Goal: Check status: Check status

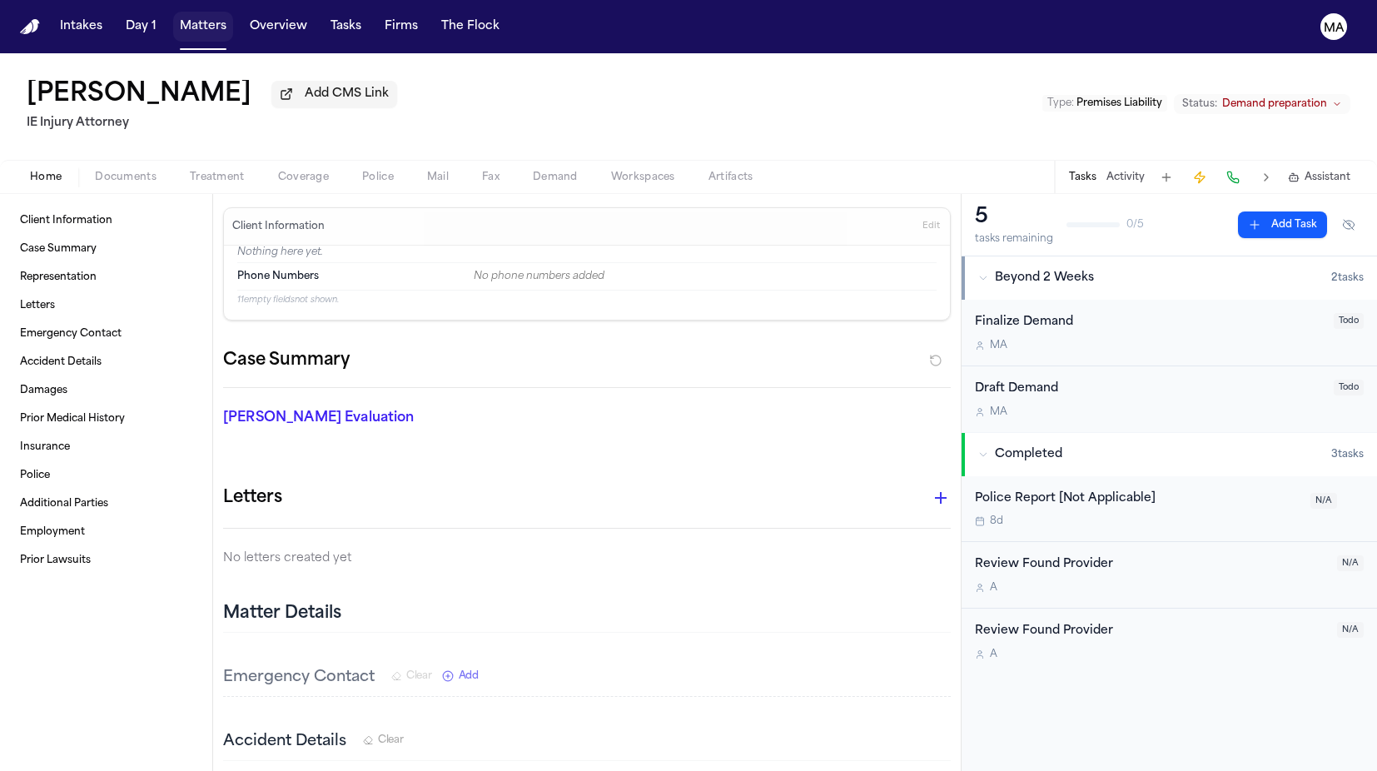
click at [173, 17] on button "Matters" at bounding box center [203, 27] width 60 height 30
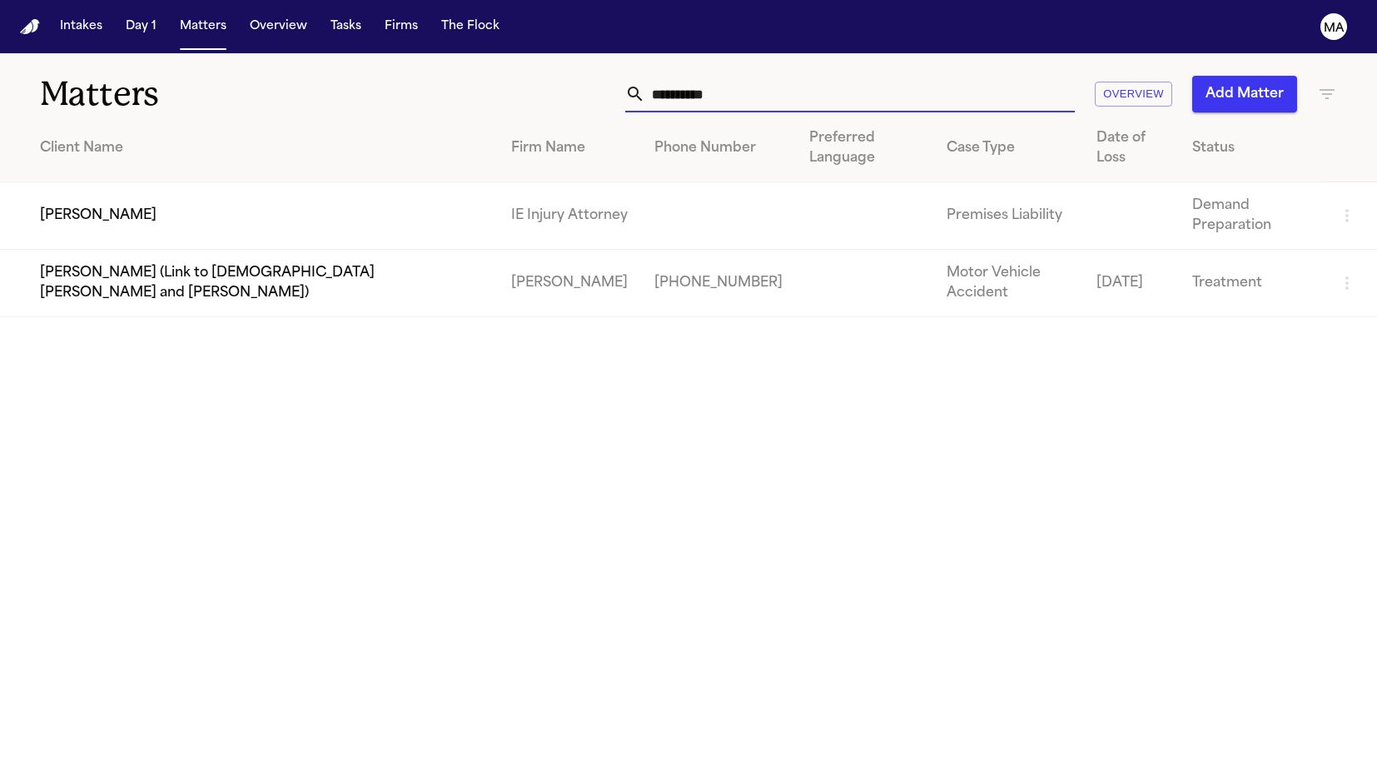
drag, startPoint x: 972, startPoint y: 72, endPoint x: 800, endPoint y: 77, distance: 172.4
click at [800, 77] on div "**********" at bounding box center [873, 94] width 928 height 37
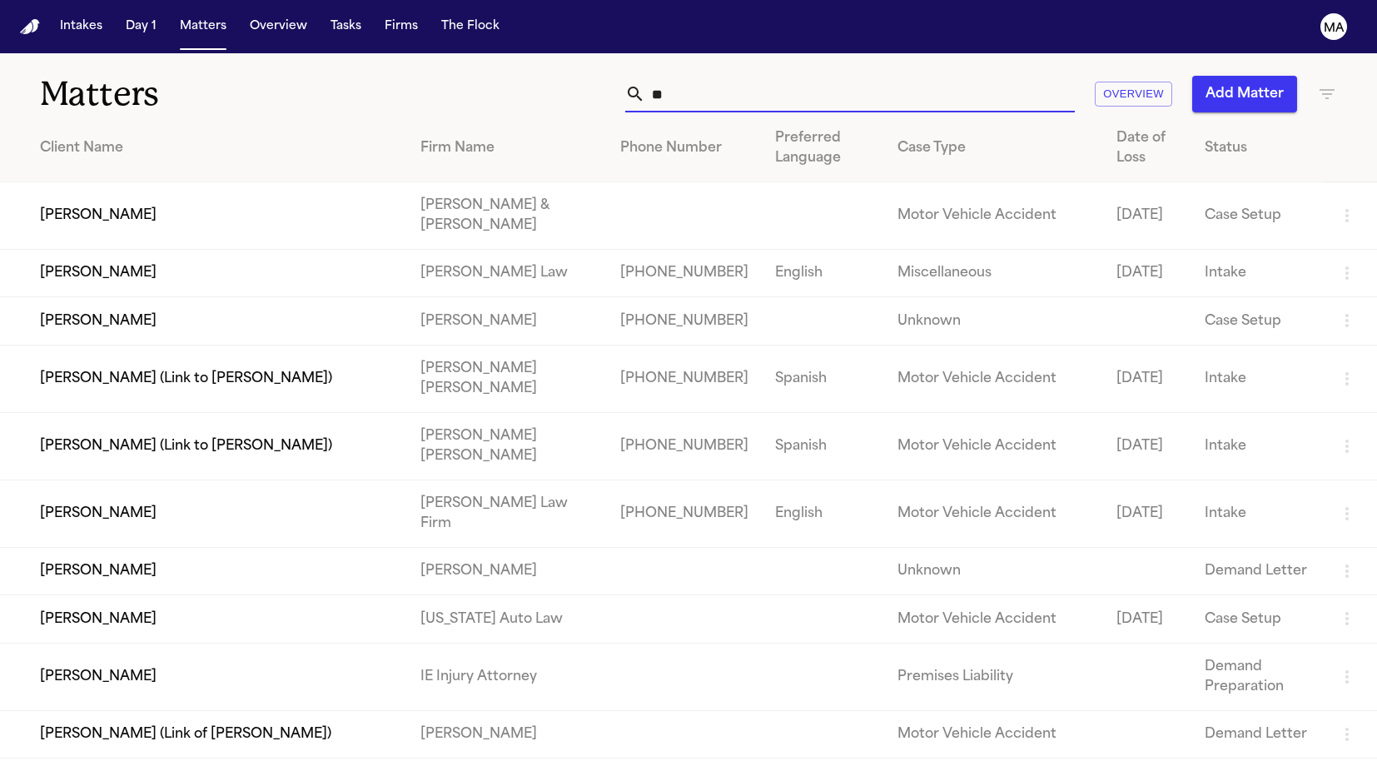
type input "*"
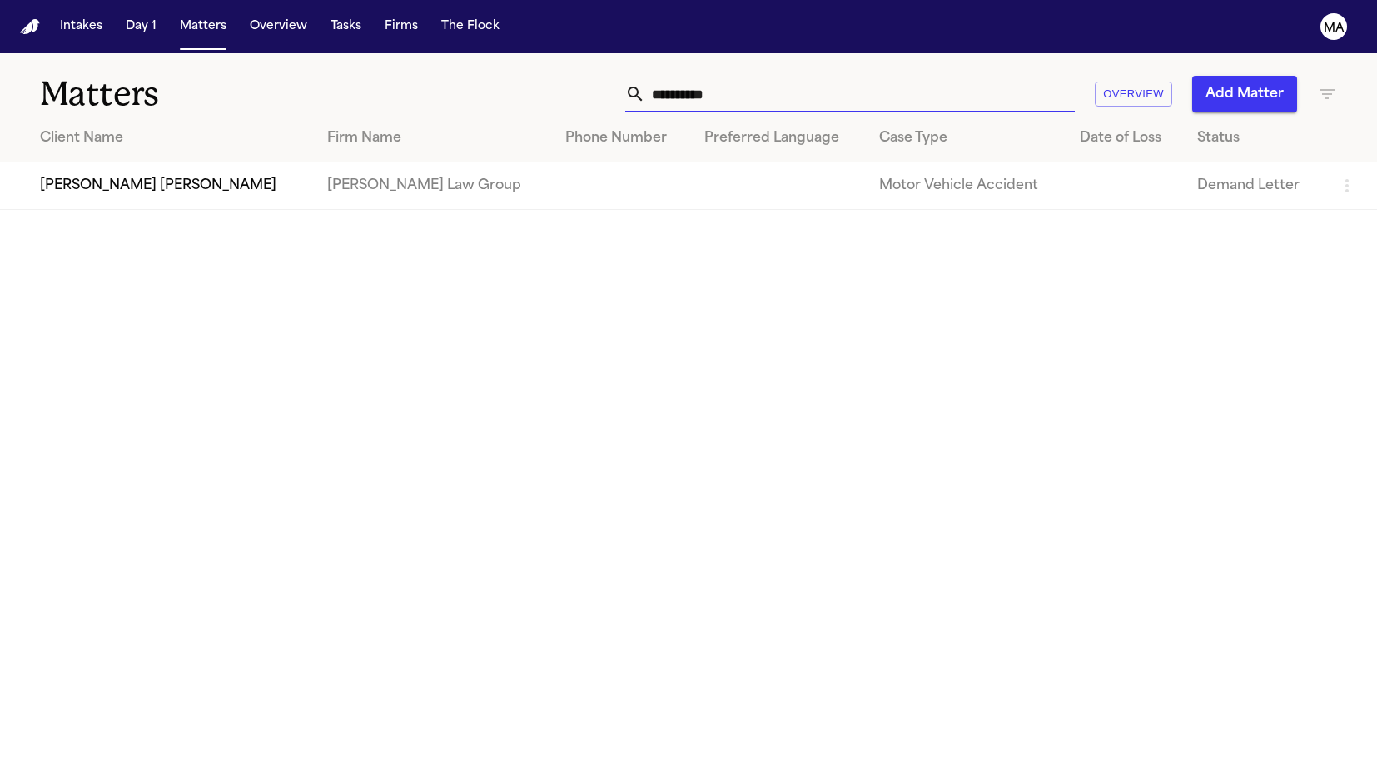
type input "**********"
click at [176, 162] on td "[PERSON_NAME] [PERSON_NAME]" at bounding box center [157, 185] width 314 height 47
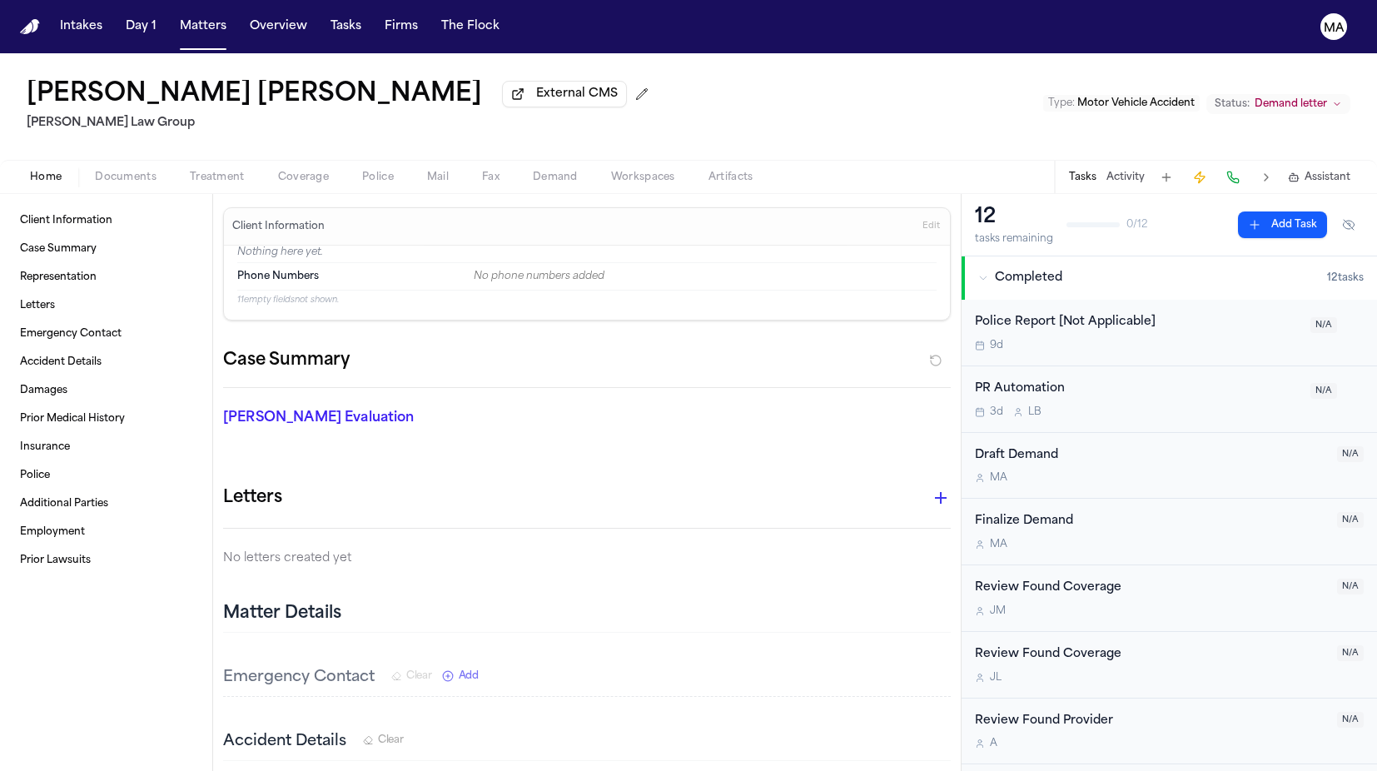
click at [95, 171] on span "Documents" at bounding box center [126, 177] width 62 height 13
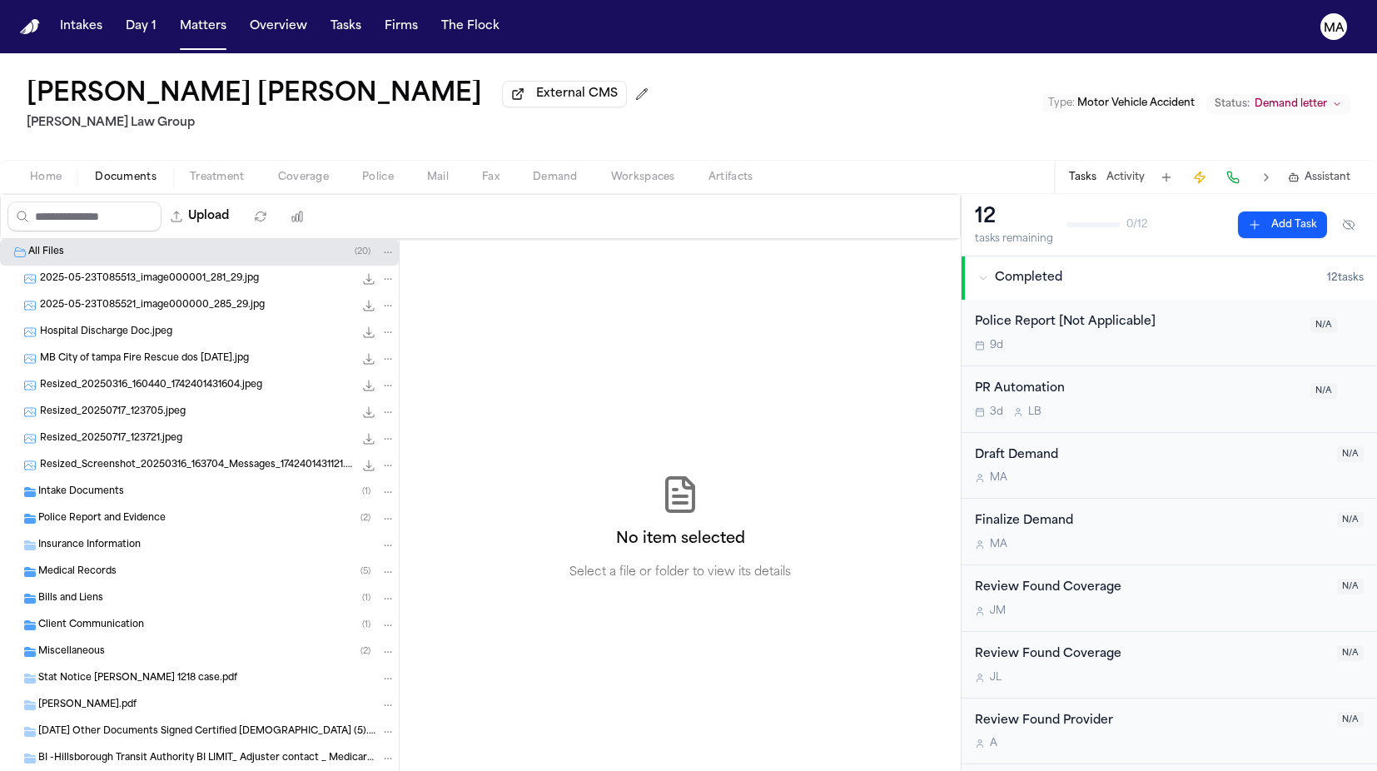
scroll to position [115, 0]
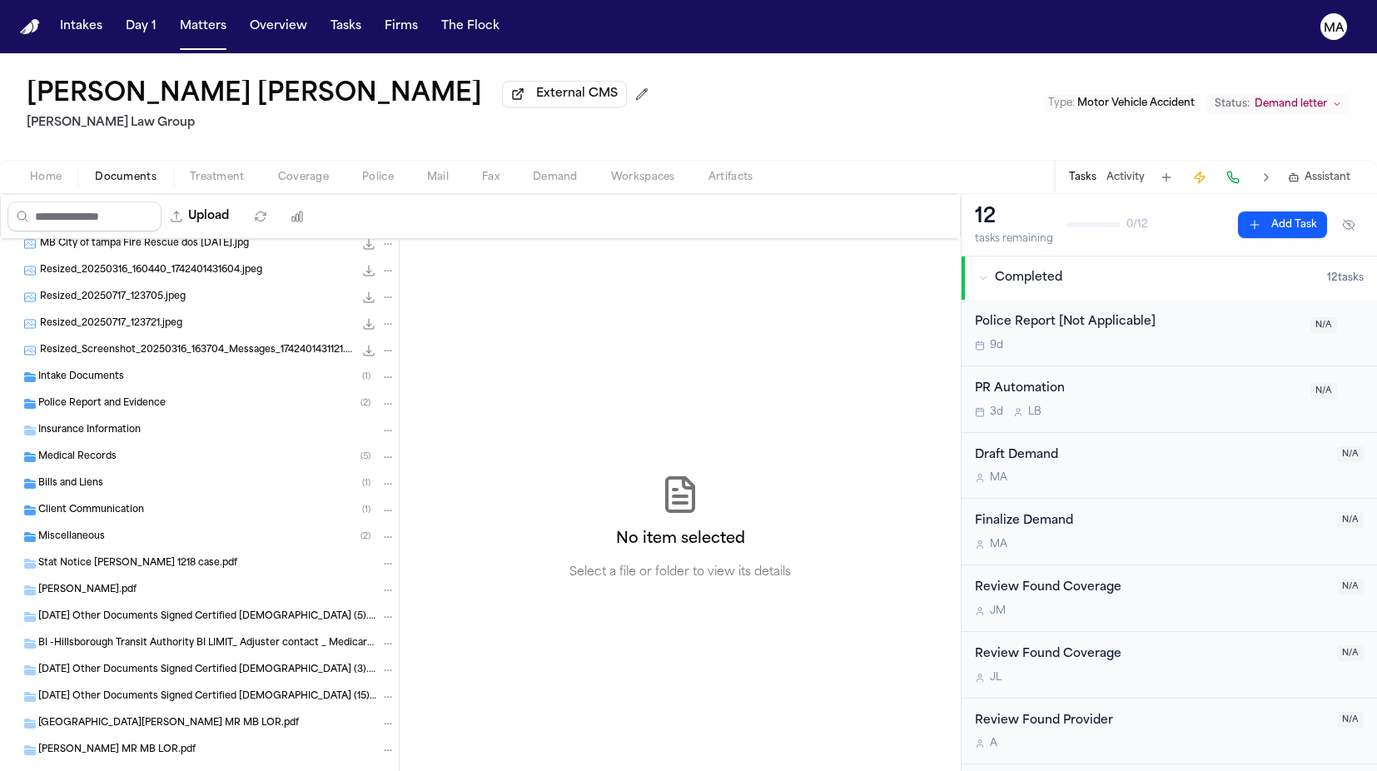
click at [73, 530] on span "Miscellaneous" at bounding box center [71, 537] width 67 height 14
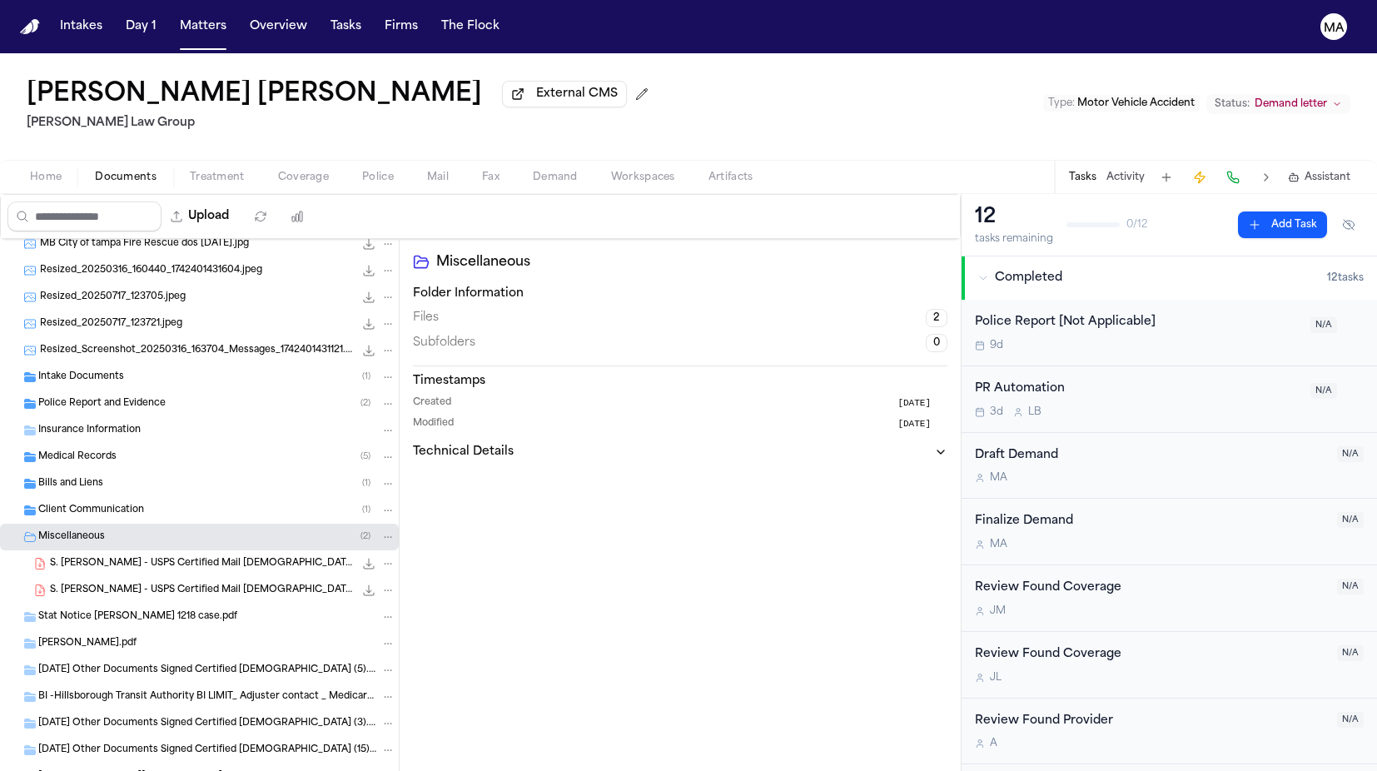
click at [89, 450] on span "Medical Records" at bounding box center [77, 457] width 78 height 14
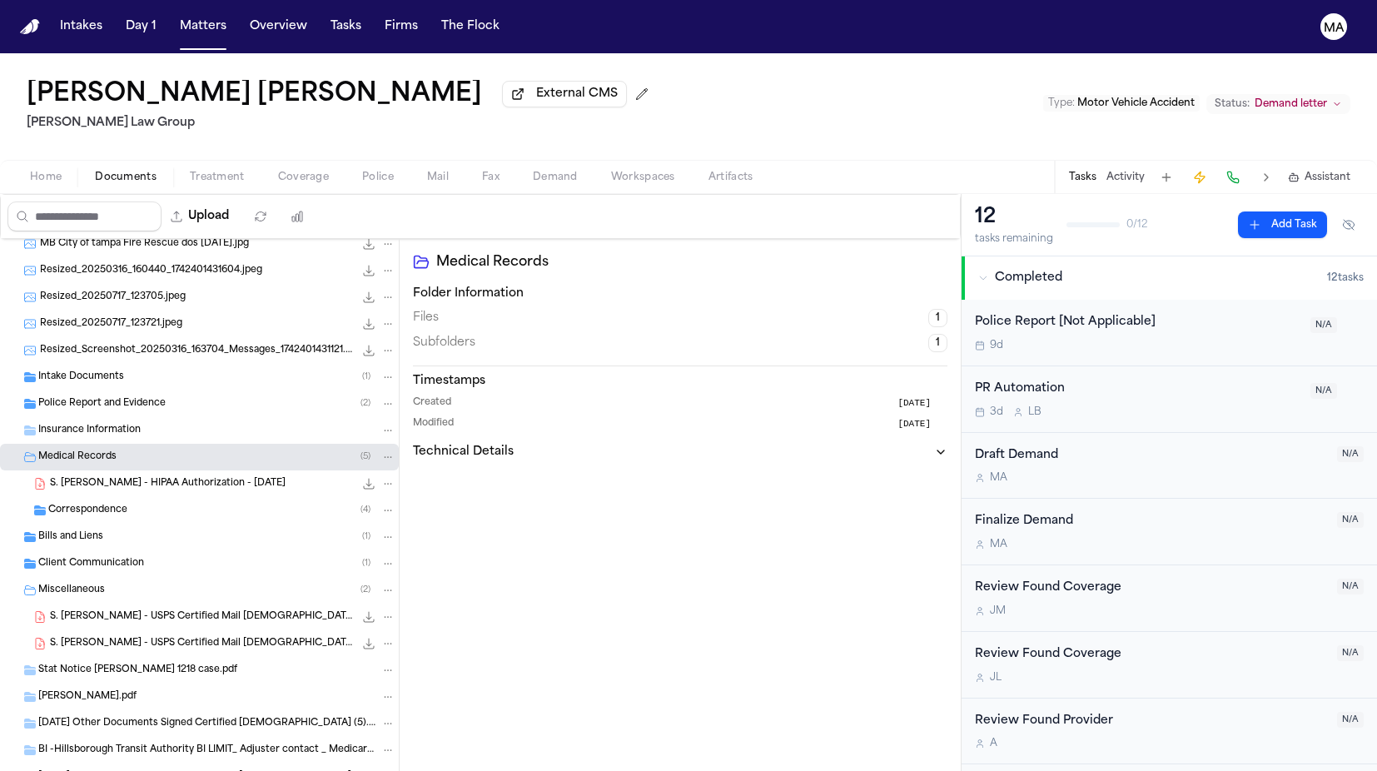
click at [97, 523] on div "Bills and Liens ( 1 )" at bounding box center [199, 536] width 399 height 27
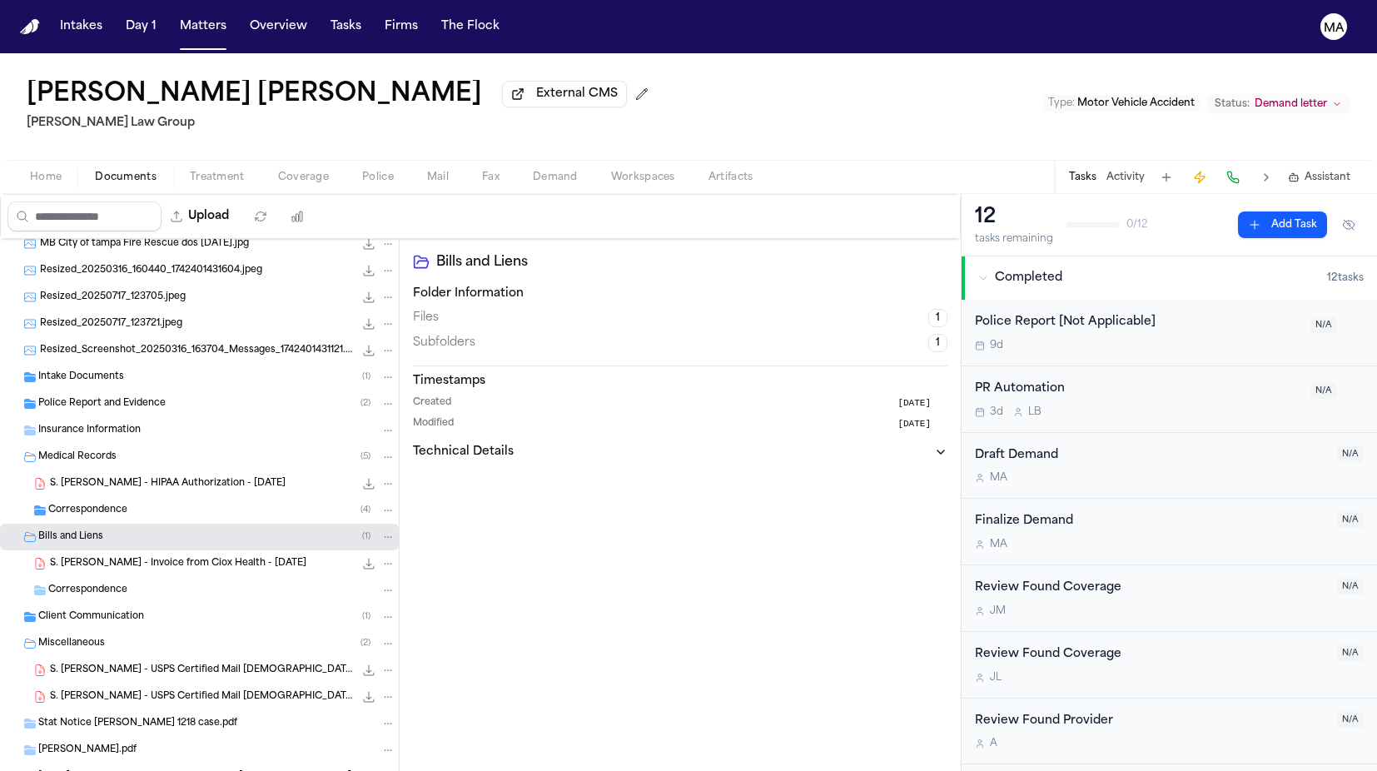
click at [107, 610] on span "Client Communication" at bounding box center [91, 617] width 106 height 14
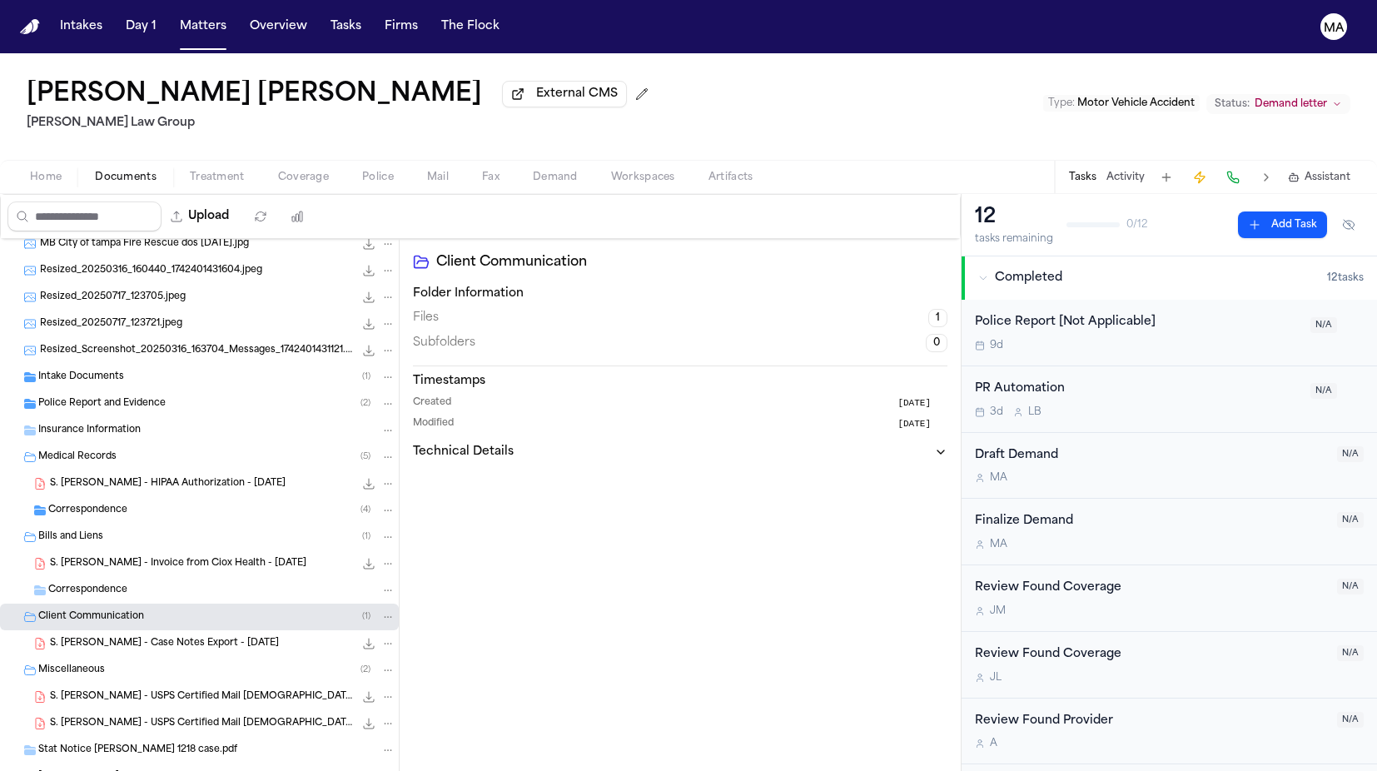
click at [80, 397] on span "Police Report and Evidence" at bounding box center [101, 404] width 127 height 14
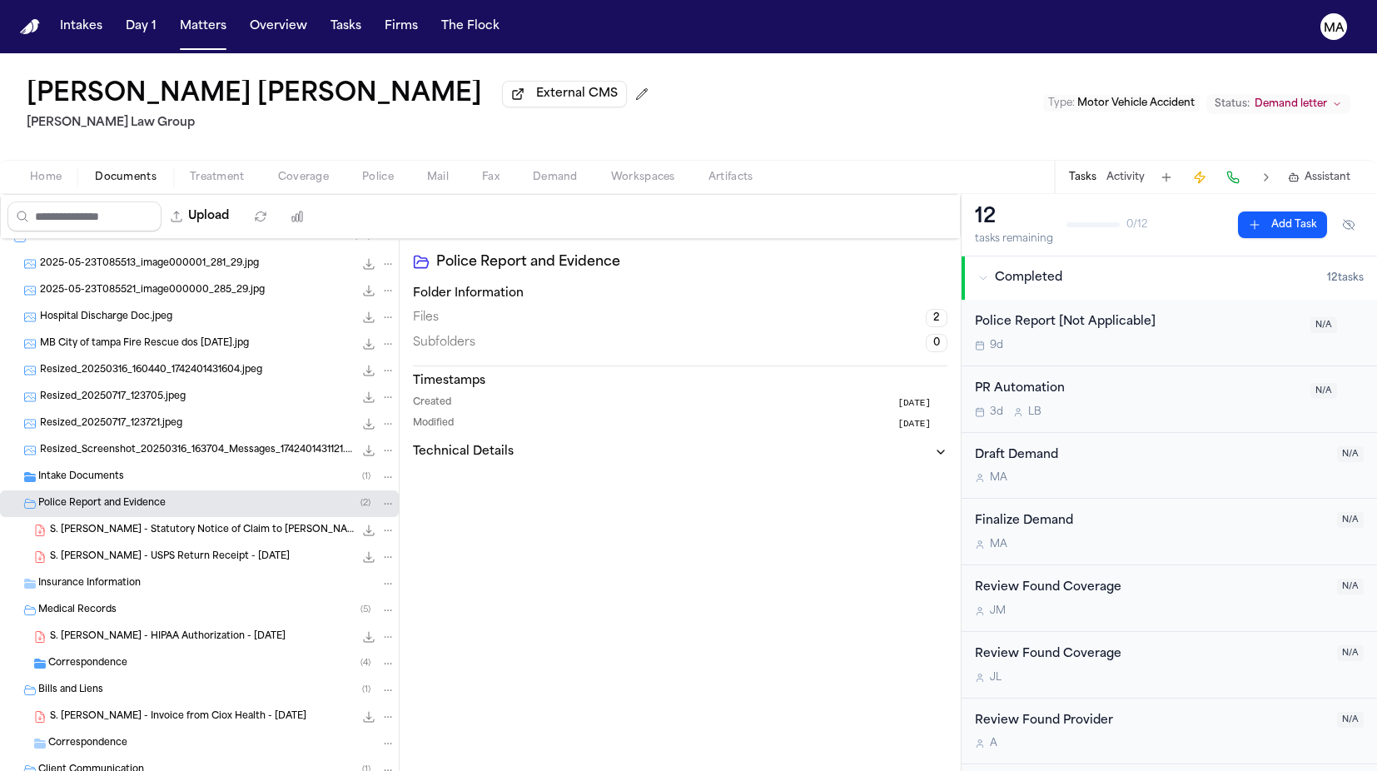
scroll to position [0, 0]
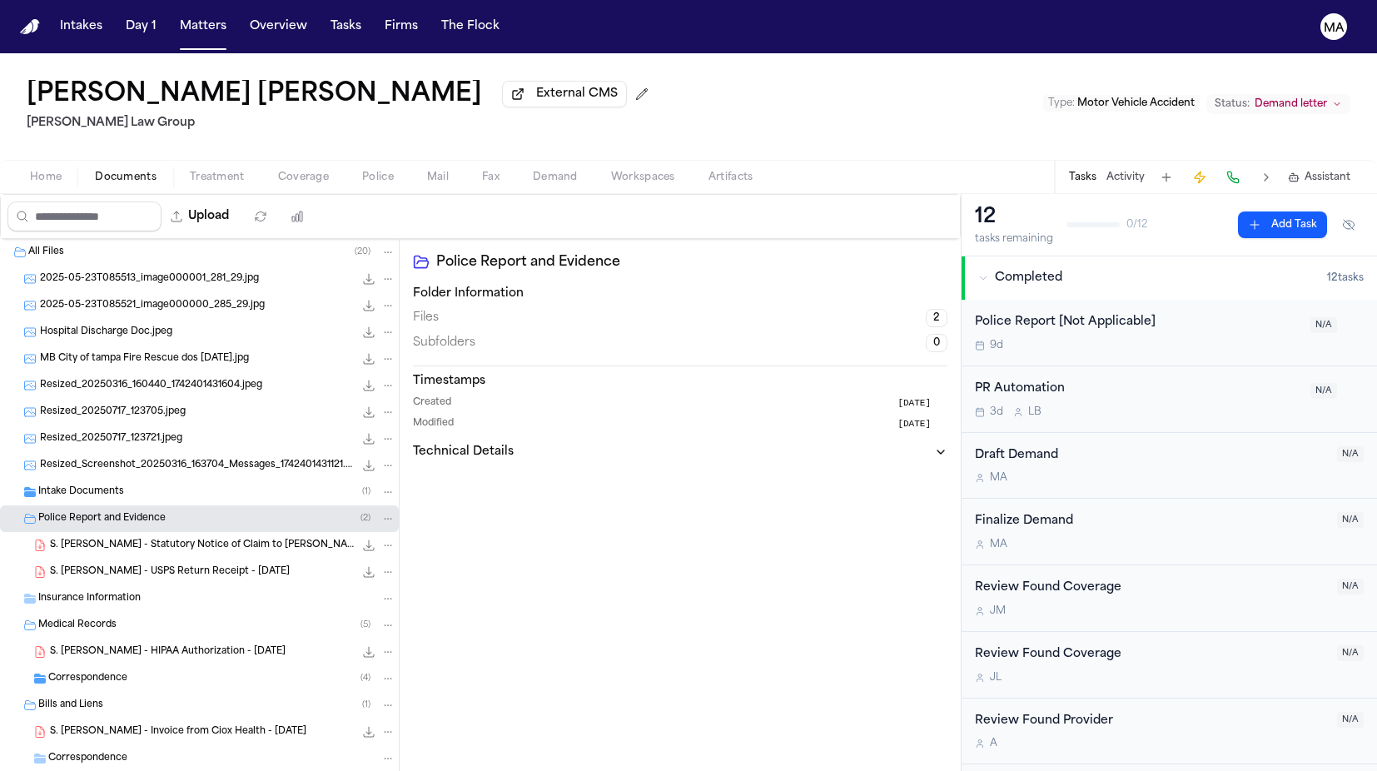
click at [82, 485] on span "Intake Documents" at bounding box center [81, 492] width 86 height 14
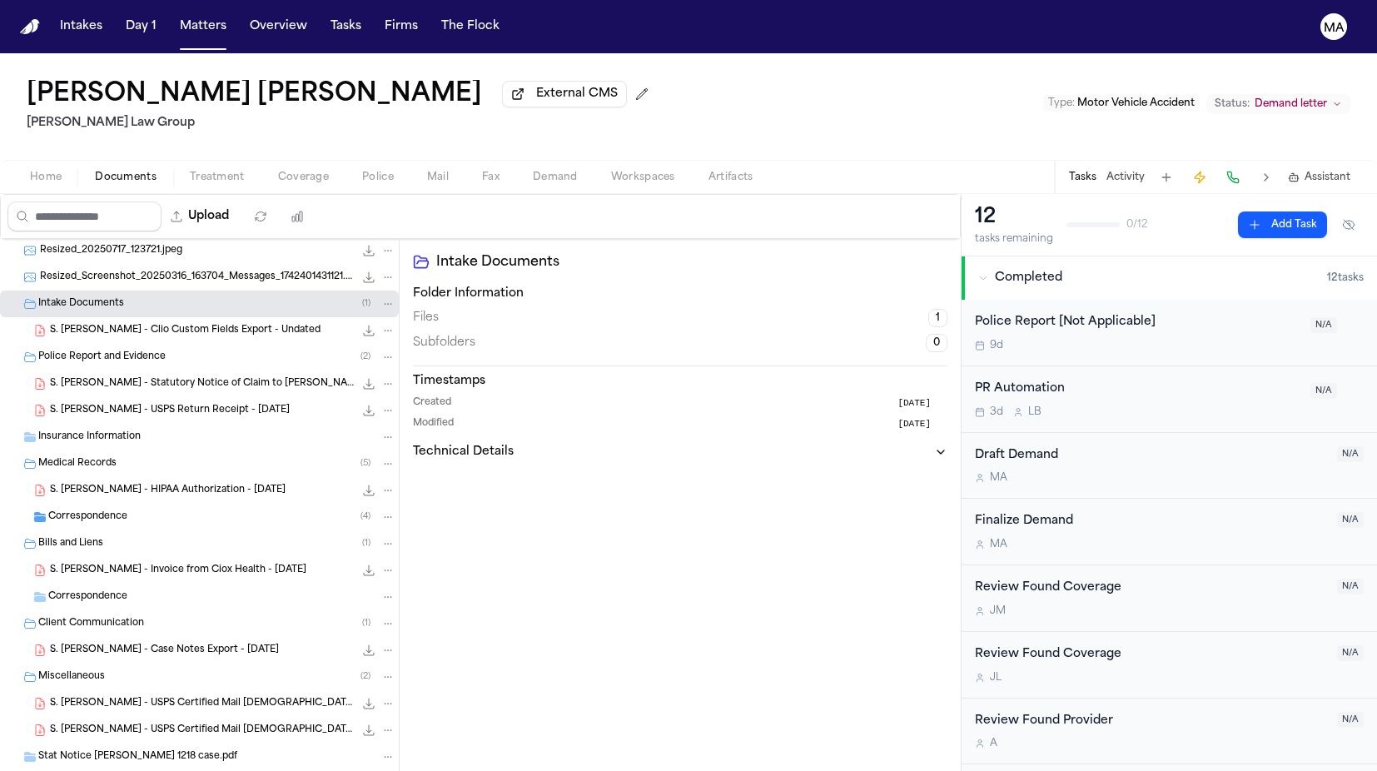
scroll to position [381, 0]
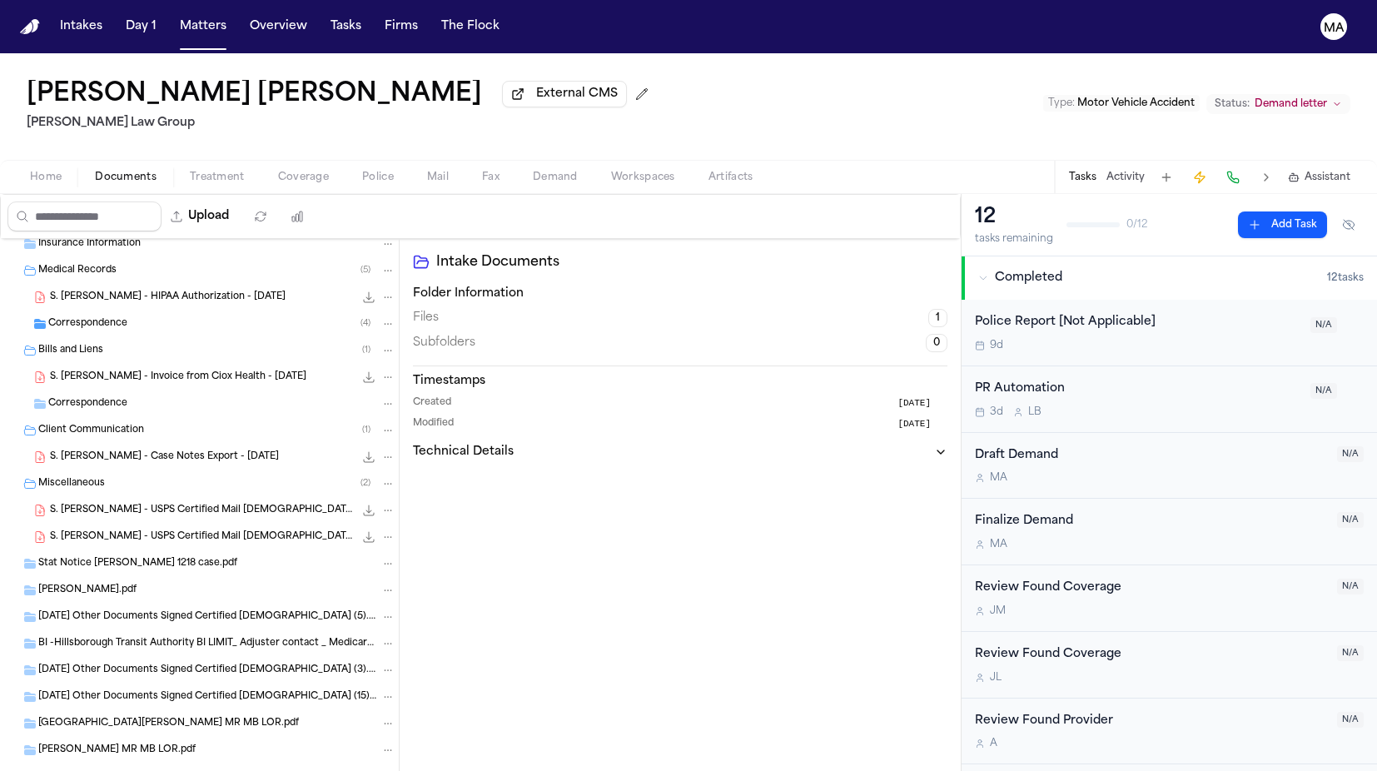
click at [118, 523] on div "S. [PERSON_NAME] - USPS Certified Mail [DEMOGRAPHIC_DATA] to [GEOGRAPHIC_DATA] …" at bounding box center [199, 536] width 399 height 27
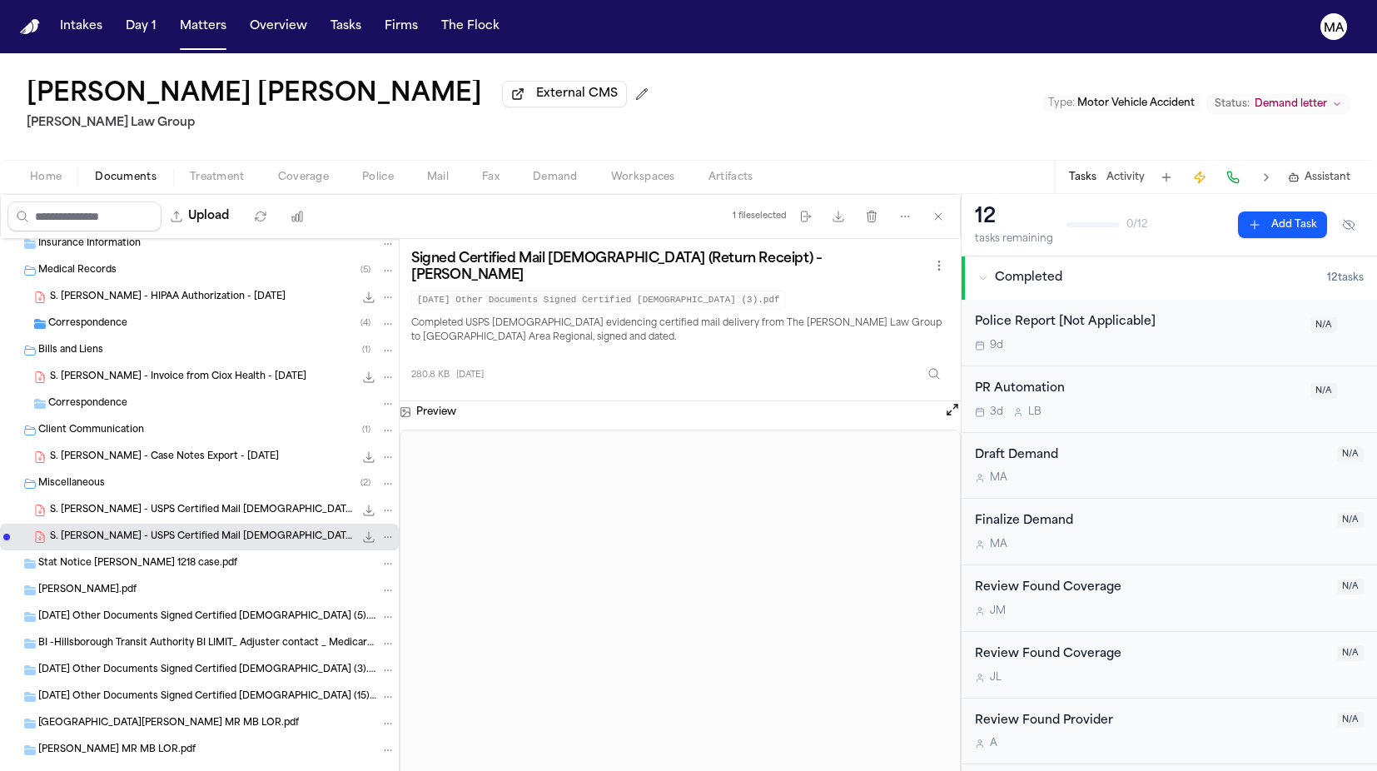
click at [104, 504] on span "S. [PERSON_NAME] - USPS Certified Mail [DEMOGRAPHIC_DATA] - [DATE]" at bounding box center [202, 511] width 304 height 14
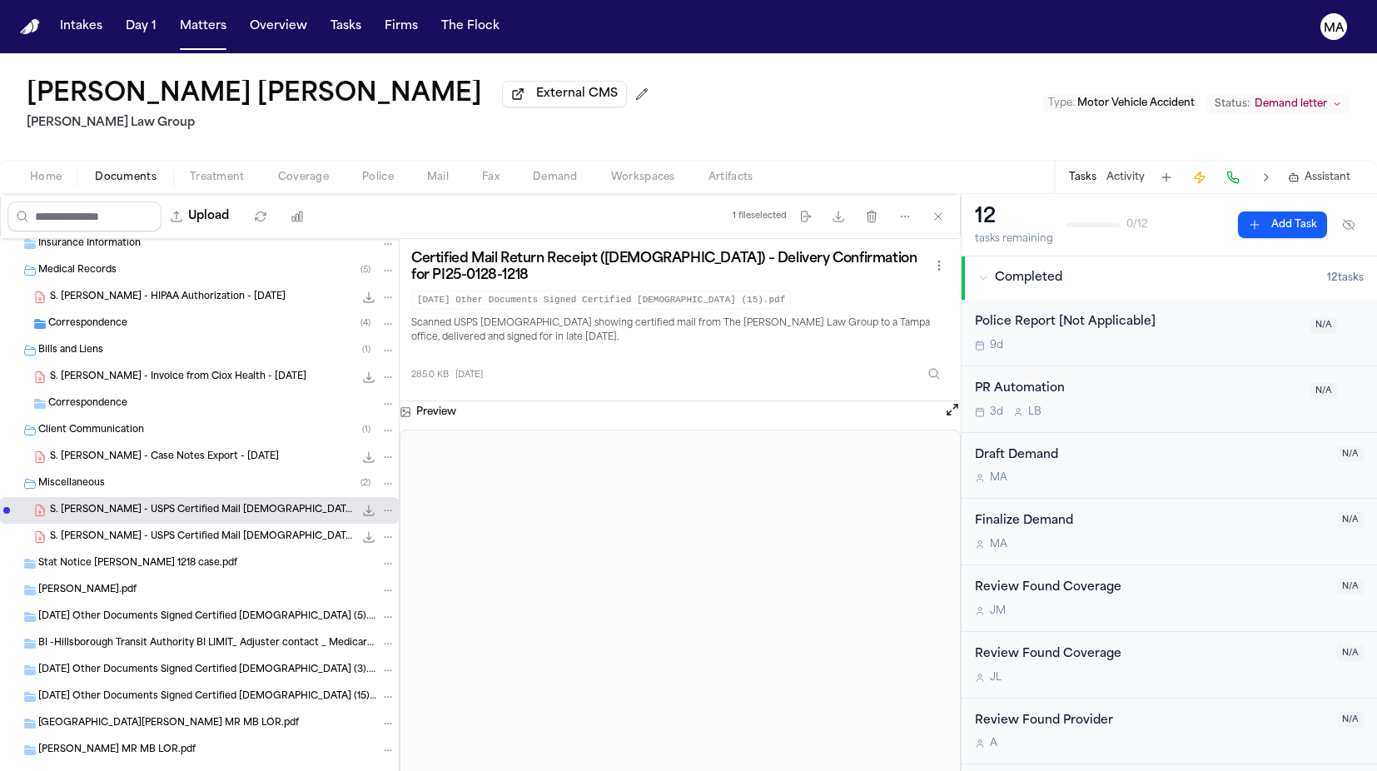
click at [85, 444] on div "S. [PERSON_NAME] - Case Notes Export - [DATE] 77.3 KB • PDF" at bounding box center [199, 457] width 399 height 27
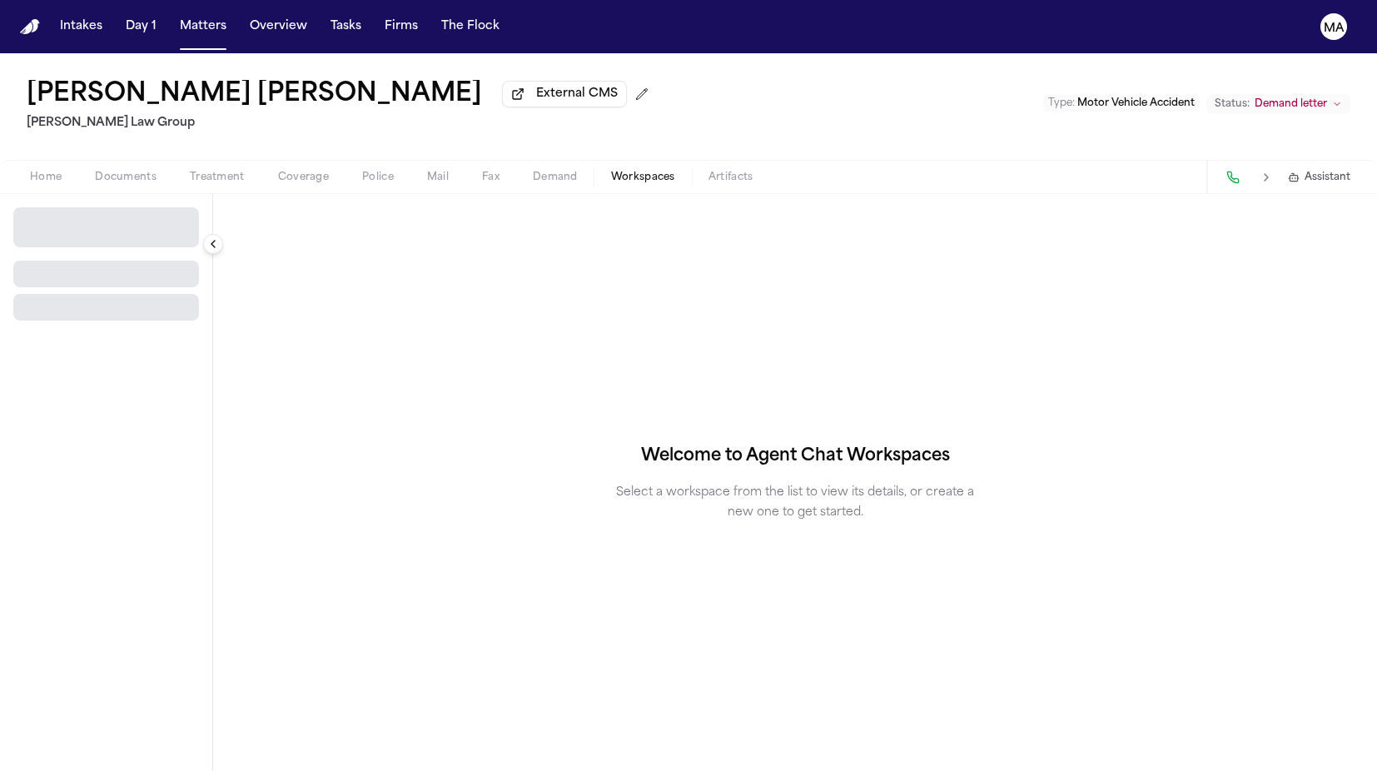
click at [611, 171] on span "Workspaces" at bounding box center [643, 177] width 64 height 13
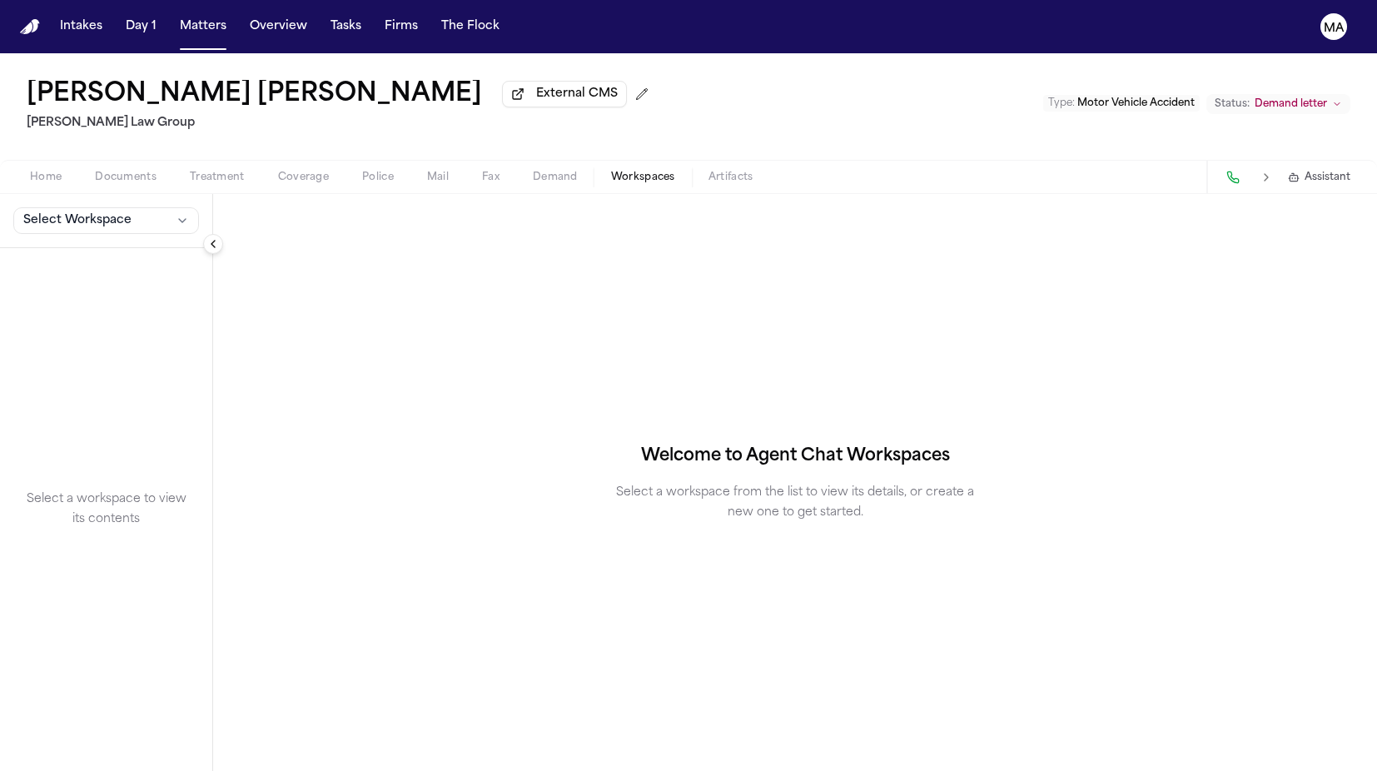
click at [533, 171] on span "Demand" at bounding box center [555, 177] width 45 height 13
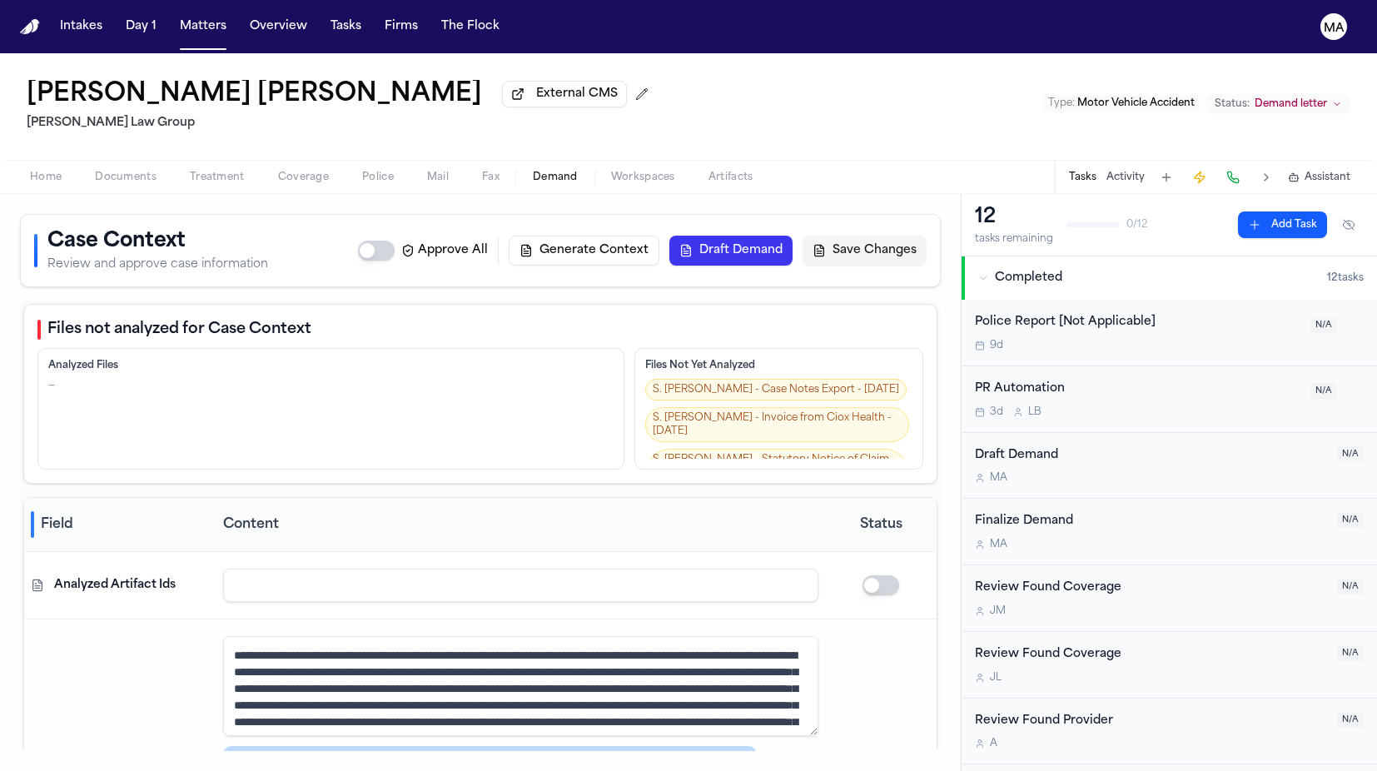
click at [1350, 171] on span "Assistant" at bounding box center [1327, 177] width 46 height 13
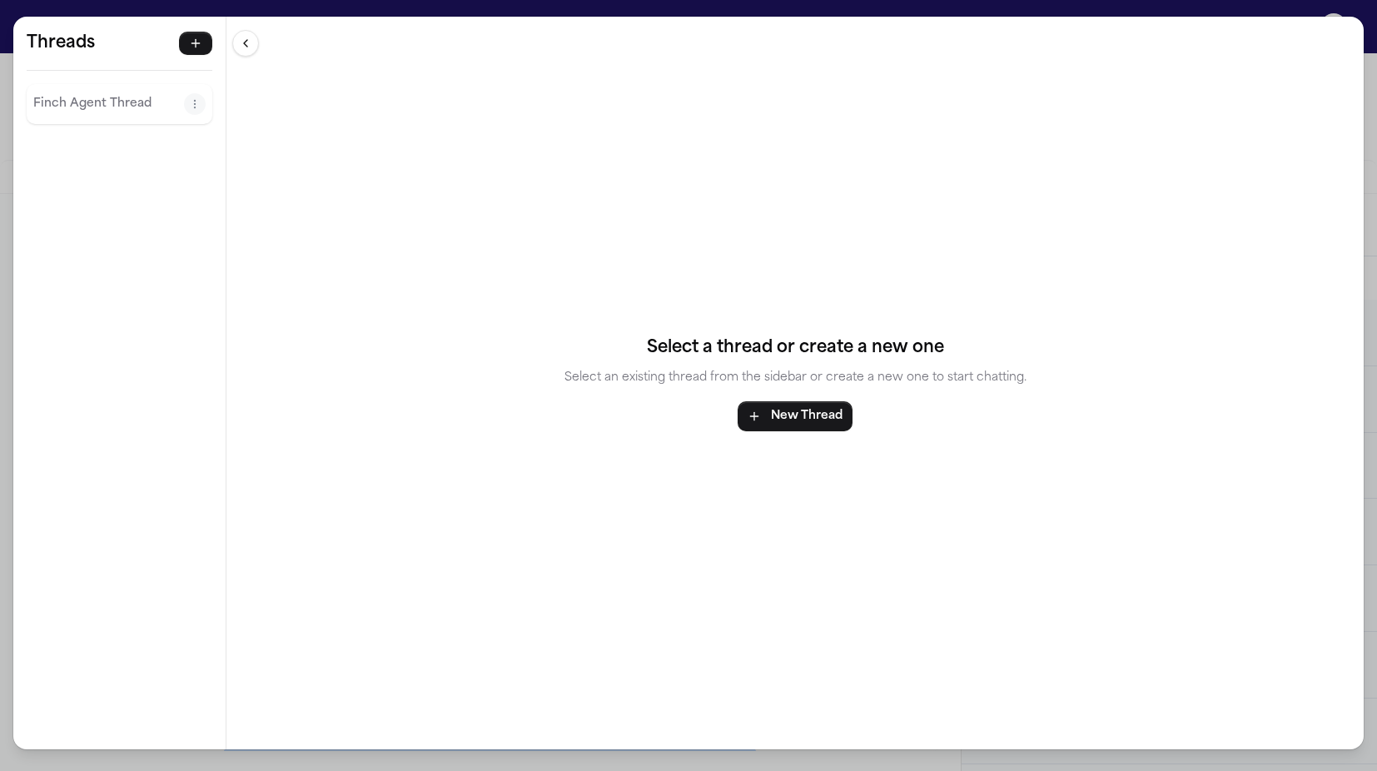
click at [66, 94] on p "Finch Agent Thread" at bounding box center [108, 104] width 151 height 20
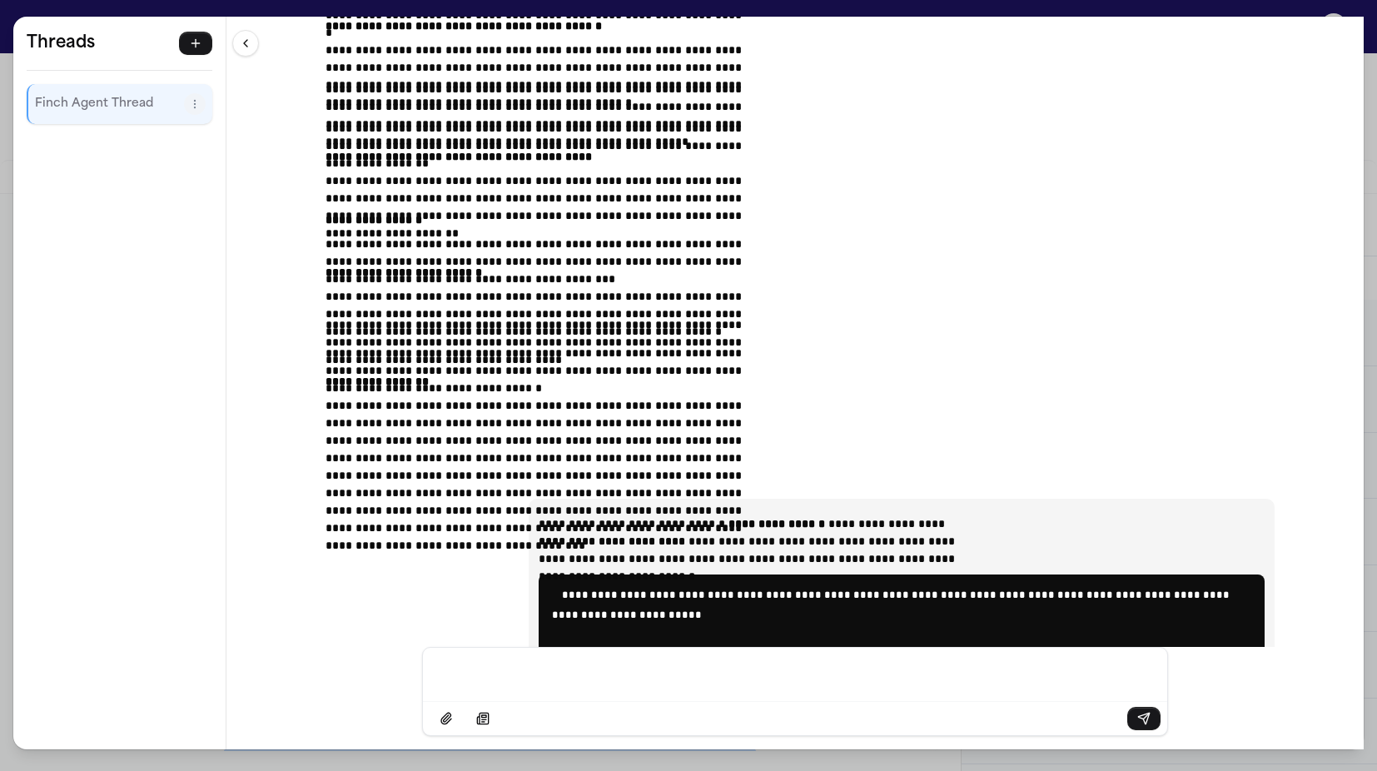
scroll to position [25718, 0]
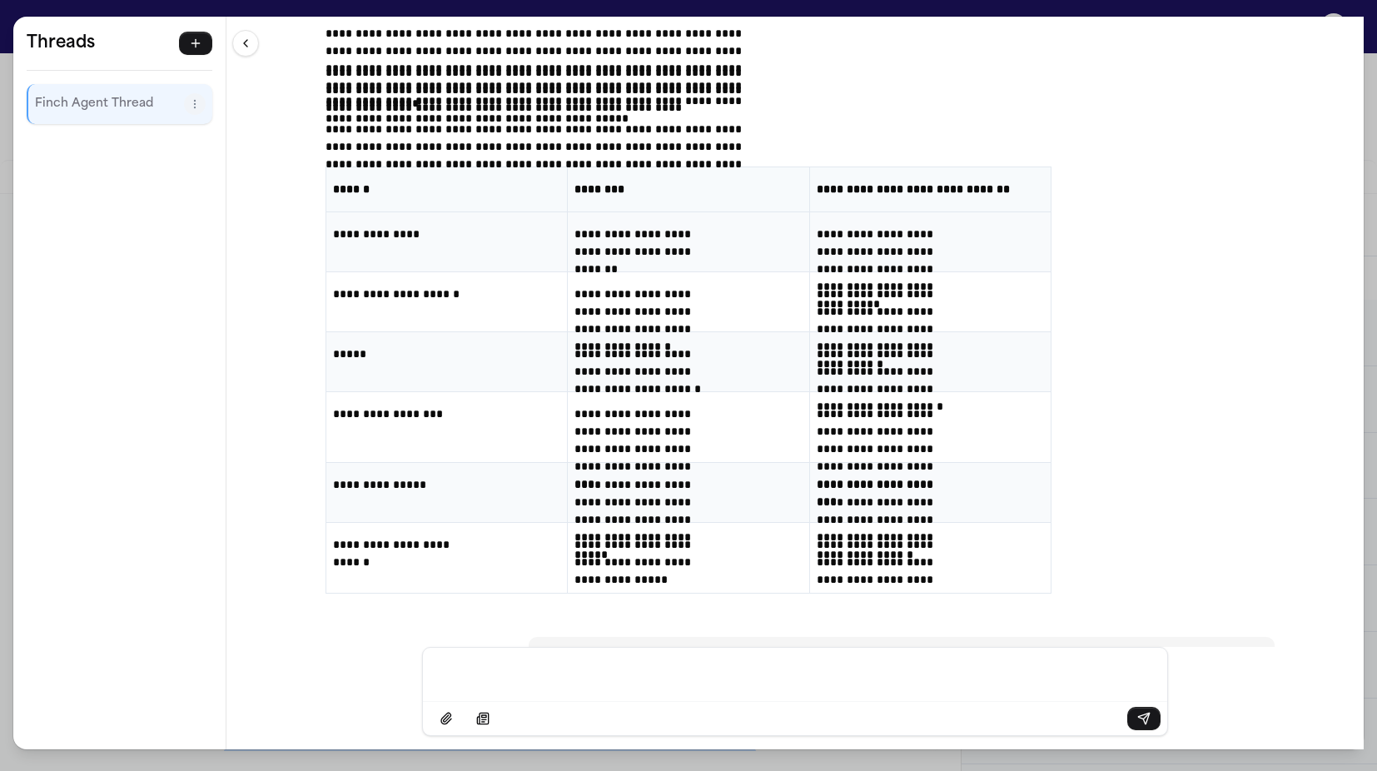
click at [616, 7] on div "**********" at bounding box center [688, 385] width 1377 height 771
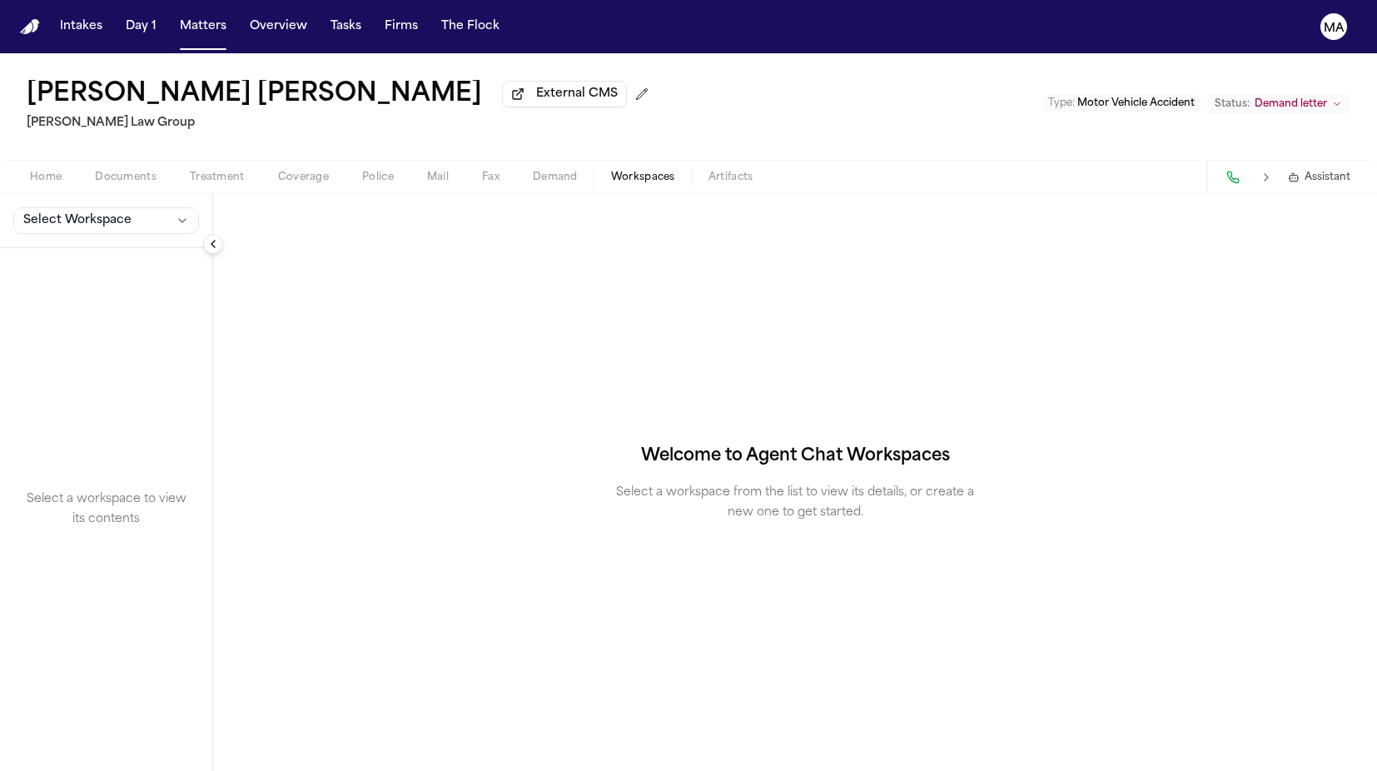
click at [611, 171] on span "Workspaces" at bounding box center [643, 177] width 64 height 13
click at [78, 207] on button "Select Workspace" at bounding box center [106, 220] width 186 height 27
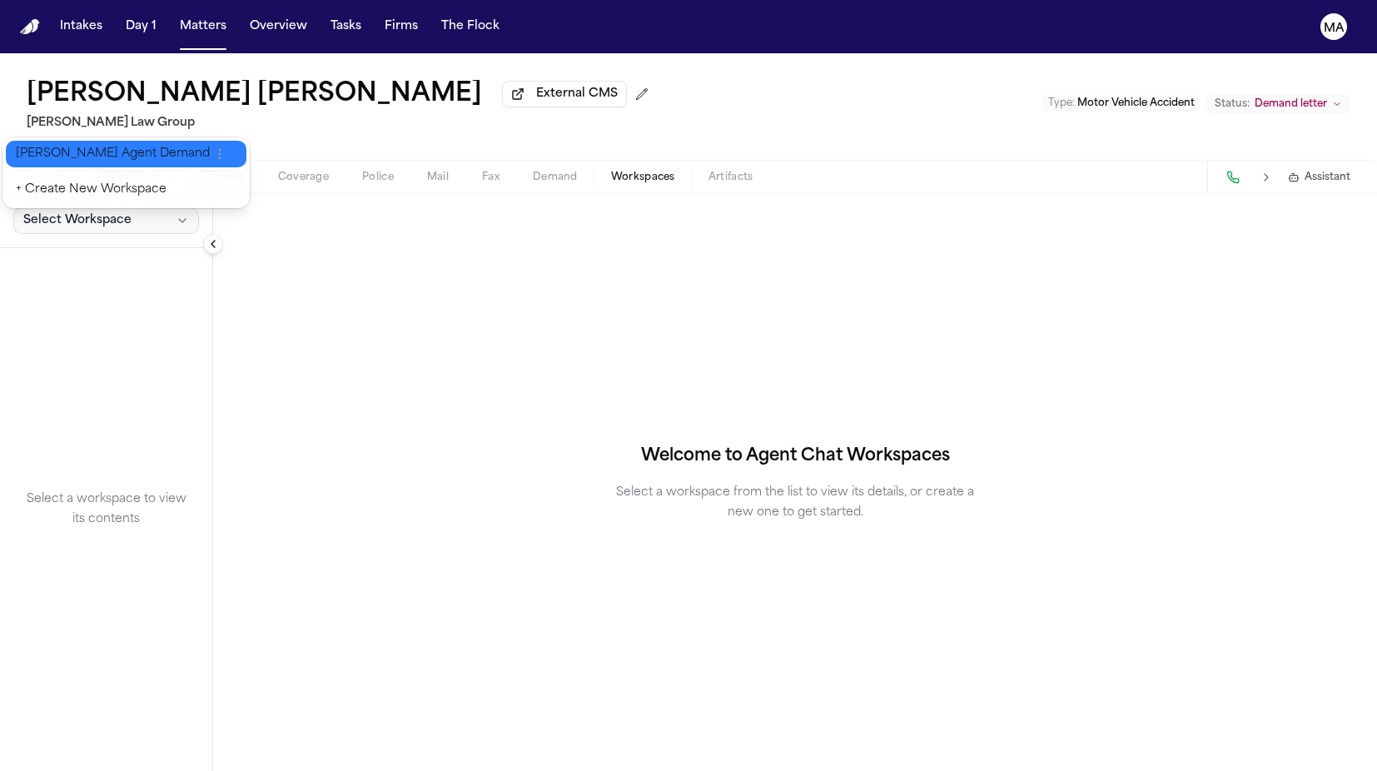
click at [62, 152] on button "[PERSON_NAME] Agent Demand" at bounding box center [126, 154] width 241 height 27
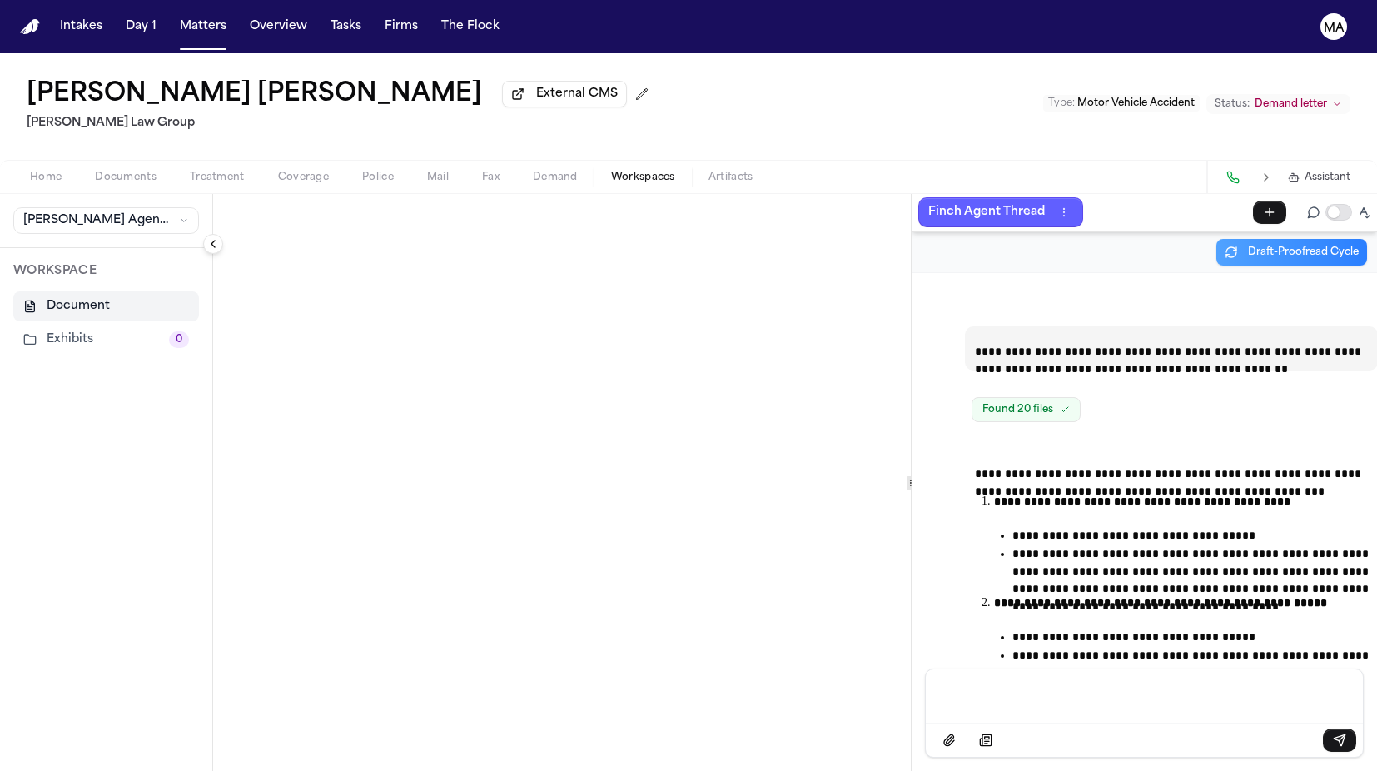
scroll to position [22261, 0]
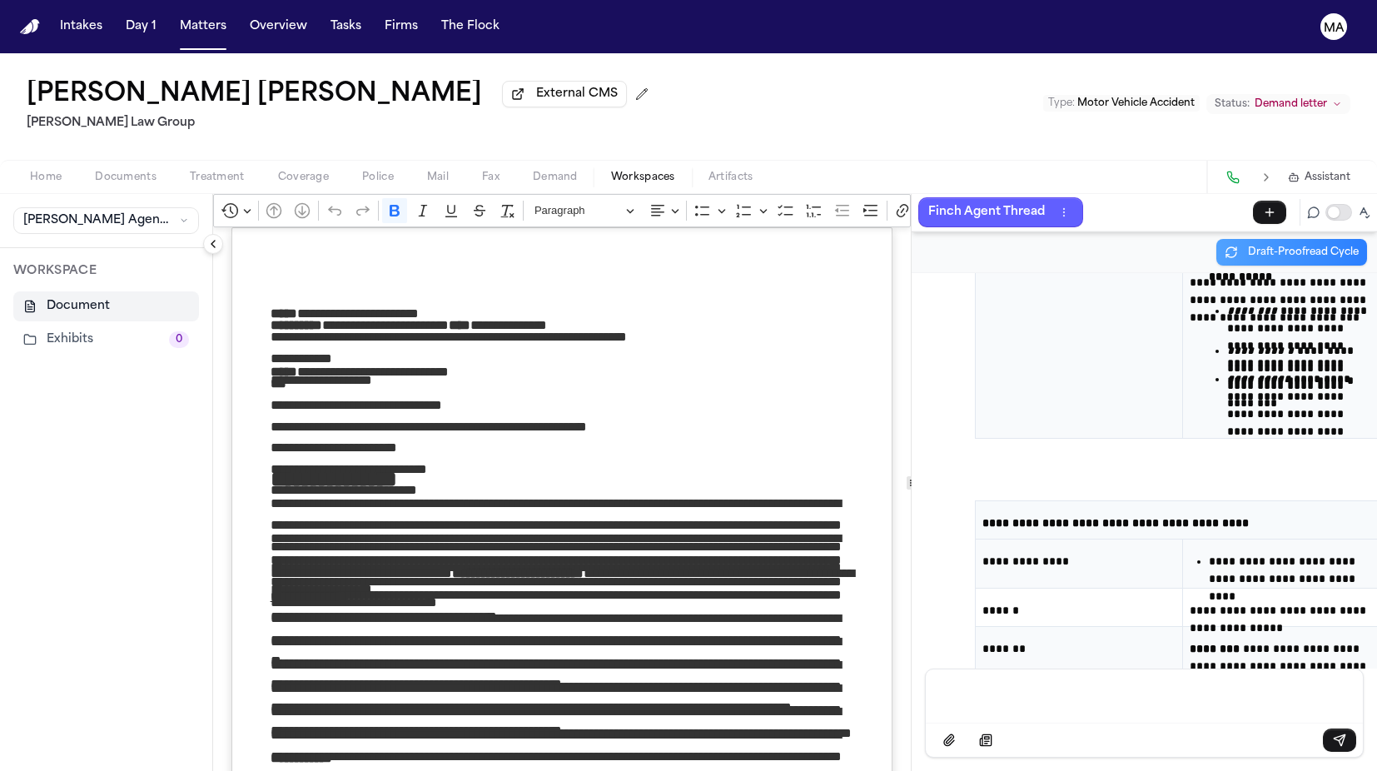
click at [43, 325] on button "Exhibits 0" at bounding box center [106, 340] width 186 height 30
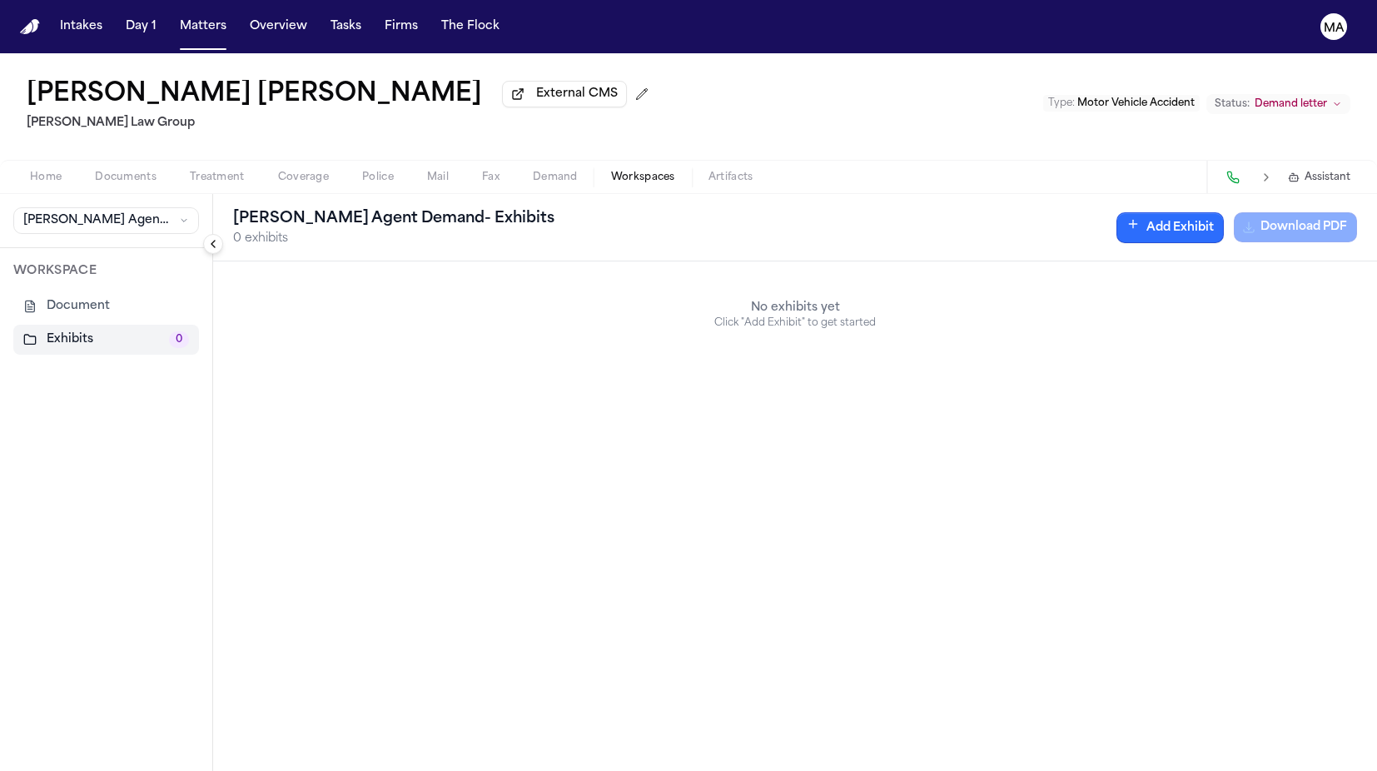
click at [1223, 212] on button "Add Exhibit" at bounding box center [1169, 227] width 107 height 31
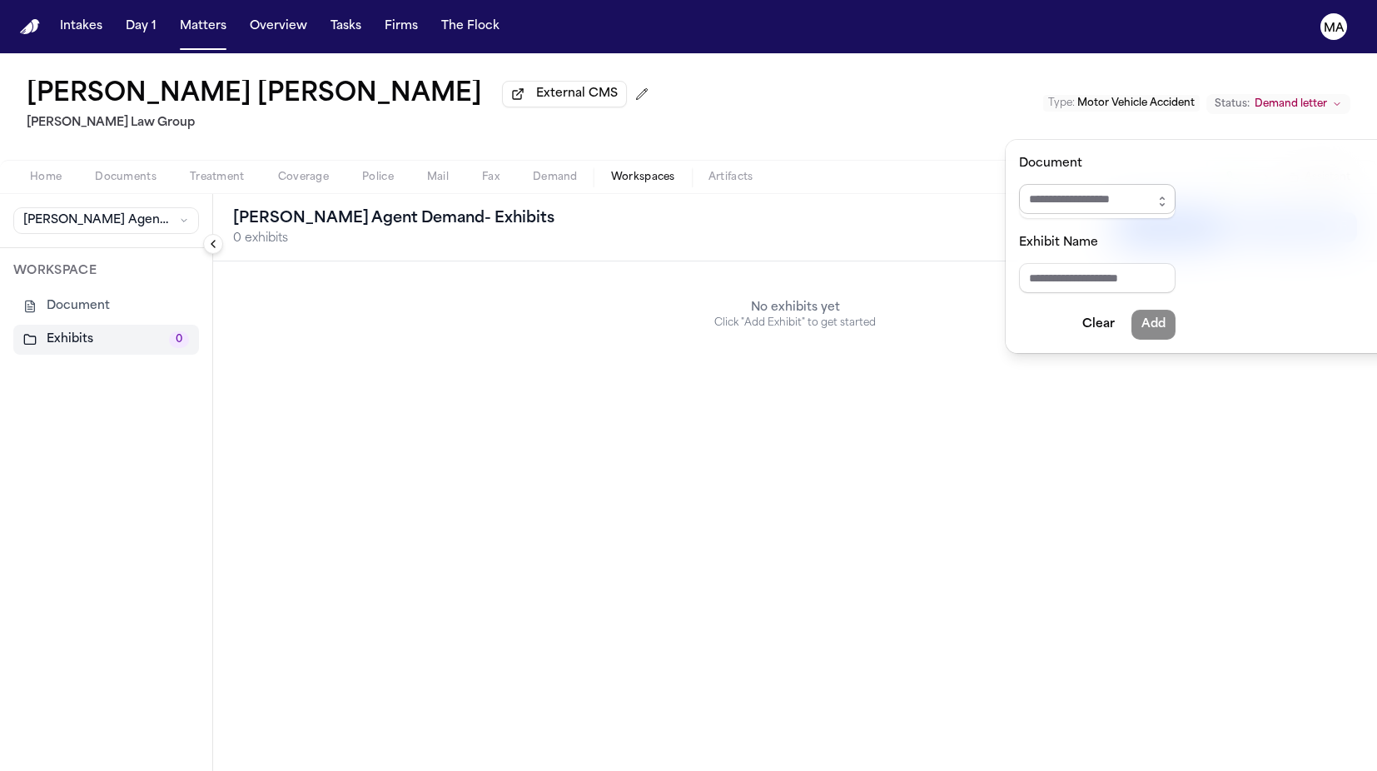
click at [1099, 184] on input "Document" at bounding box center [1097, 199] width 156 height 30
click at [1155, 195] on icon "button" at bounding box center [1161, 201] width 13 height 13
click at [724, 321] on div "[PERSON_NAME] Agent Demand - Exhibits 0 exhibits Add Exhibit Download PDF No ex…" at bounding box center [794, 482] width 1163 height 577
click at [434, 285] on div "[PERSON_NAME] Agent Demand - Exhibits 0 exhibits Add Exhibit Download PDF No ex…" at bounding box center [794, 482] width 1163 height 577
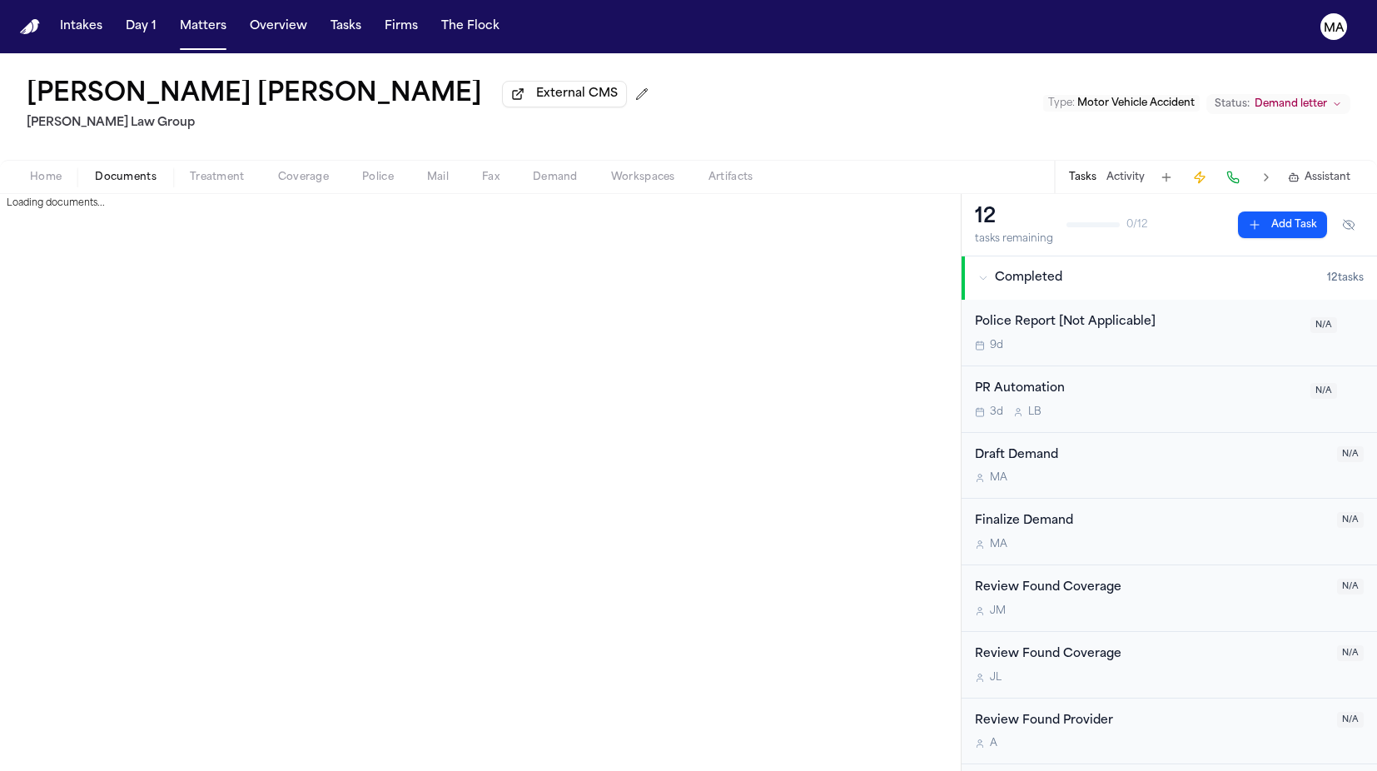
click at [85, 186] on span "button" at bounding box center [126, 187] width 82 height 2
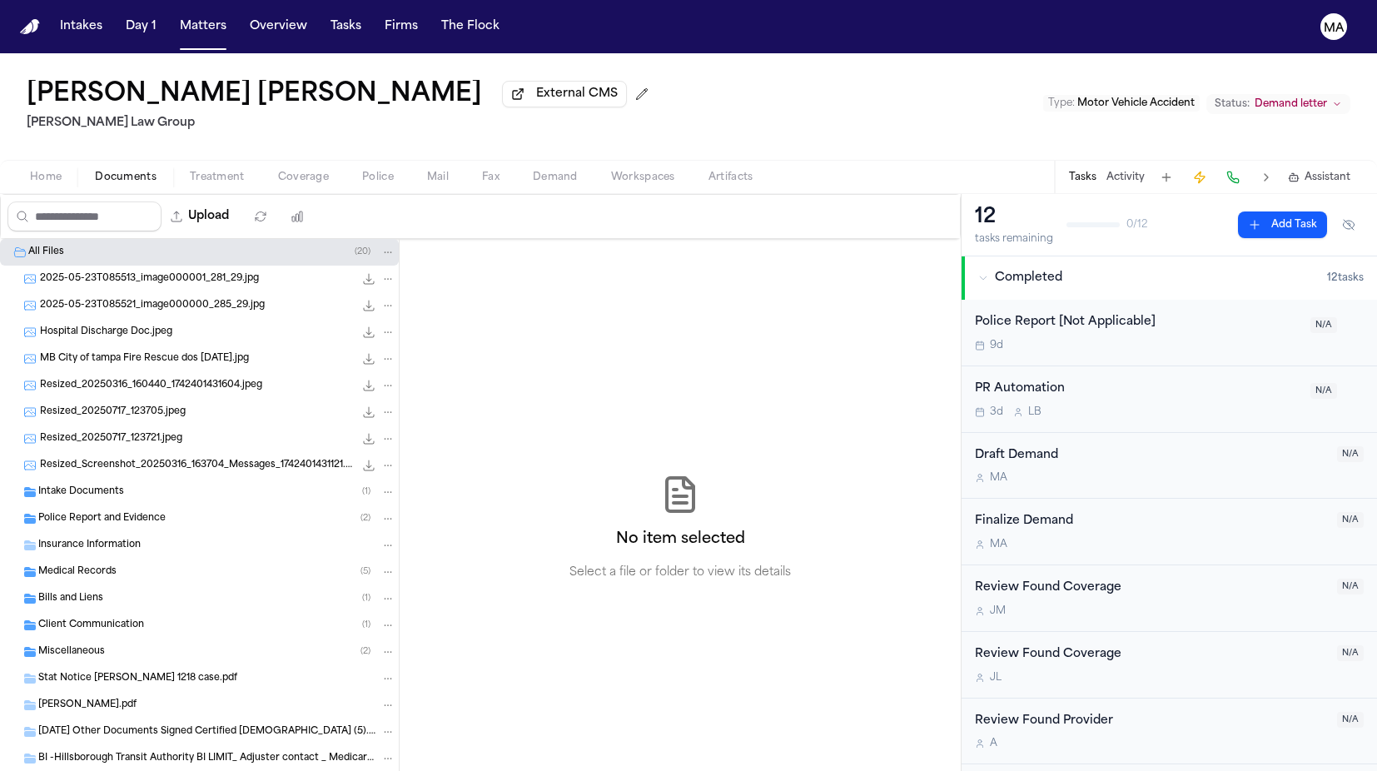
click at [102, 564] on div "Medical Records ( 5 )" at bounding box center [216, 571] width 357 height 15
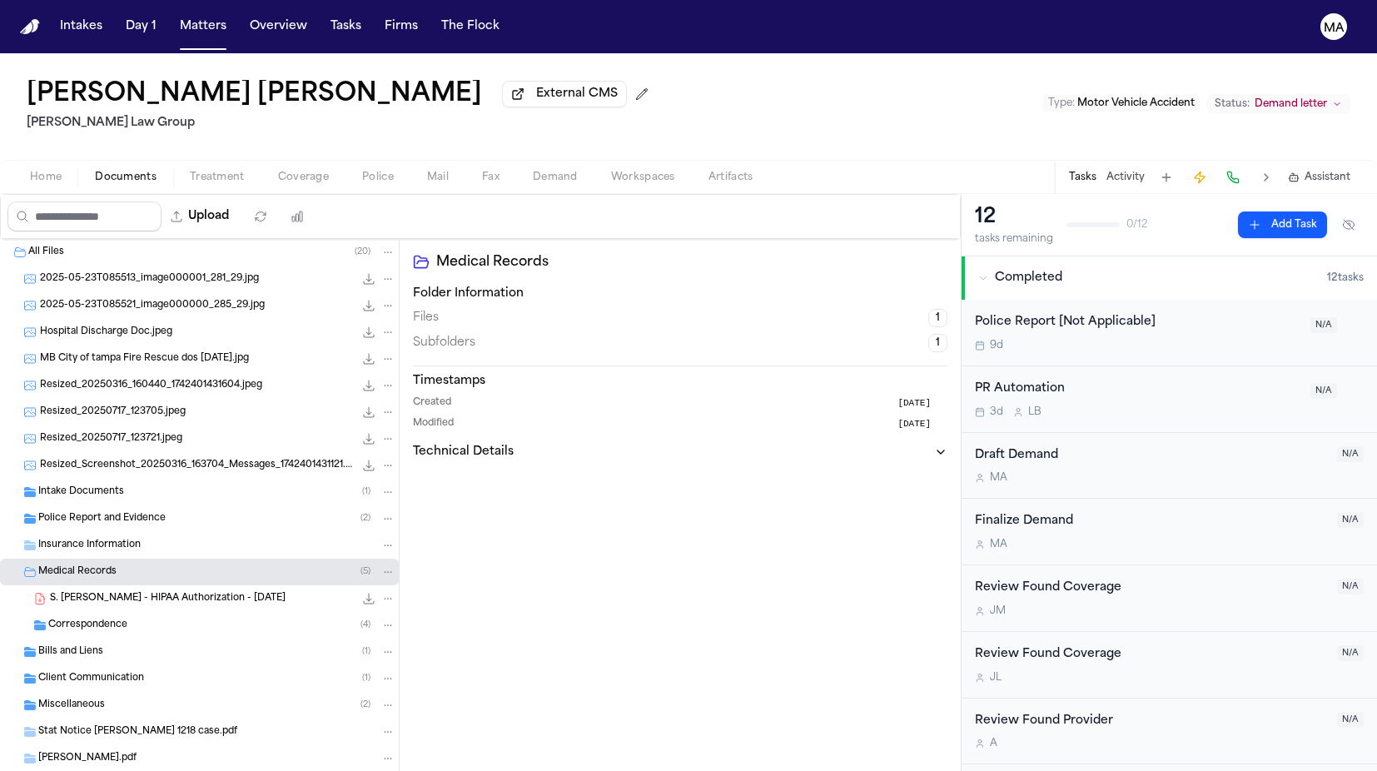
click at [106, 618] on span "Correspondence" at bounding box center [87, 625] width 79 height 14
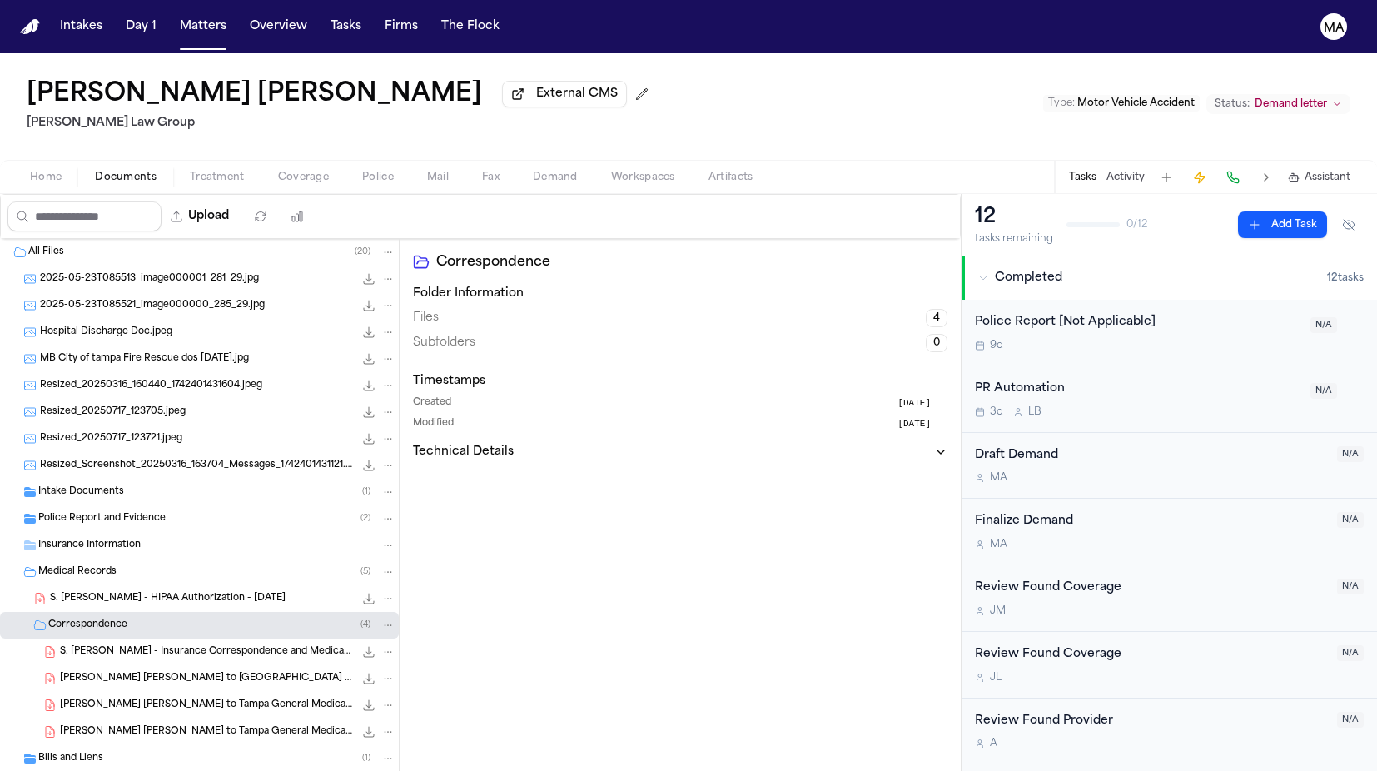
click at [114, 638] on div "S. [PERSON_NAME] - Insurance Correspondence and Medicare Questionnaire from CRM…" at bounding box center [199, 651] width 399 height 27
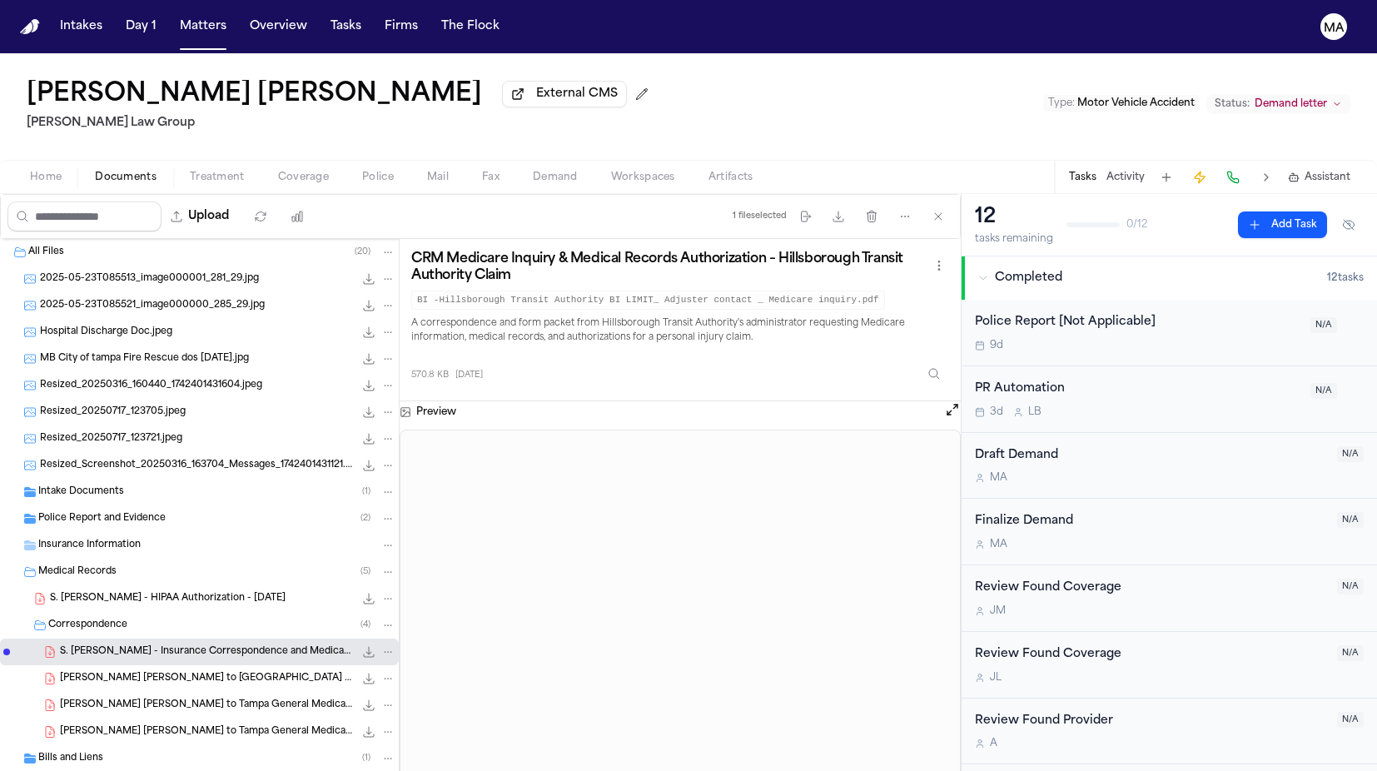
click at [117, 672] on span "[PERSON_NAME] [PERSON_NAME] to [GEOGRAPHIC_DATA] - [DATE]" at bounding box center [207, 679] width 294 height 14
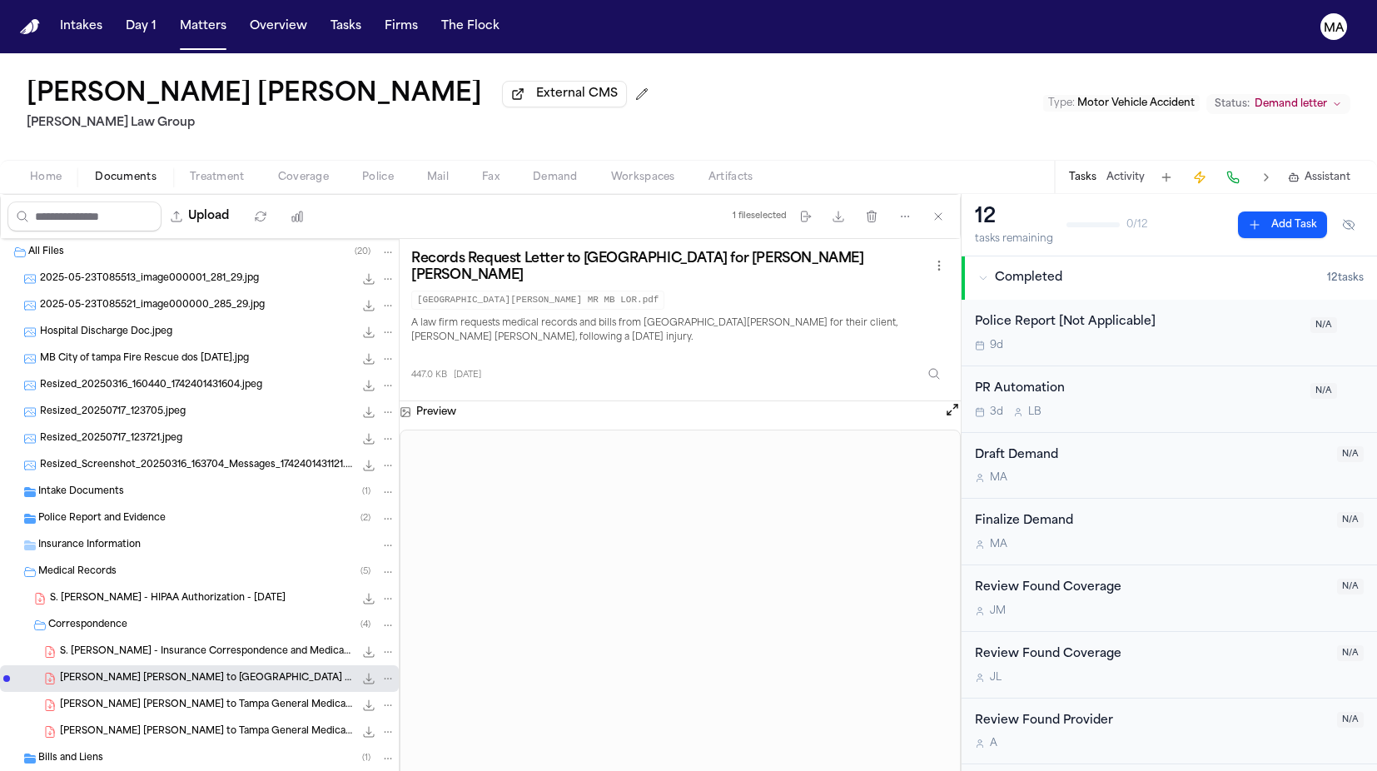
click at [114, 698] on span "[PERSON_NAME] [PERSON_NAME] to Tampa General Medical Group - [DATE]" at bounding box center [207, 705] width 294 height 14
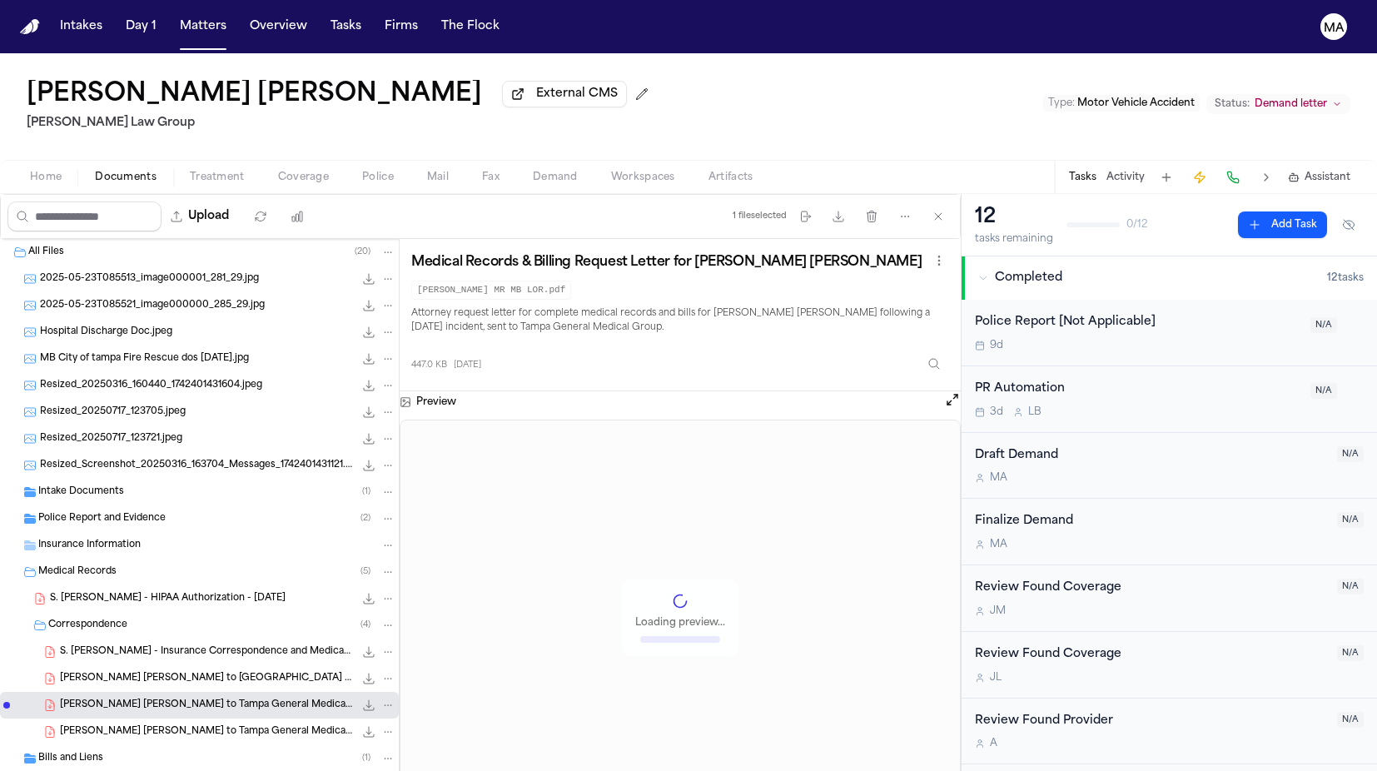
click at [112, 718] on div "[PERSON_NAME] [PERSON_NAME] to Tampa General Medical Group - [DATE] 447.0 KB • …" at bounding box center [199, 731] width 399 height 27
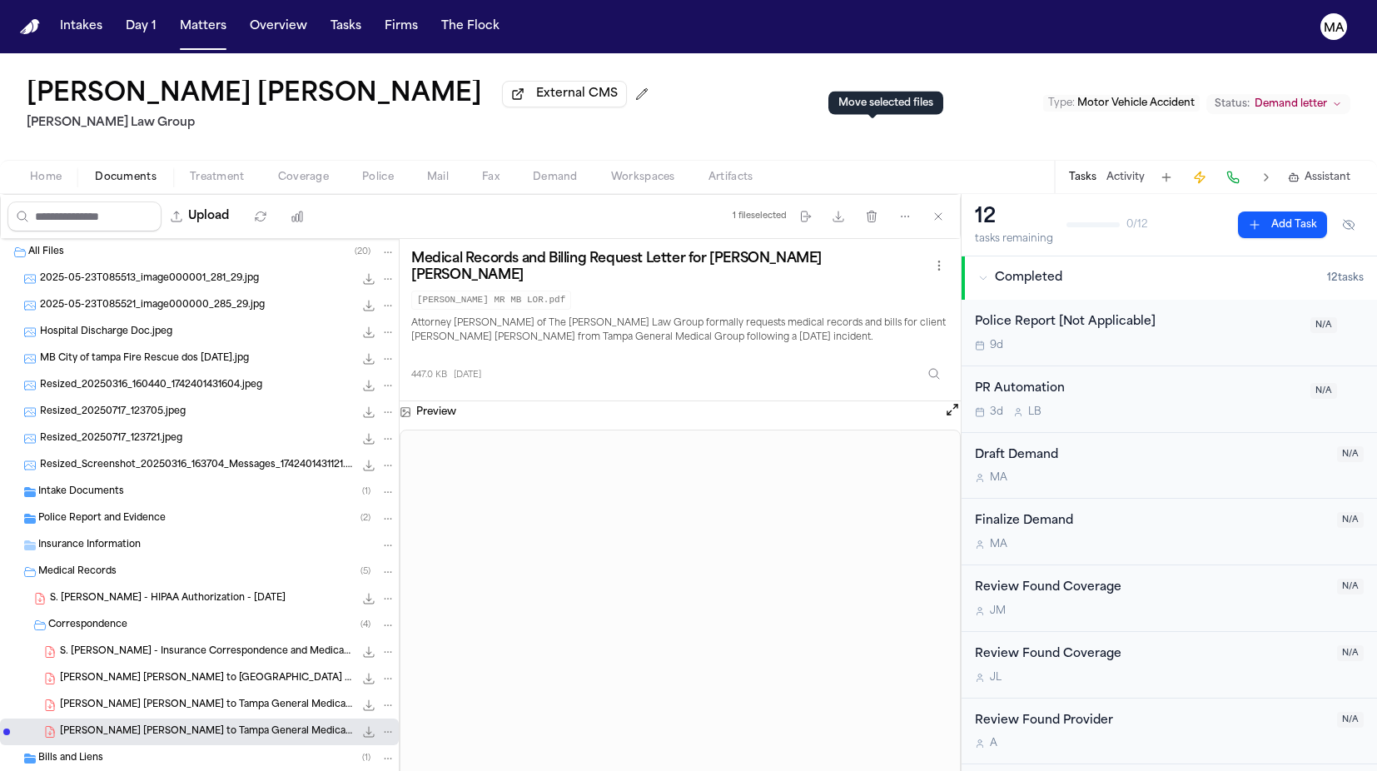
click at [790, 251] on div "Medical Records and Billing Request Letter for [PERSON_NAME] [PERSON_NAME] [PER…" at bounding box center [680, 320] width 538 height 138
click at [102, 592] on span "S. [PERSON_NAME] - HIPAA Authorization - [DATE]" at bounding box center [168, 599] width 236 height 14
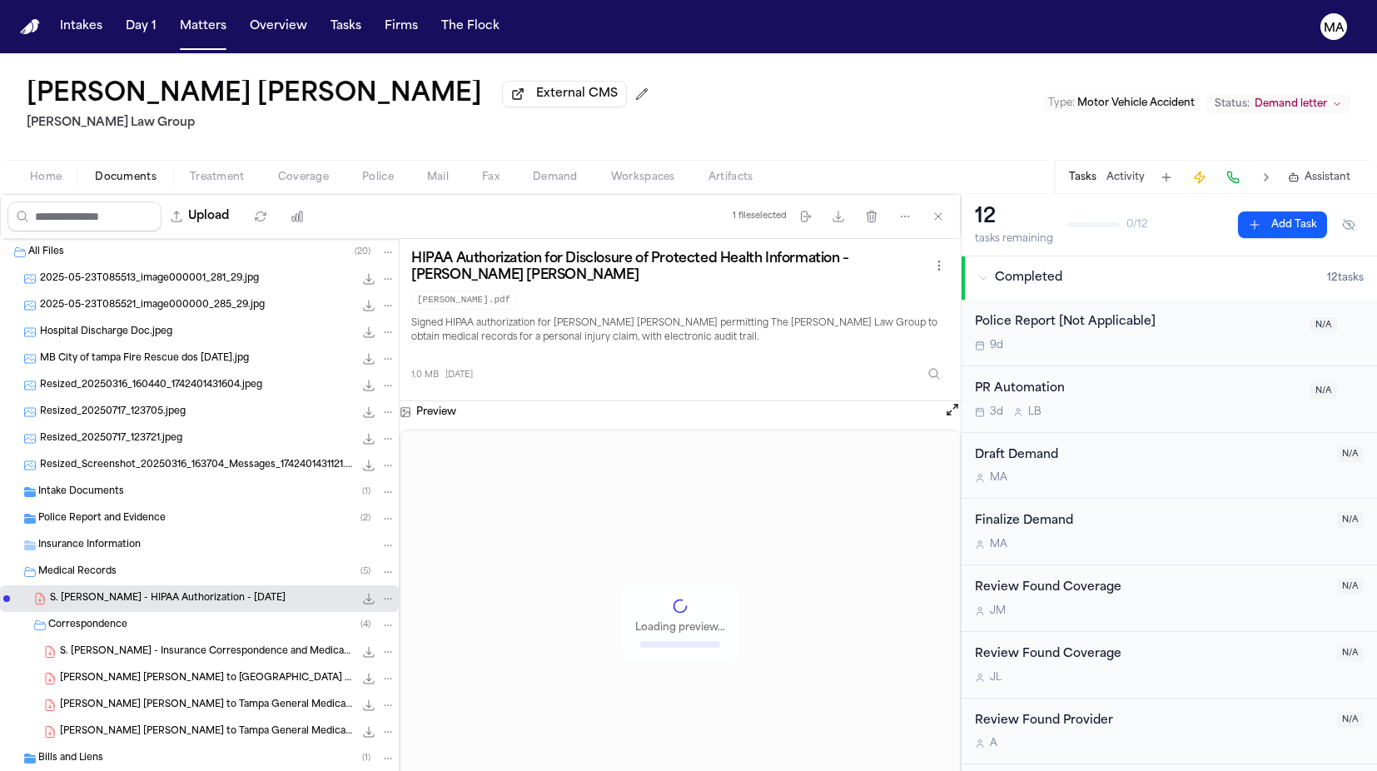
click at [92, 505] on div "Police Report and Evidence ( 2 )" at bounding box center [199, 518] width 399 height 27
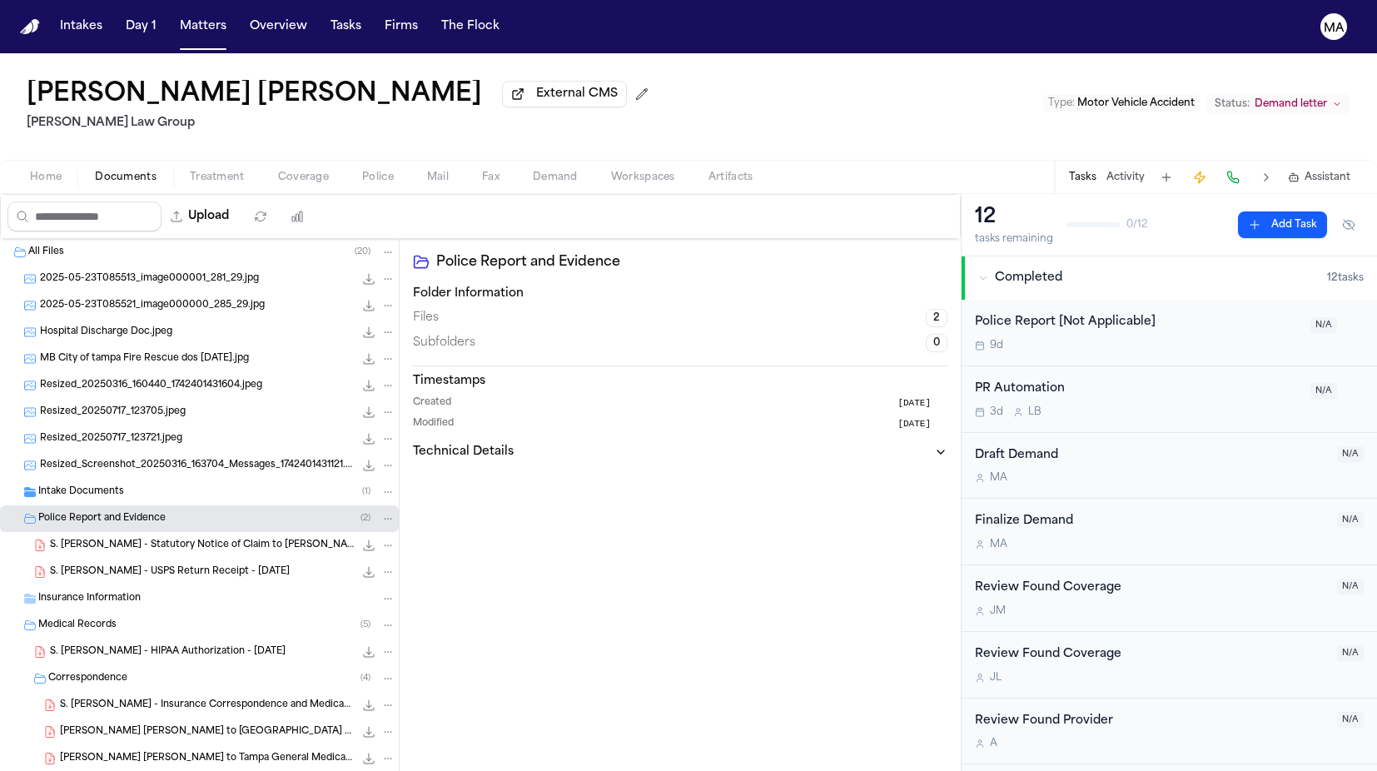
click at [107, 558] on div "S. [PERSON_NAME] - USPS Return Receipt - [DATE] 283.0 KB • PDF" at bounding box center [199, 571] width 399 height 27
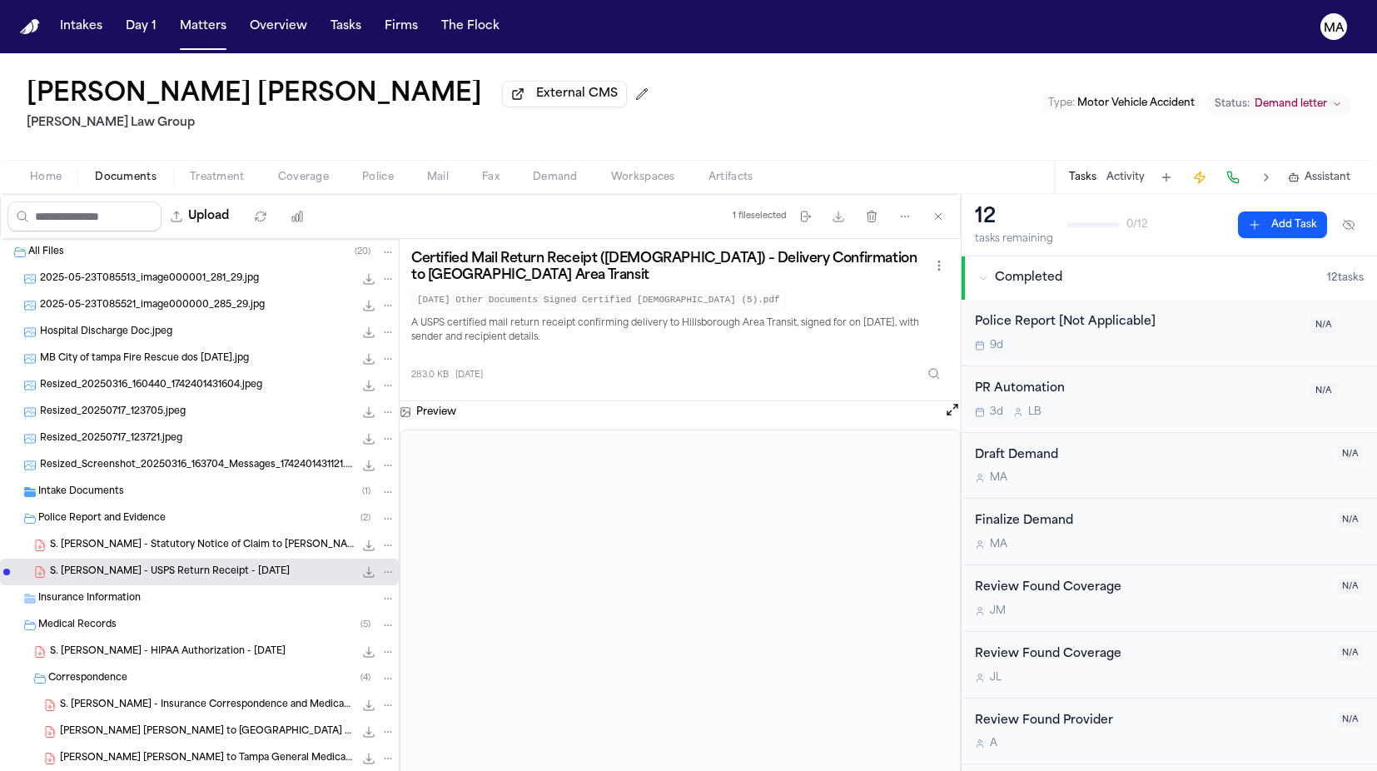
click at [108, 538] on span "S. [PERSON_NAME] - Statutory Notice of Claim to [PERSON_NAME] and FL Dept of Fi…" at bounding box center [202, 545] width 304 height 14
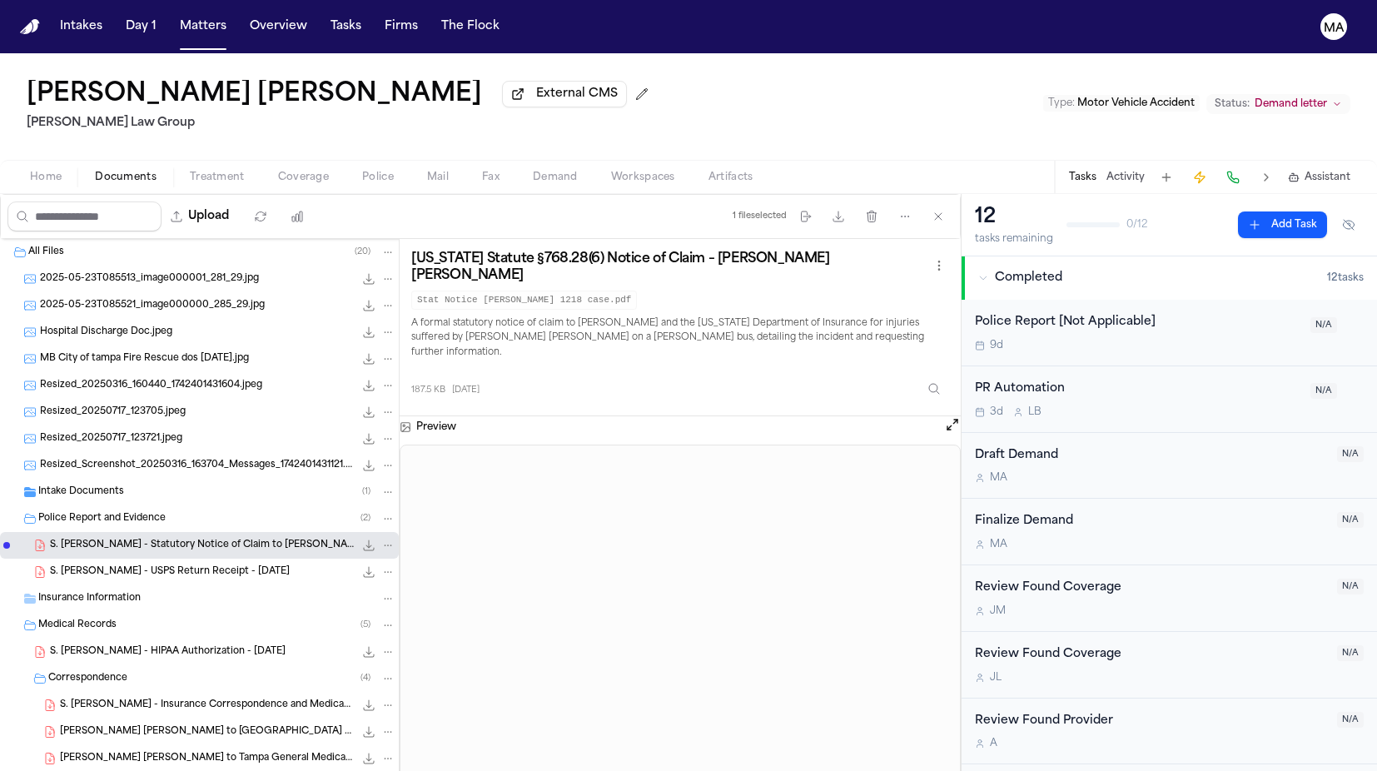
click at [117, 484] on div "Intake Documents ( 1 )" at bounding box center [216, 491] width 357 height 15
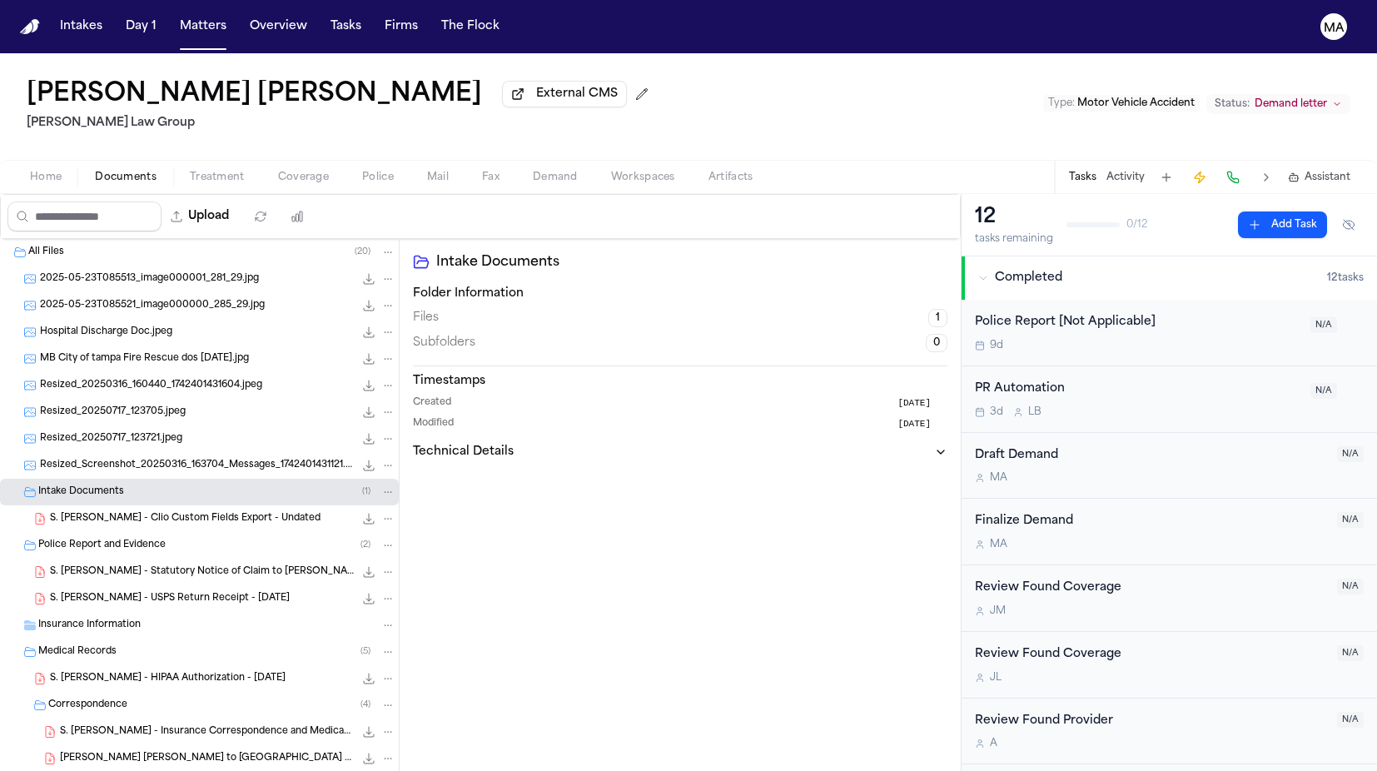
click at [108, 505] on div "S. [PERSON_NAME] - Clio Custom Fields Export - Undated 106.0 KB • PDF" at bounding box center [199, 518] width 399 height 27
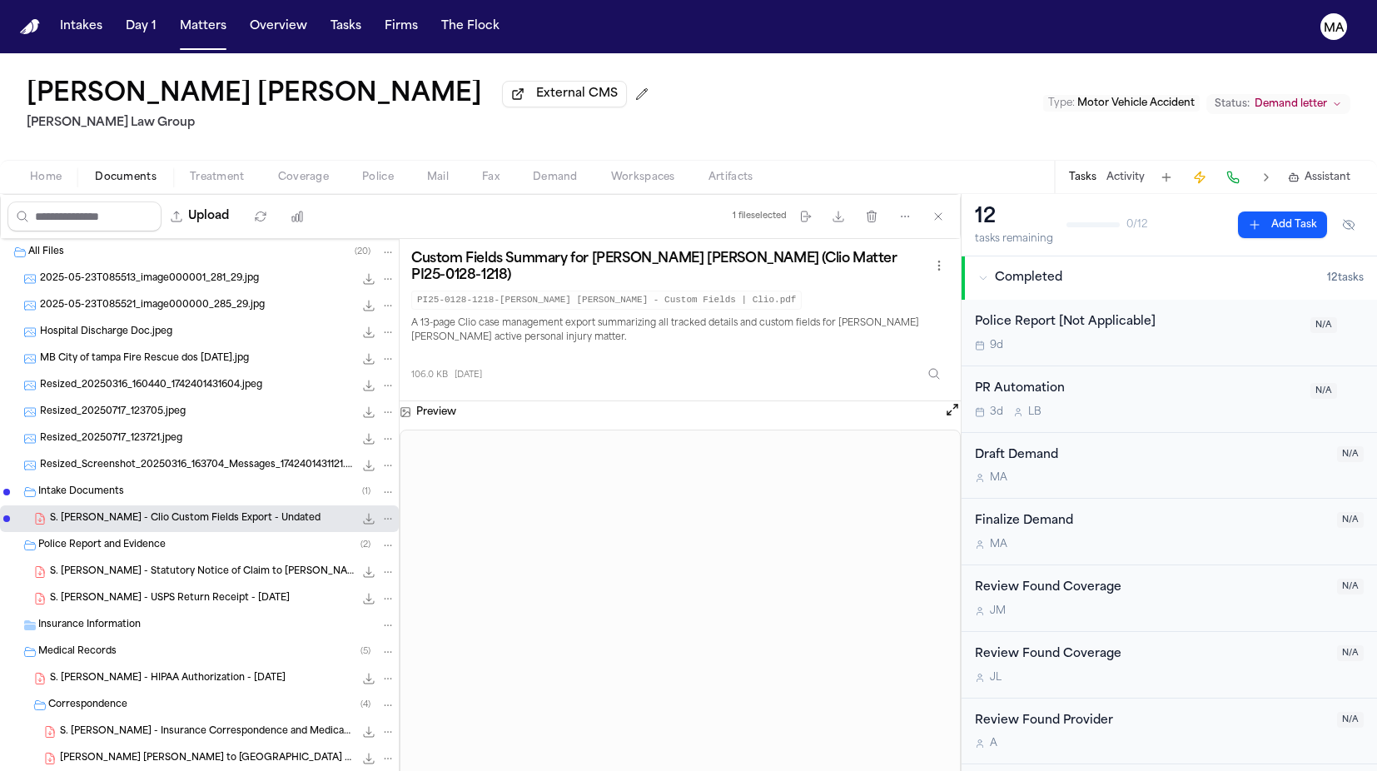
click at [103, 325] on span "Hospital Discharge Doc.jpeg" at bounding box center [106, 332] width 132 height 14
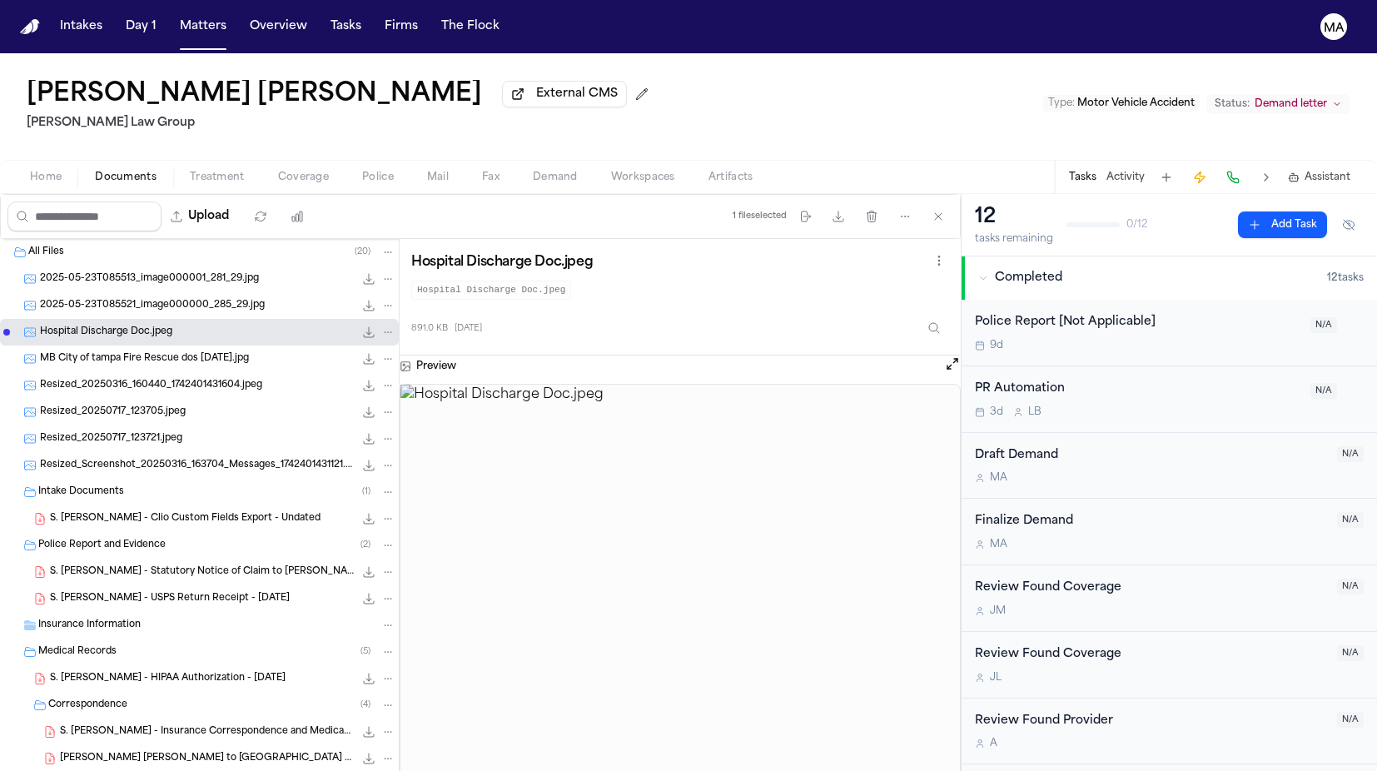
click at [107, 345] on div "MB City of tampa Fire Rescue dos [DATE].jpg 303.1 KB • JPG" at bounding box center [199, 358] width 399 height 27
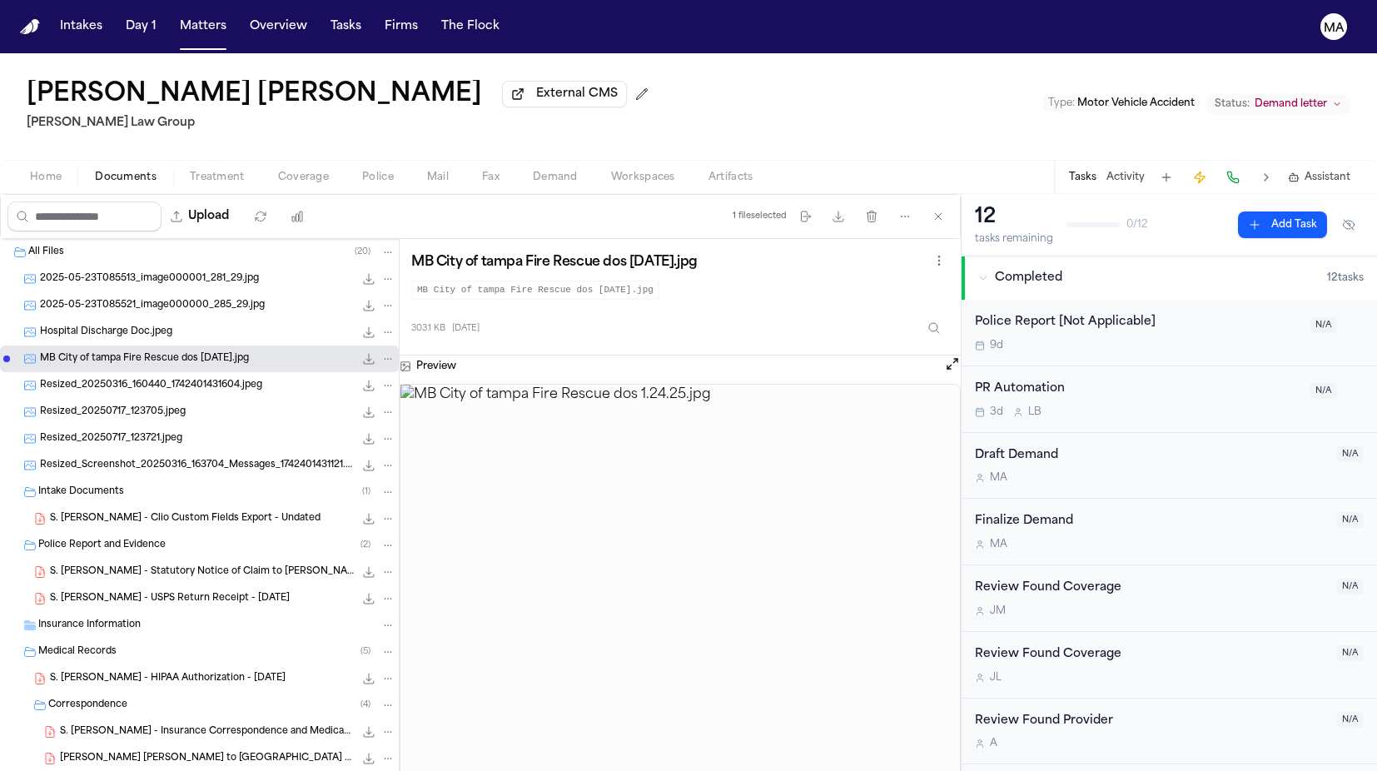
click at [85, 379] on span "Resized_20250316_160440_1742401431604.jpeg" at bounding box center [151, 386] width 222 height 14
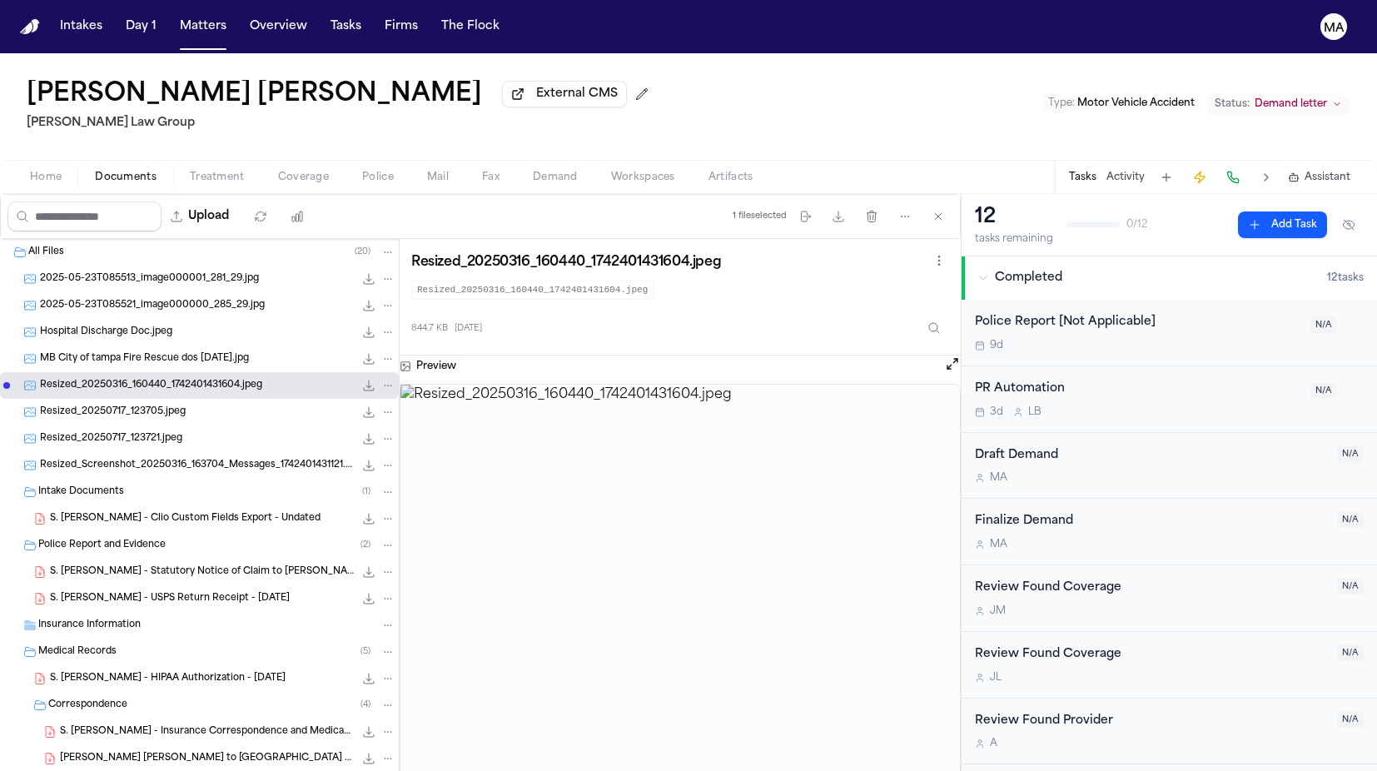
click at [85, 405] on span "Resized_20250717_123705.jpeg" at bounding box center [113, 412] width 146 height 14
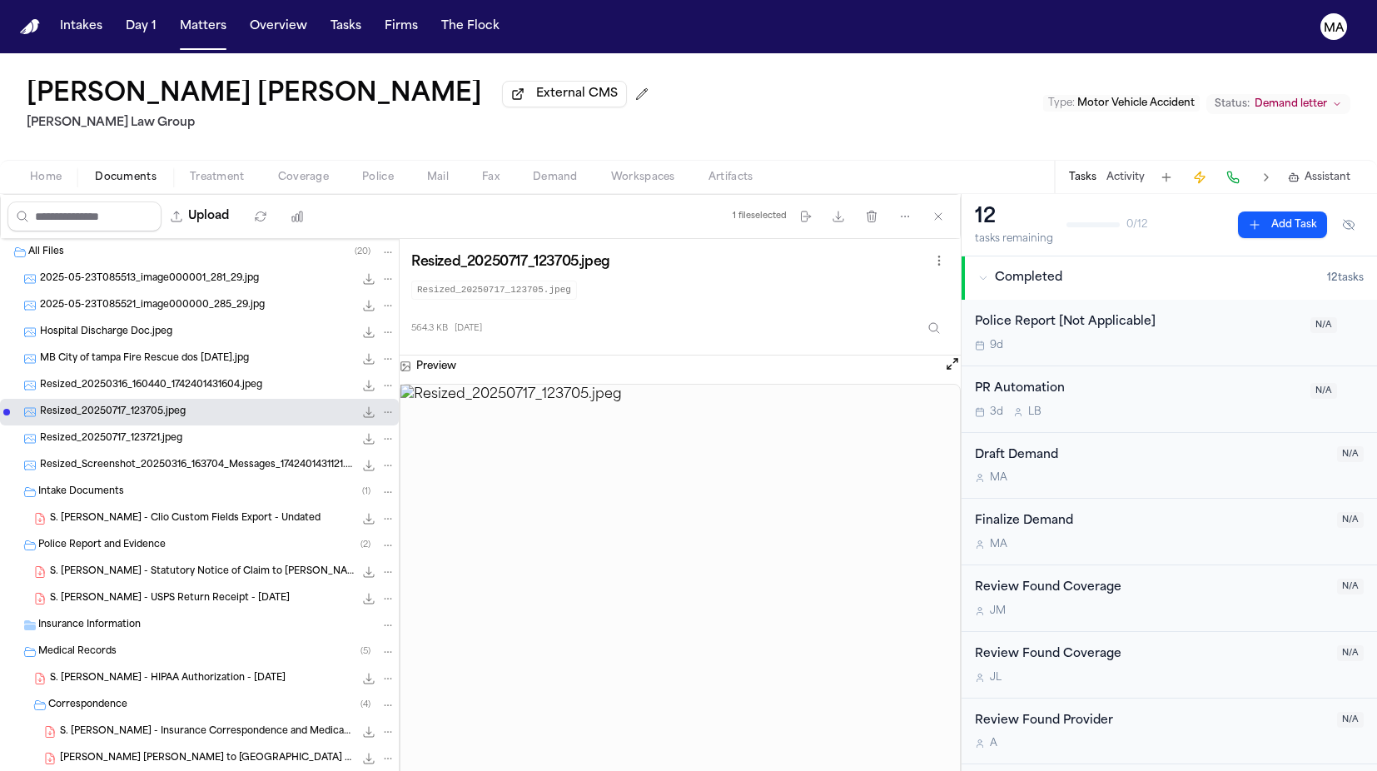
click at [88, 379] on span "Resized_20250316_160440_1742401431604.jpeg" at bounding box center [151, 386] width 222 height 14
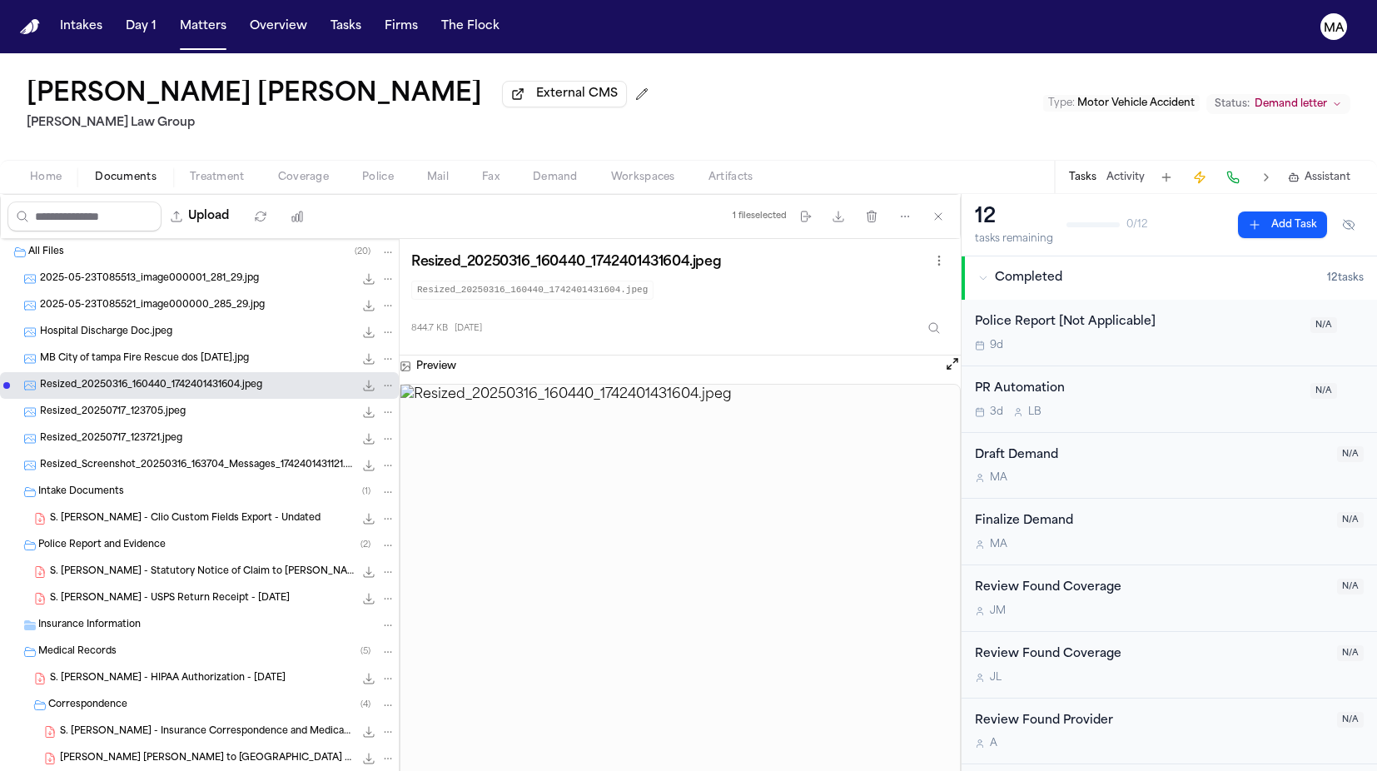
click at [83, 452] on div "Resized_Screenshot_20250316_163704_Messages_1742401431121.jpeg 344.5 KB • JPEG" at bounding box center [199, 465] width 399 height 27
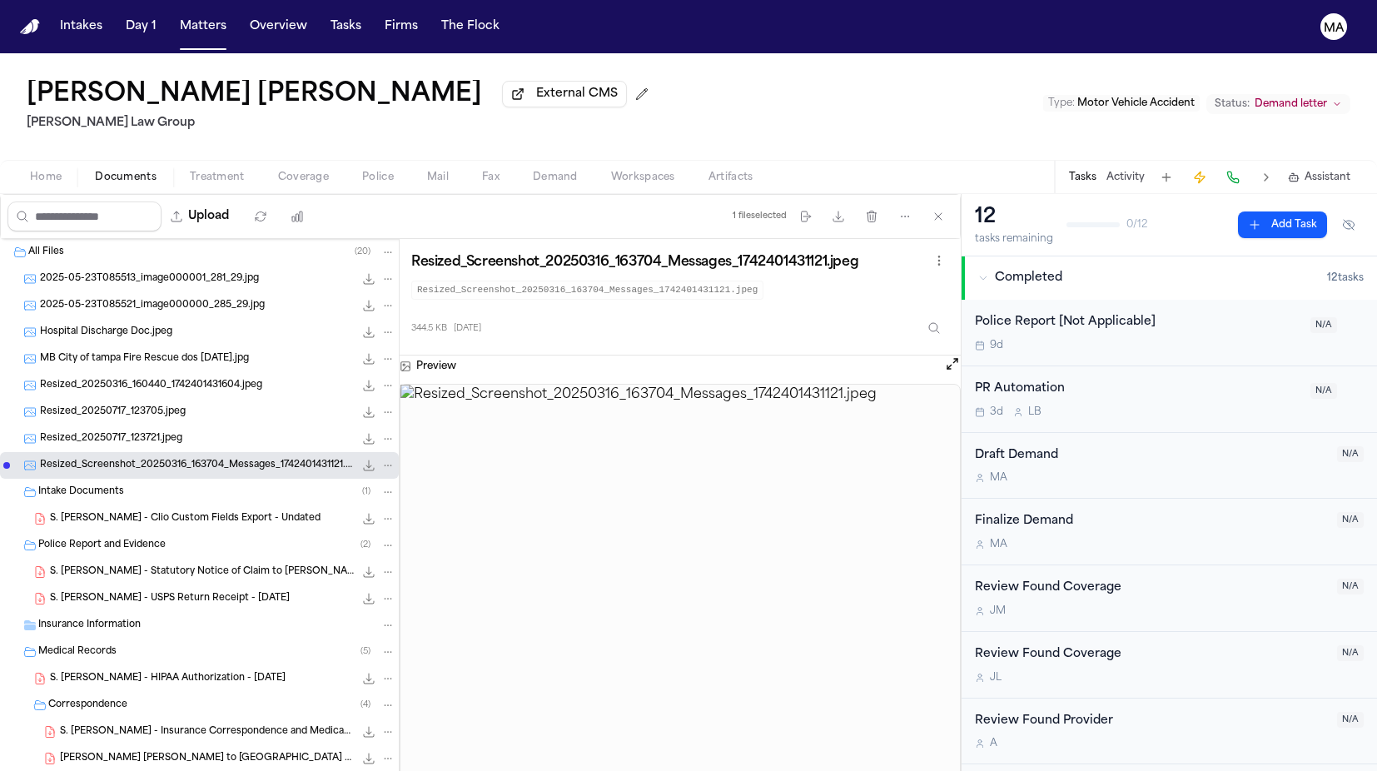
click at [82, 425] on div "Resized_20250717_123721.jpeg 628.0 KB • JPEG" at bounding box center [199, 438] width 399 height 27
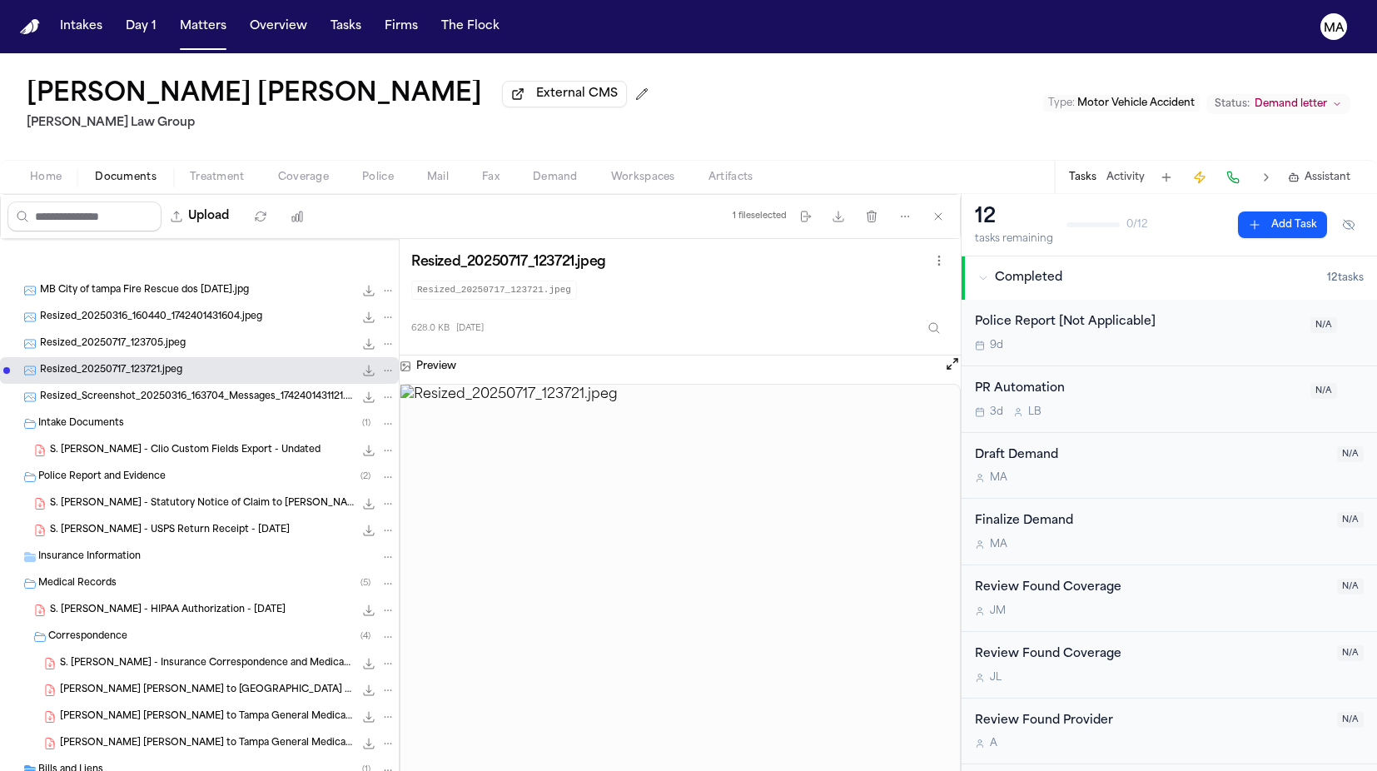
scroll to position [355, 0]
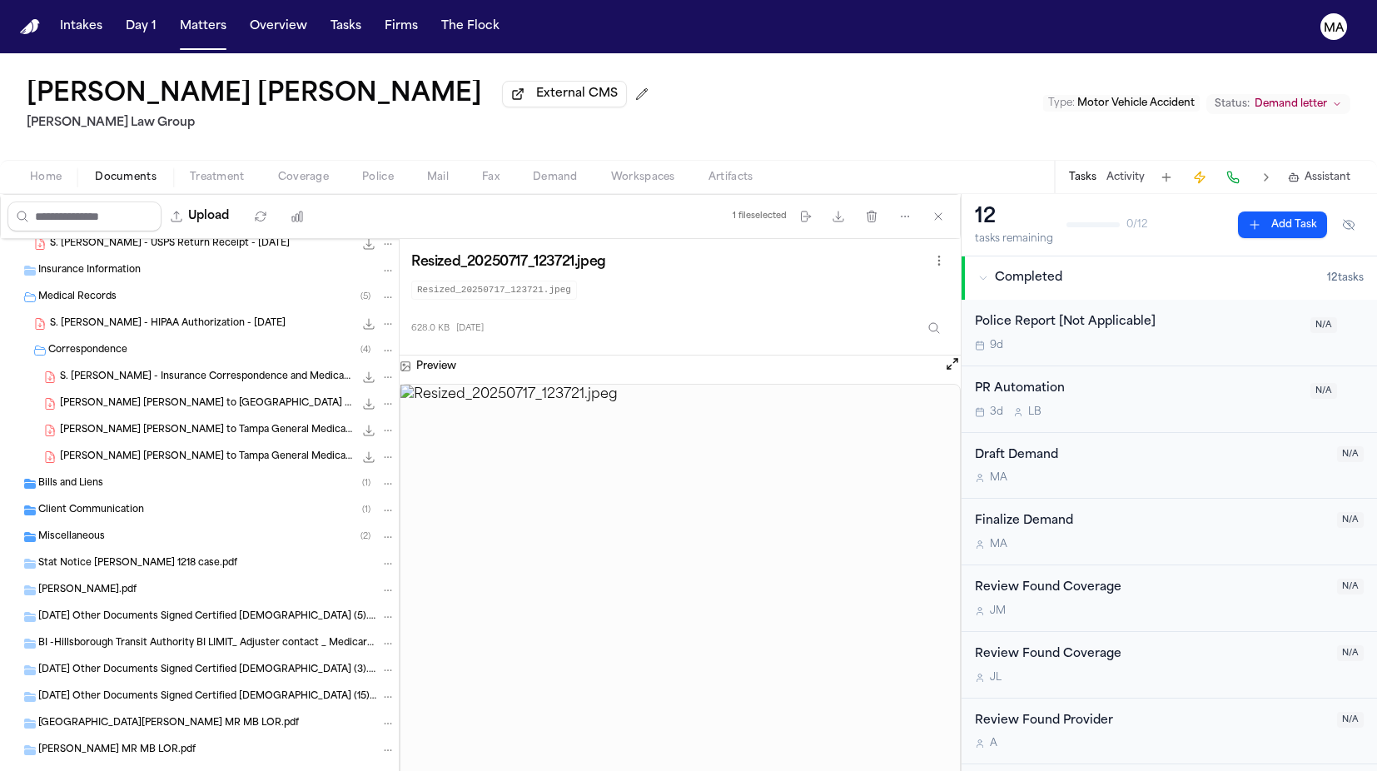
click at [90, 529] on div "Miscellaneous ( 2 )" at bounding box center [216, 536] width 357 height 15
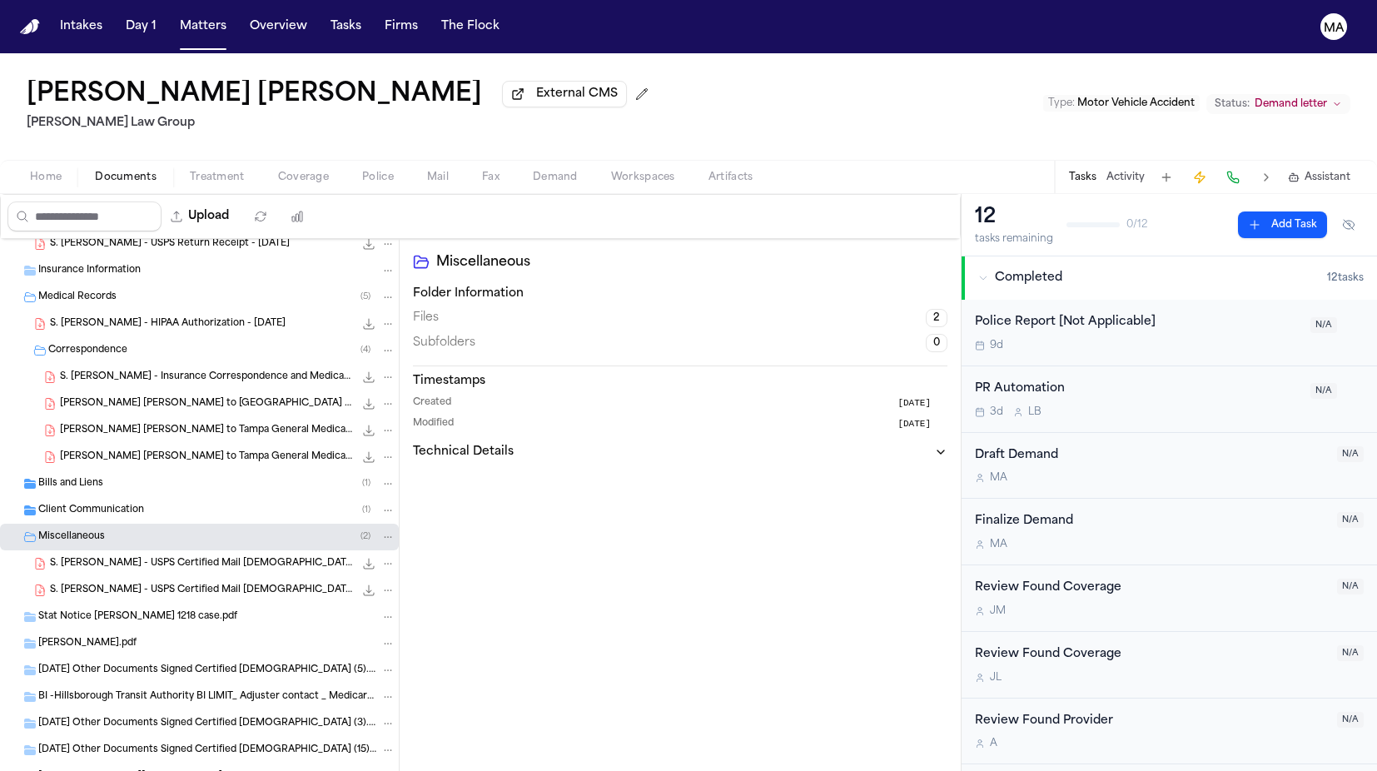
click at [92, 504] on span "Client Communication" at bounding box center [91, 511] width 106 height 14
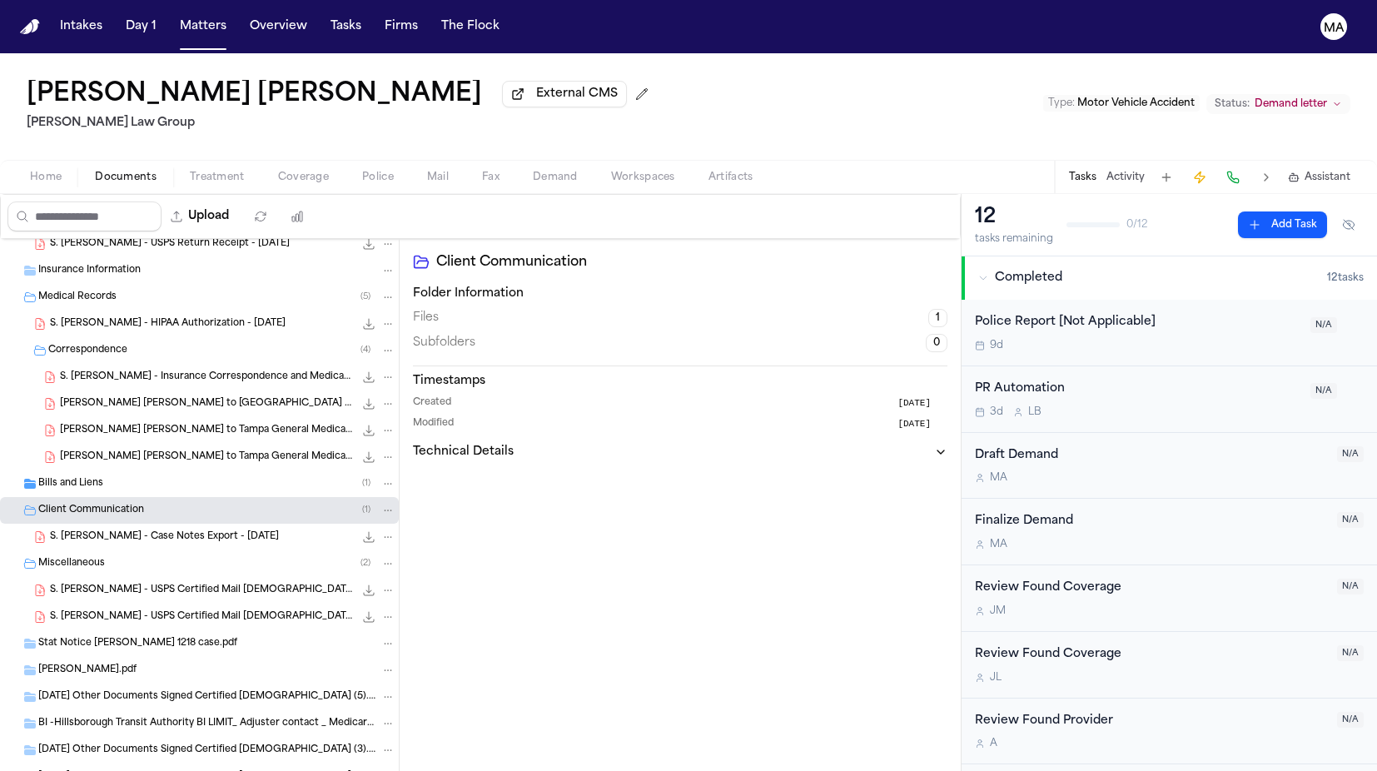
click at [98, 530] on span "S. [PERSON_NAME] - Case Notes Export - [DATE]" at bounding box center [164, 537] width 229 height 14
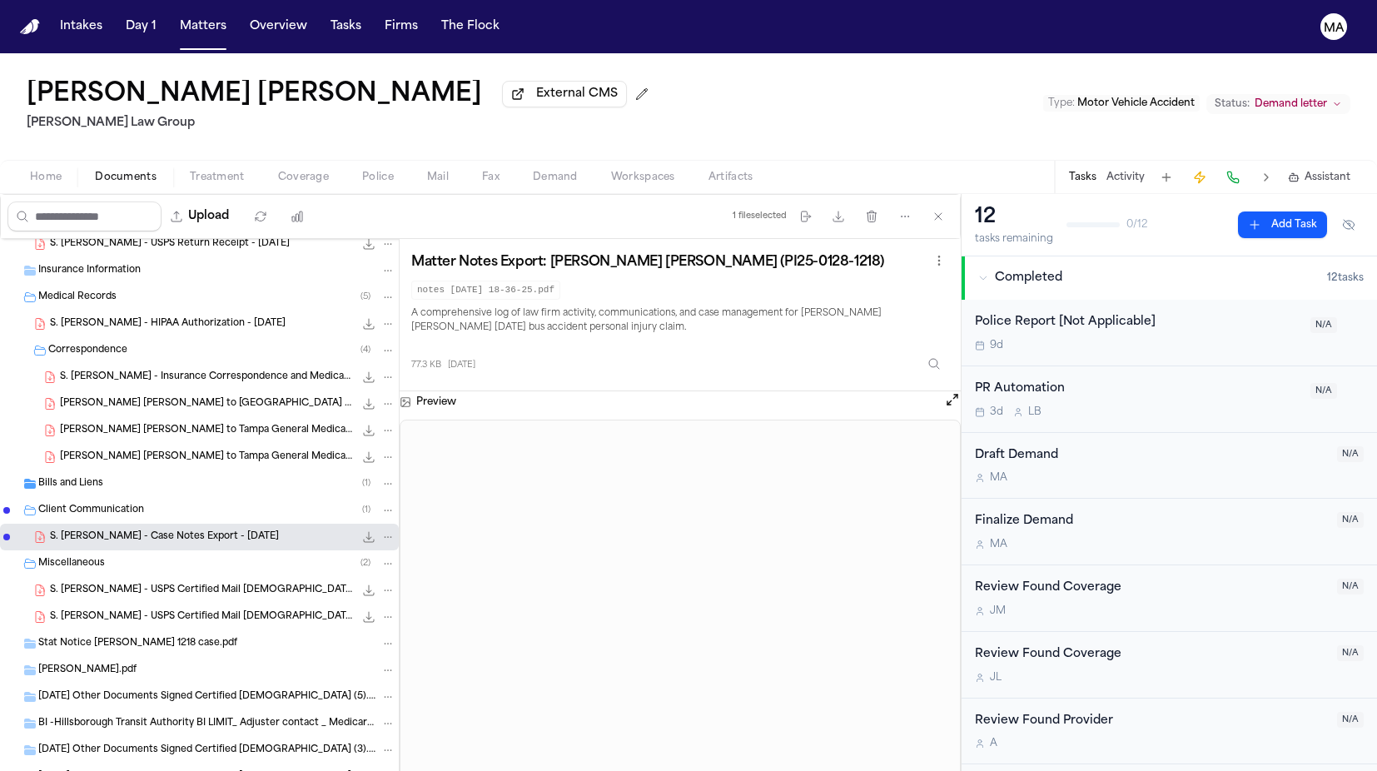
click at [83, 477] on span "Bills and Liens" at bounding box center [70, 484] width 65 height 14
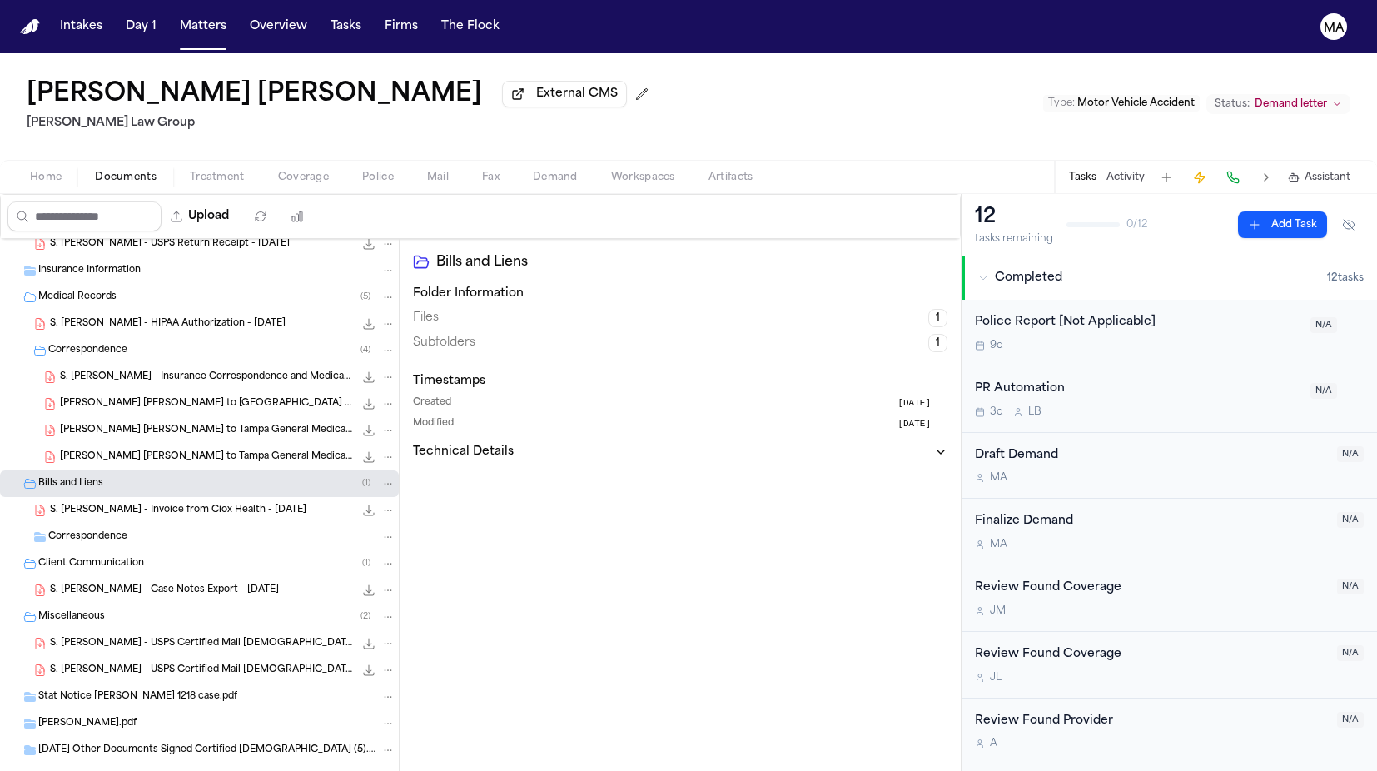
click at [96, 504] on span "S. [PERSON_NAME] - Invoice from Ciox Health - [DATE]" at bounding box center [178, 511] width 256 height 14
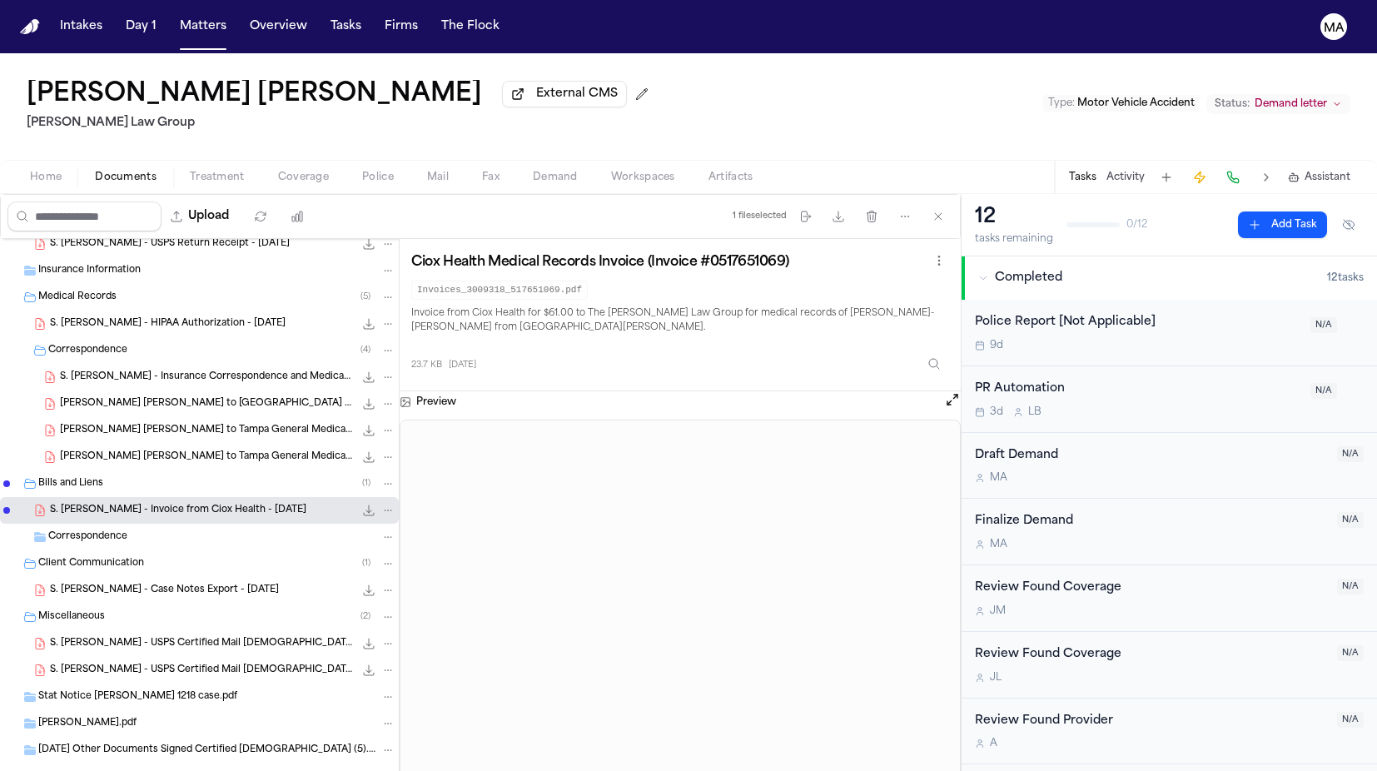
click at [399, 57] on div "[PERSON_NAME] [PERSON_NAME] External CMS [PERSON_NAME] Law Group Type : Motor V…" at bounding box center [688, 106] width 1377 height 107
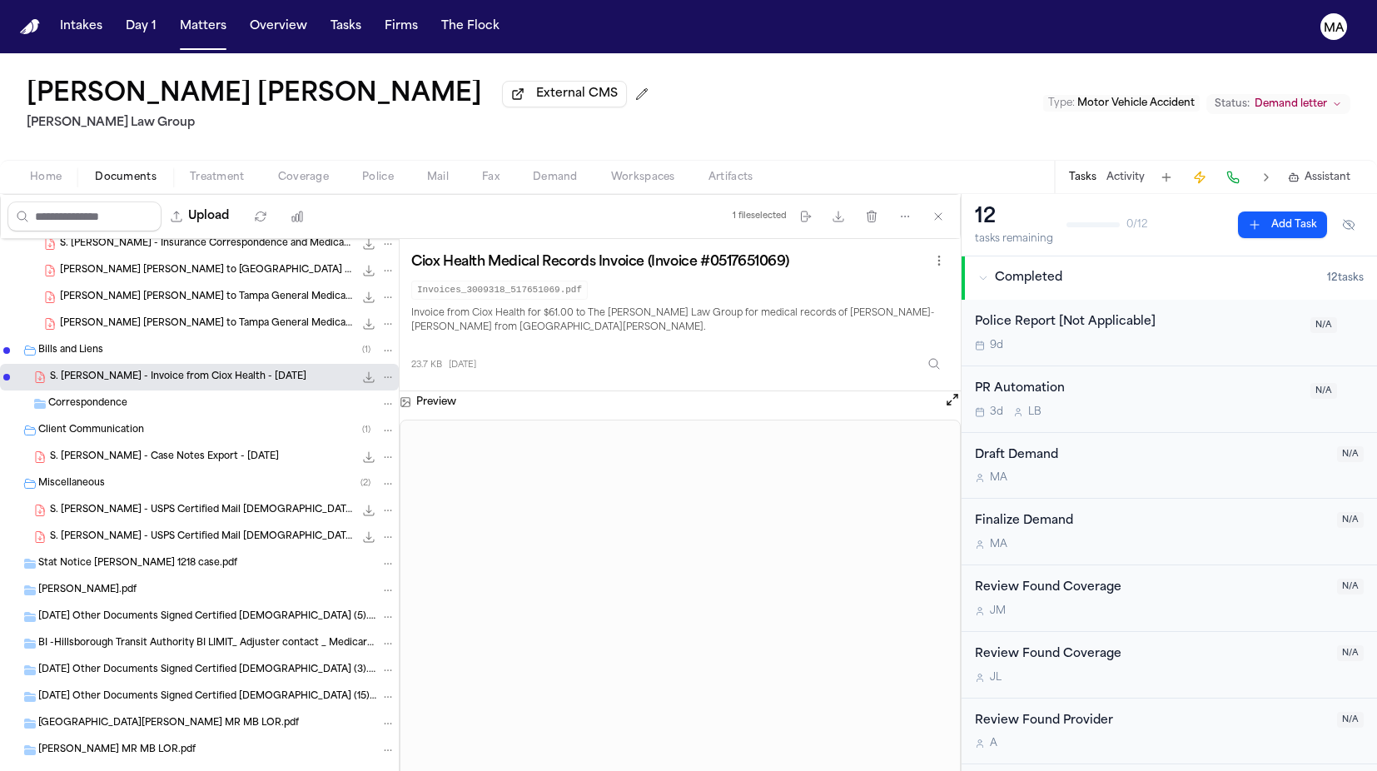
scroll to position [0, 0]
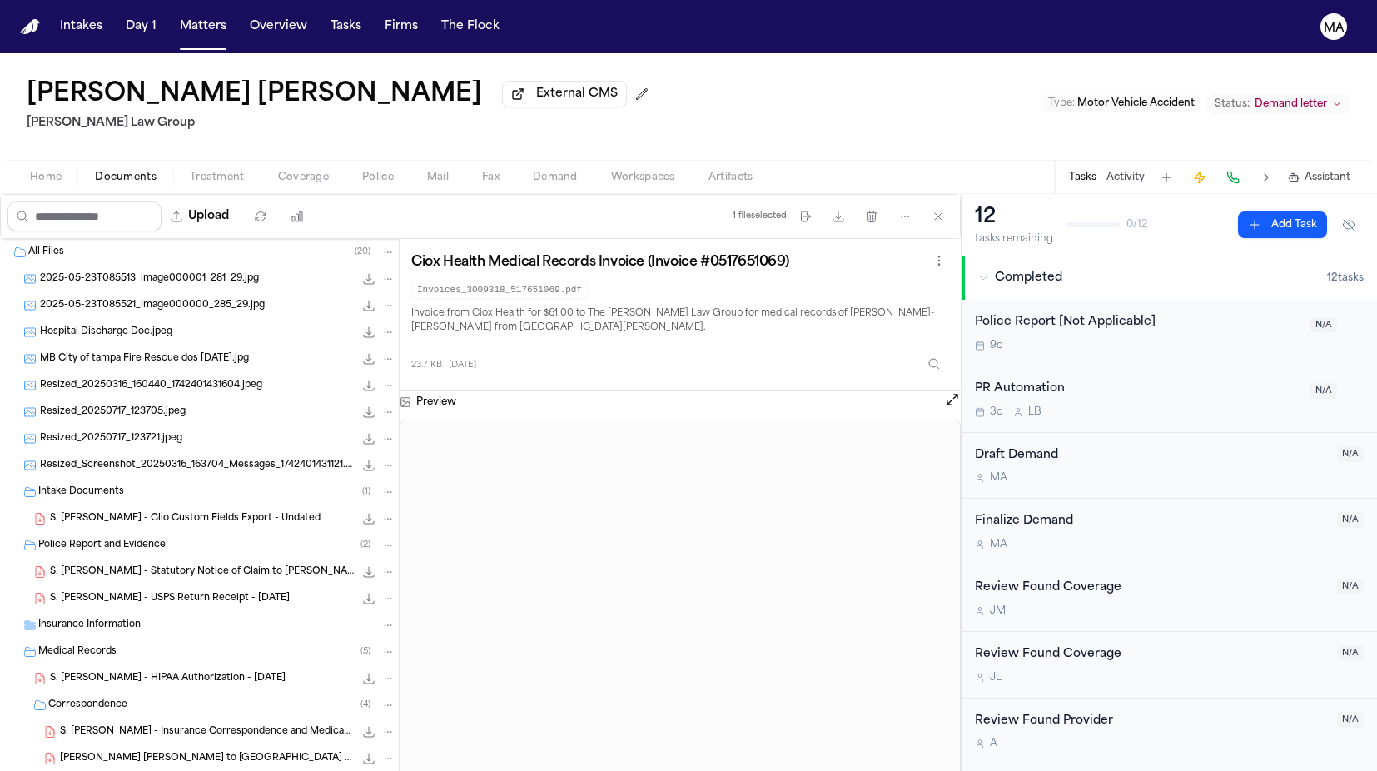
click at [693, 251] on div "Ciox Health Medical Records Invoice (Invoice #0517651069) Invoices_3009318_5176…" at bounding box center [680, 315] width 538 height 128
click at [173, 20] on button "Matters" at bounding box center [203, 27] width 60 height 30
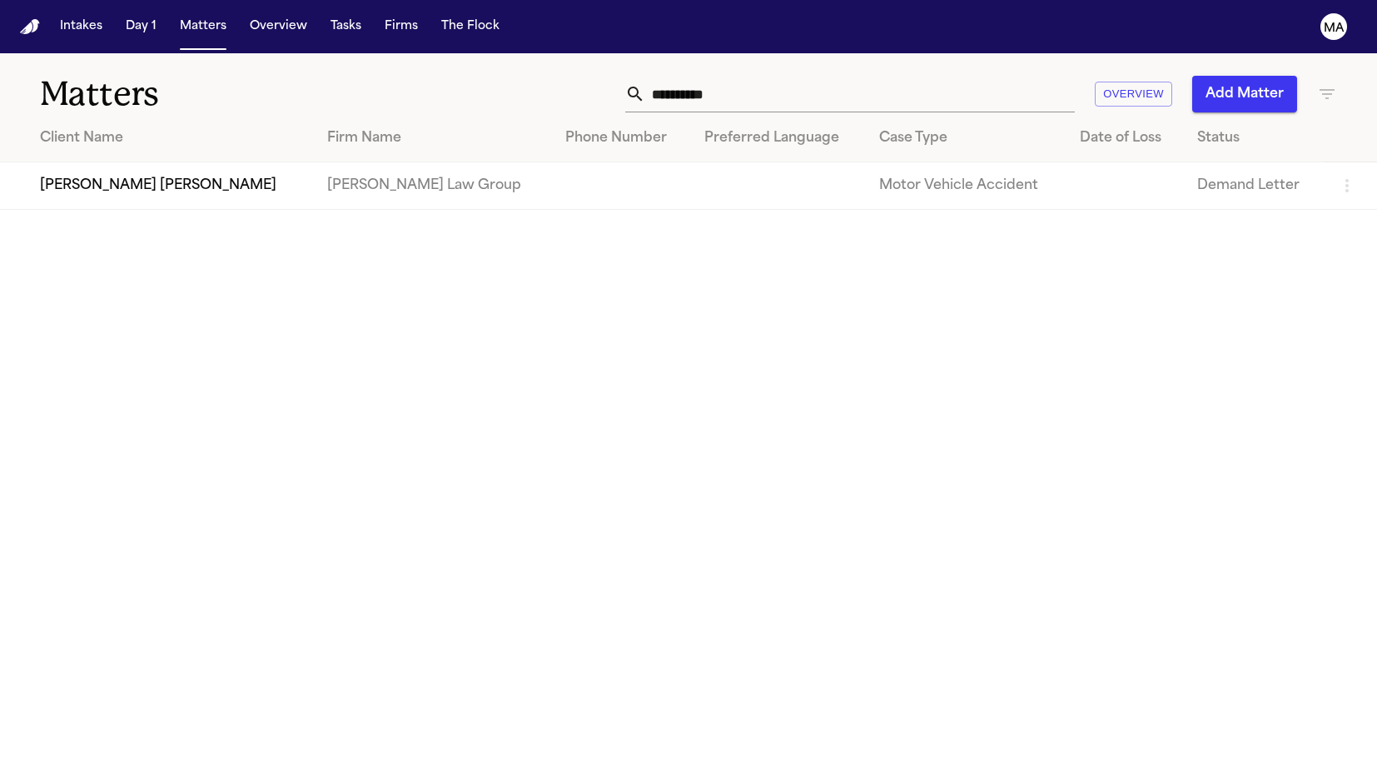
click at [956, 77] on input "**********" at bounding box center [859, 94] width 429 height 37
drag, startPoint x: 961, startPoint y: 75, endPoint x: 848, endPoint y: 69, distance: 113.3
click at [848, 76] on div "**********" at bounding box center [873, 94] width 928 height 37
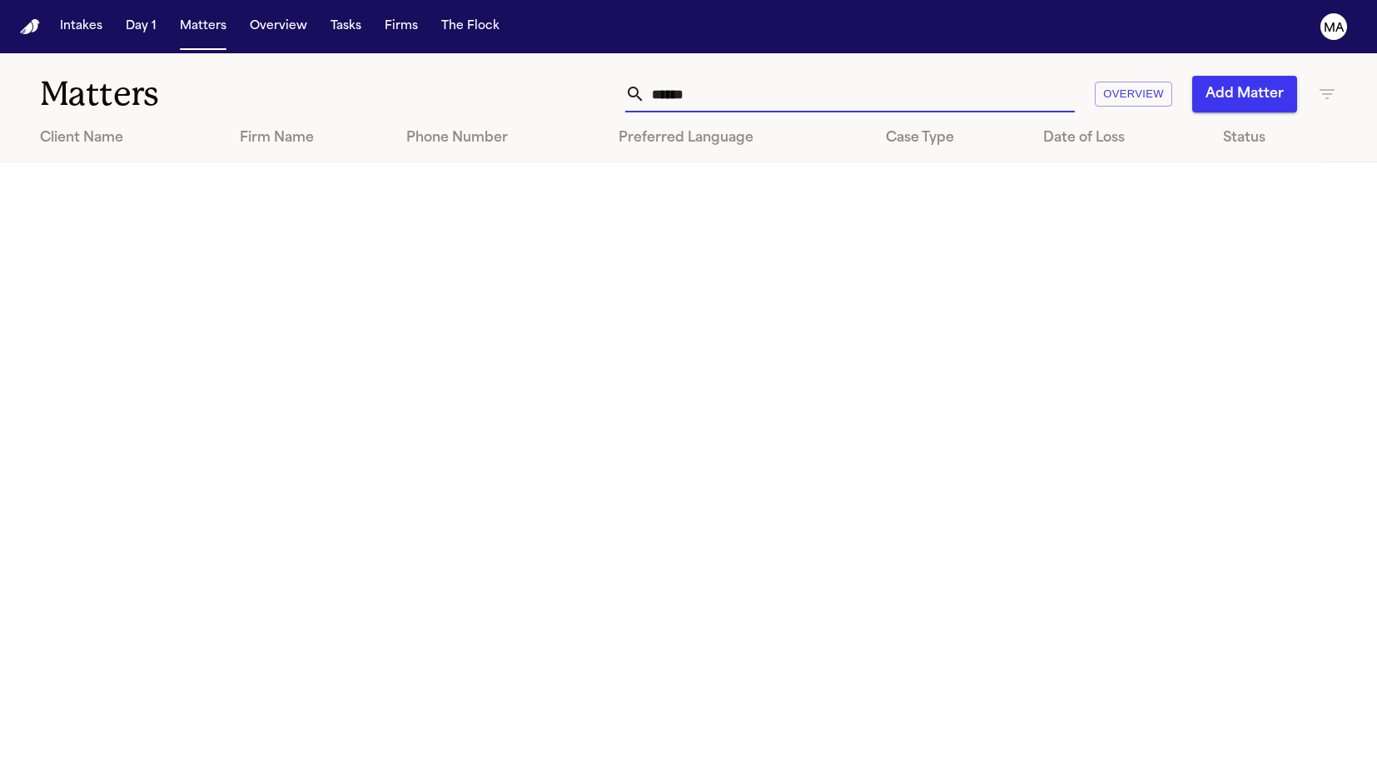
click at [941, 76] on input "******" at bounding box center [859, 94] width 429 height 37
drag, startPoint x: 945, startPoint y: 74, endPoint x: 890, endPoint y: 72, distance: 55.8
click at [890, 76] on input "******" at bounding box center [859, 94] width 429 height 37
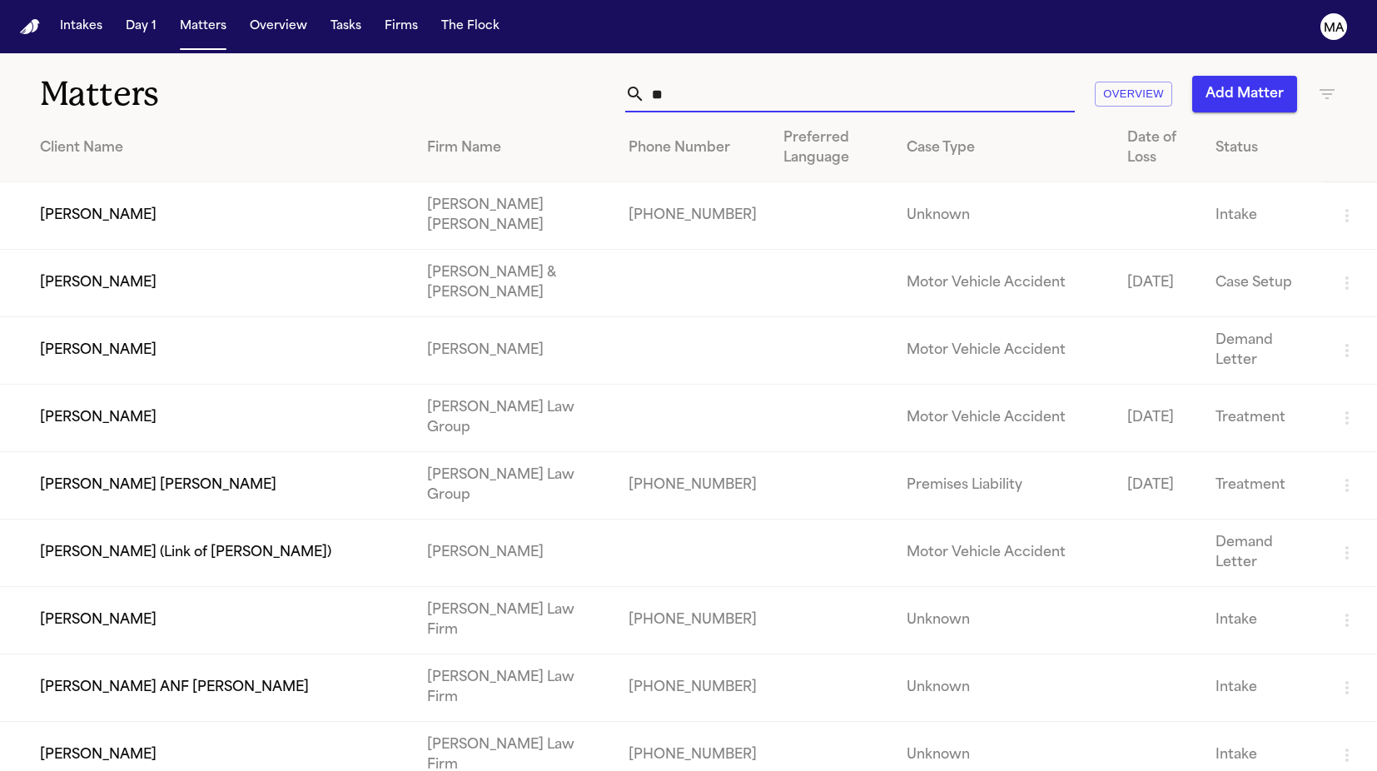
type input "*"
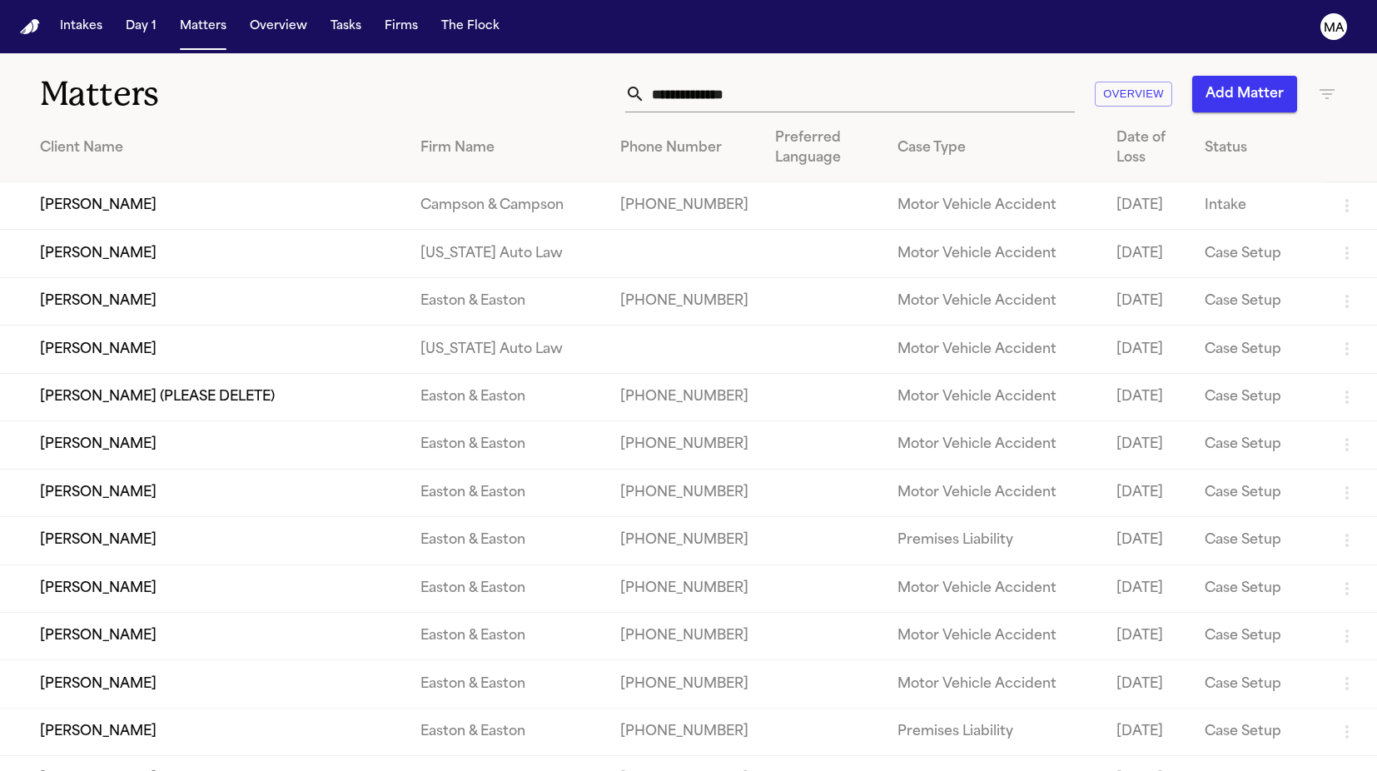
click at [991, 76] on input "text" at bounding box center [859, 94] width 429 height 37
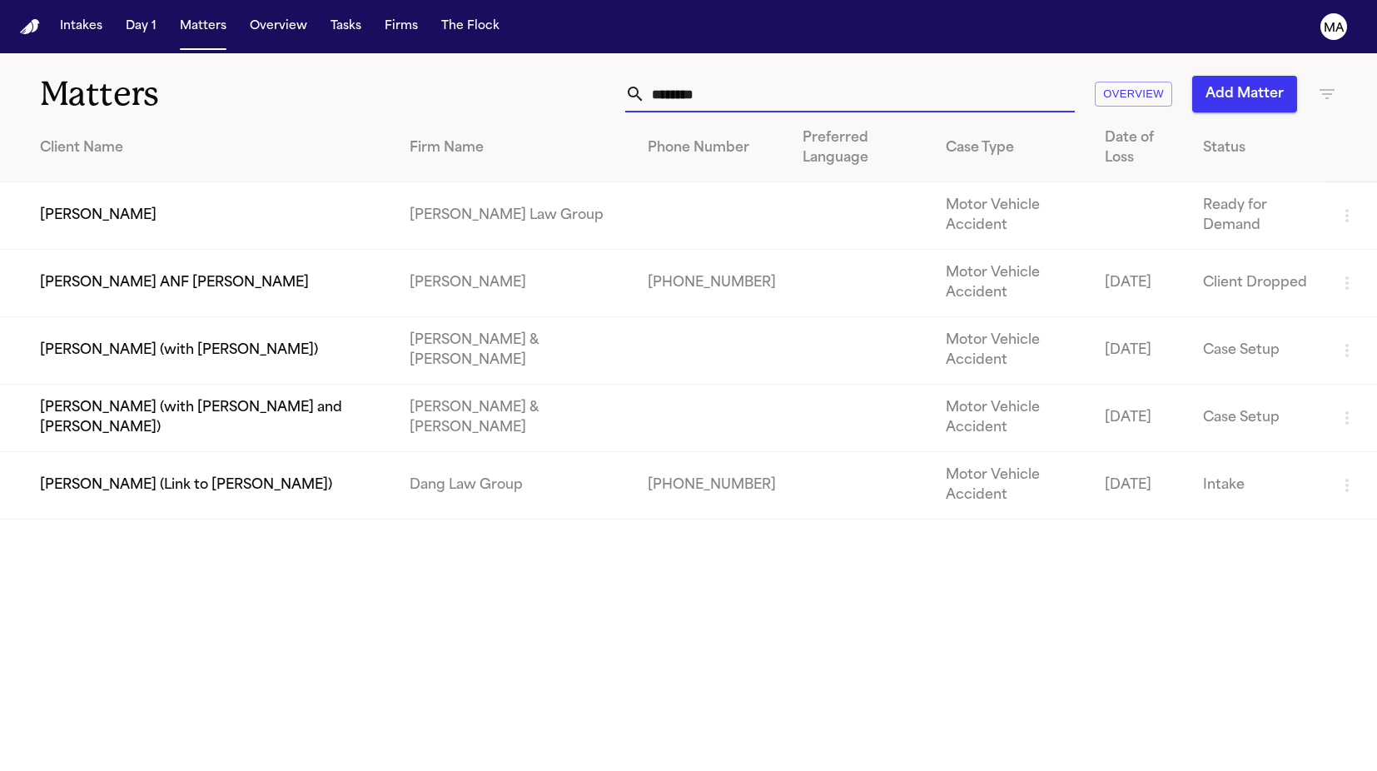
type input "********"
click at [105, 182] on td "[PERSON_NAME]" at bounding box center [198, 215] width 396 height 67
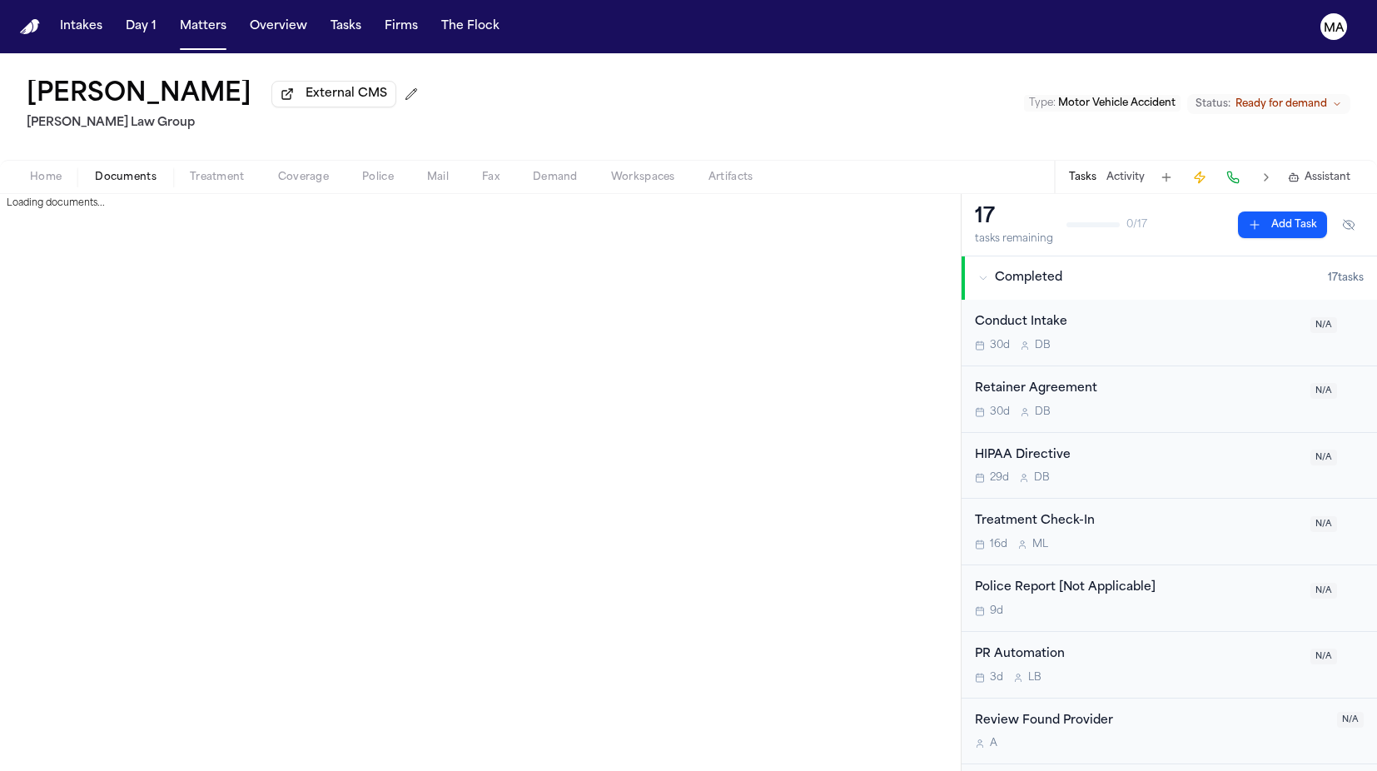
click at [95, 171] on span "Documents" at bounding box center [126, 177] width 62 height 13
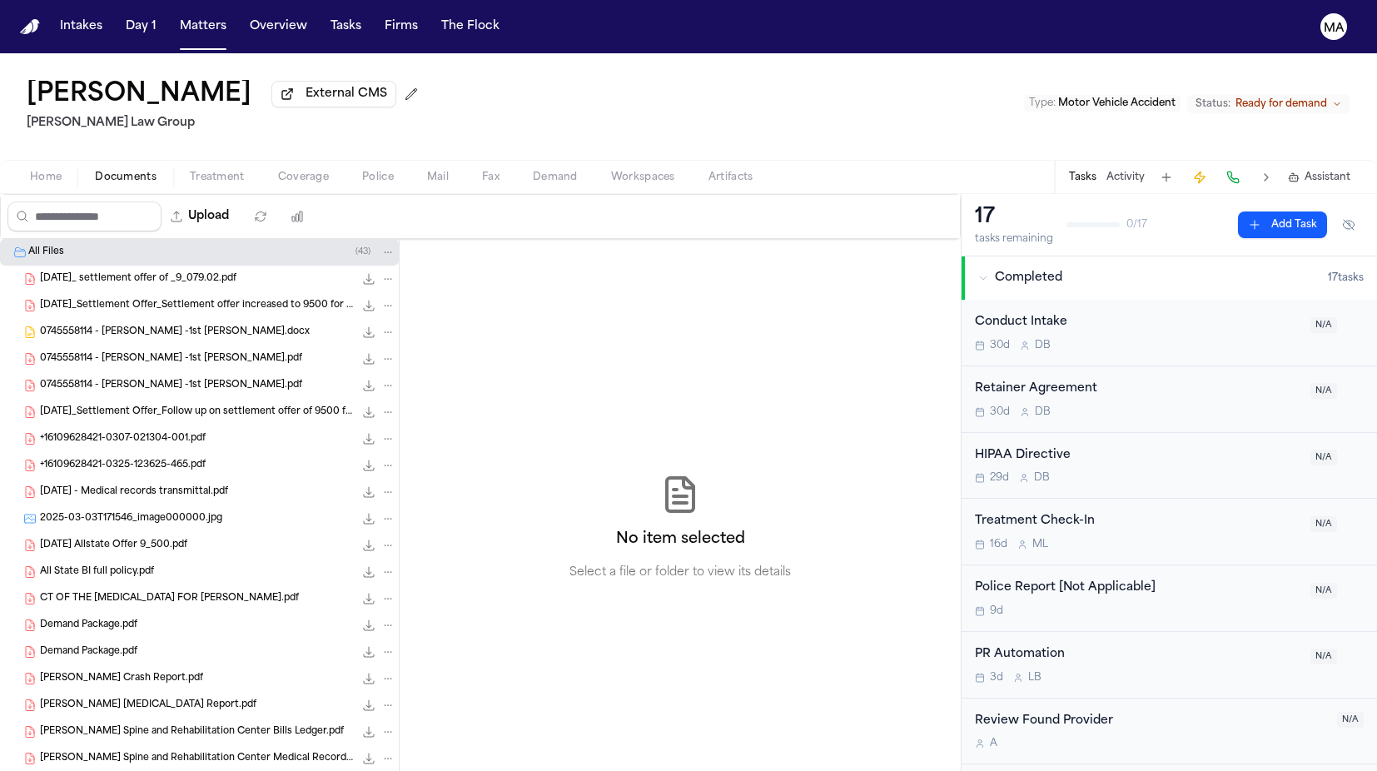
click at [190, 171] on span "Treatment" at bounding box center [217, 177] width 55 height 13
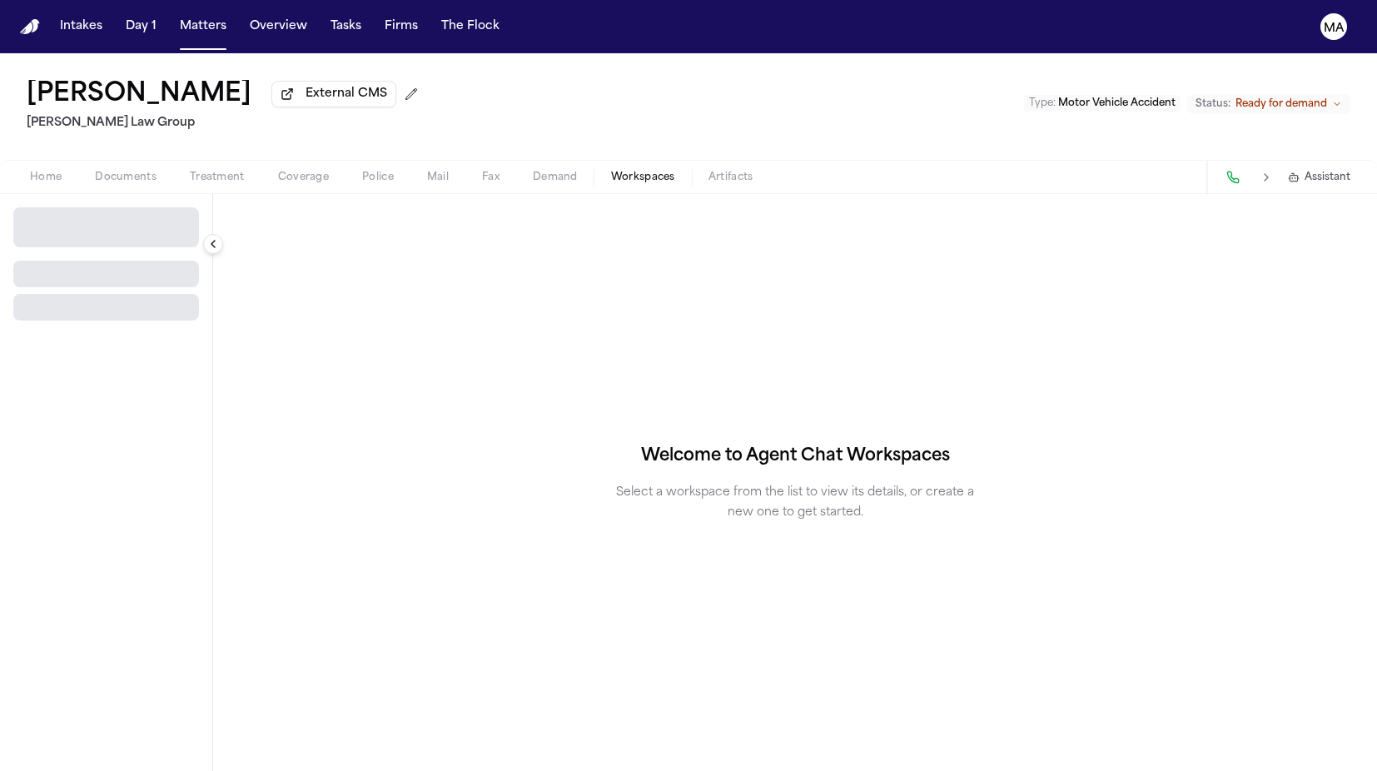
click at [611, 171] on span "Workspaces" at bounding box center [643, 177] width 64 height 13
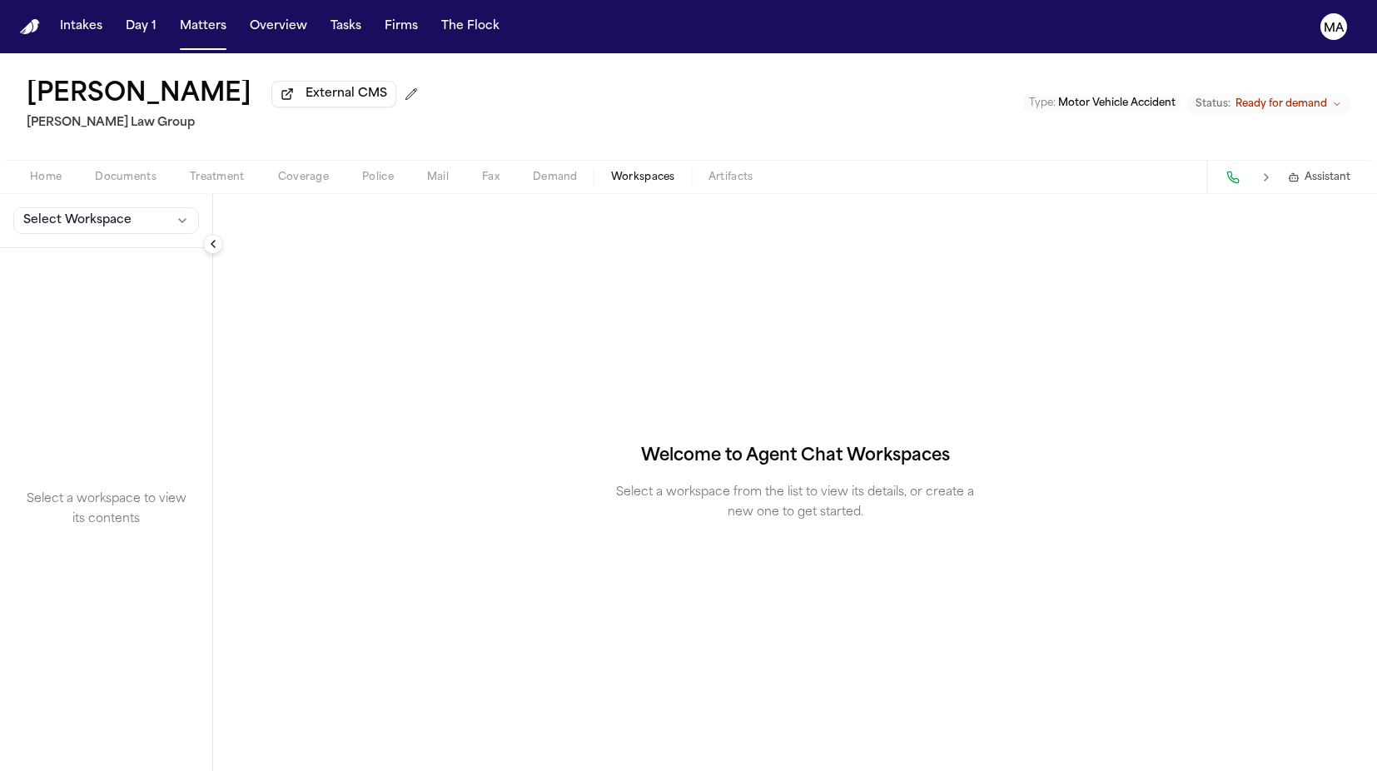
click at [533, 171] on span "Demand" at bounding box center [555, 177] width 45 height 13
select select "**********"
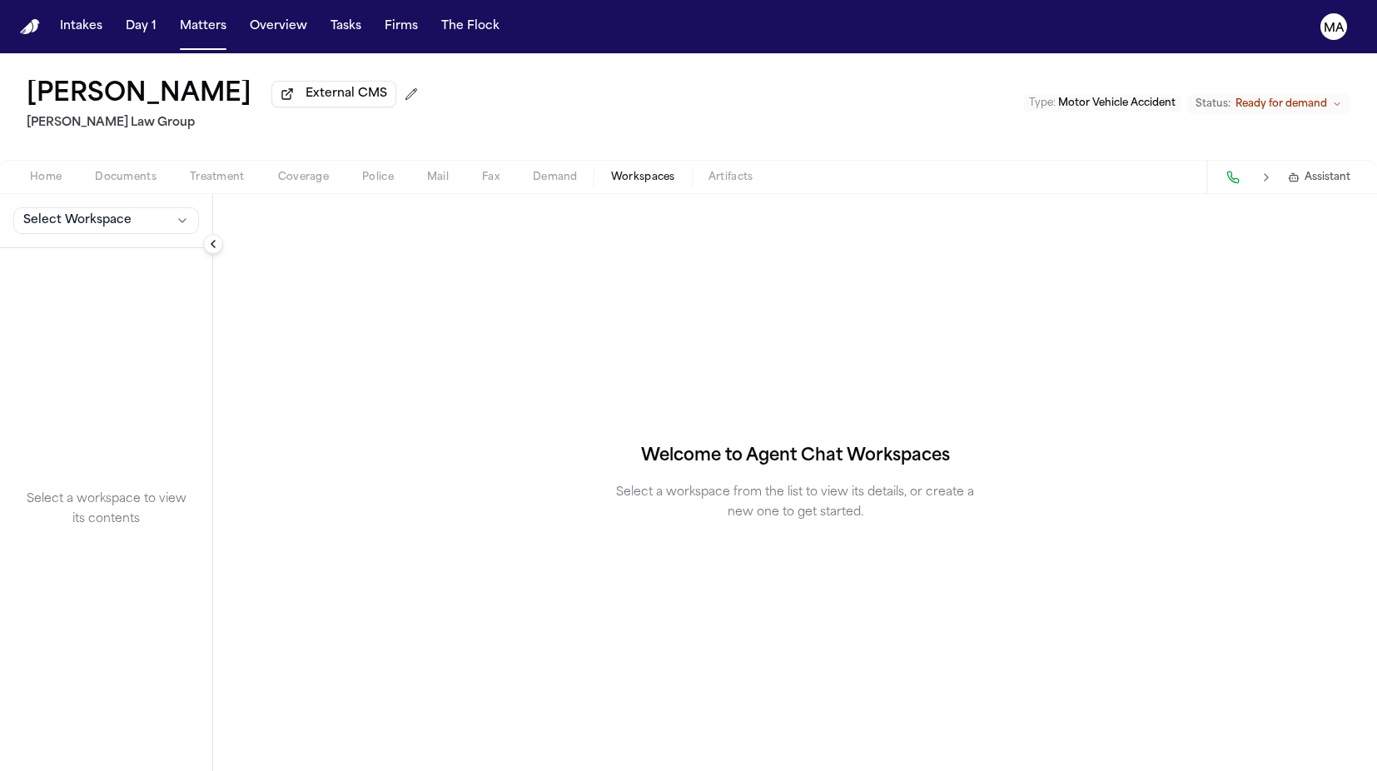
select select "**********"
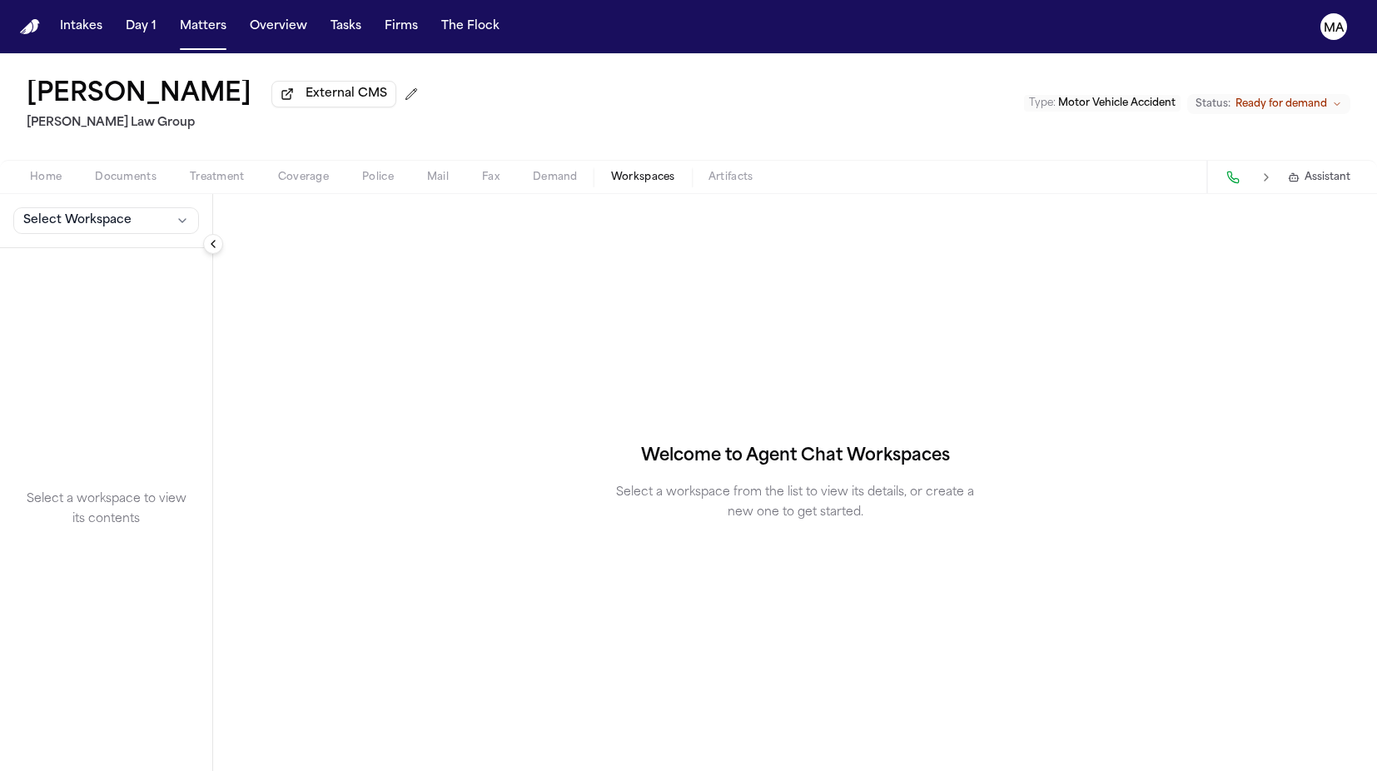
select select "**********"
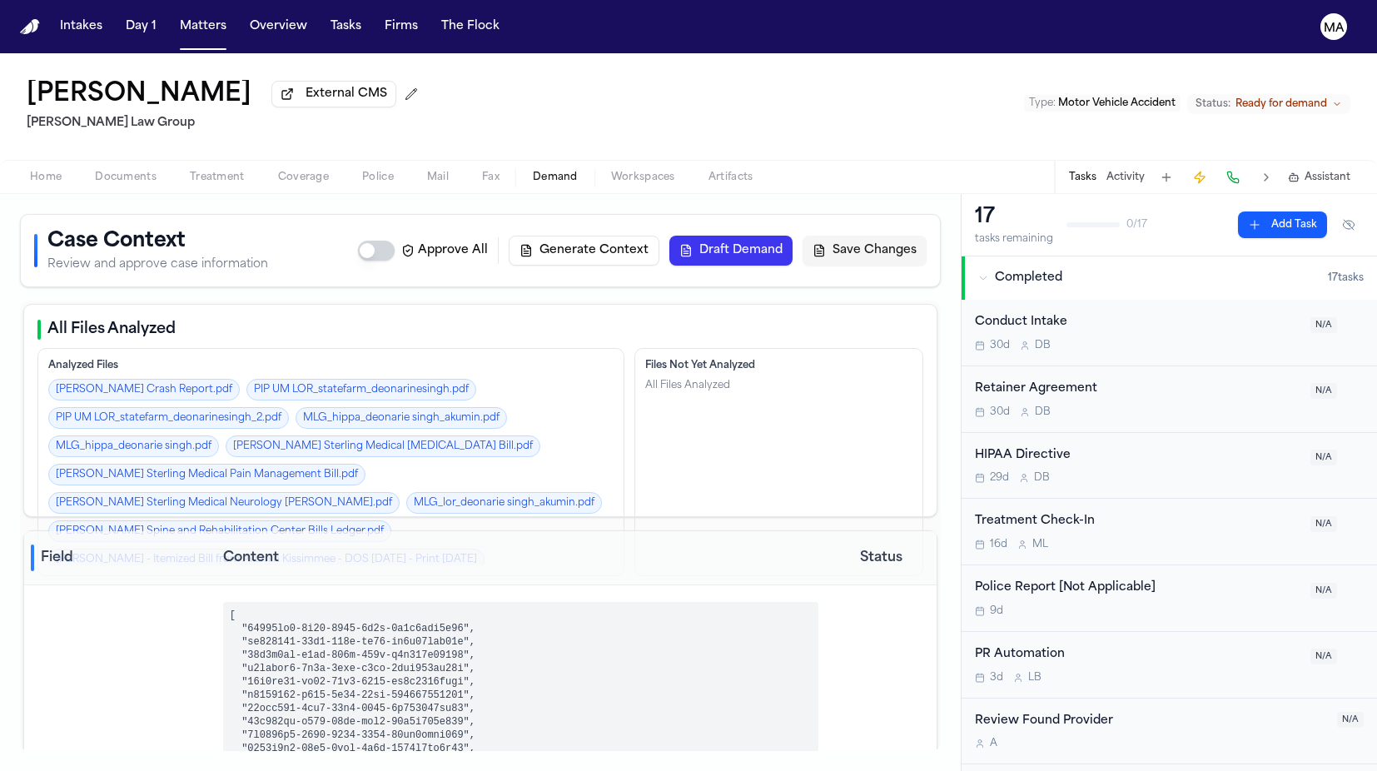
click at [1342, 171] on span "Assistant" at bounding box center [1327, 177] width 46 height 13
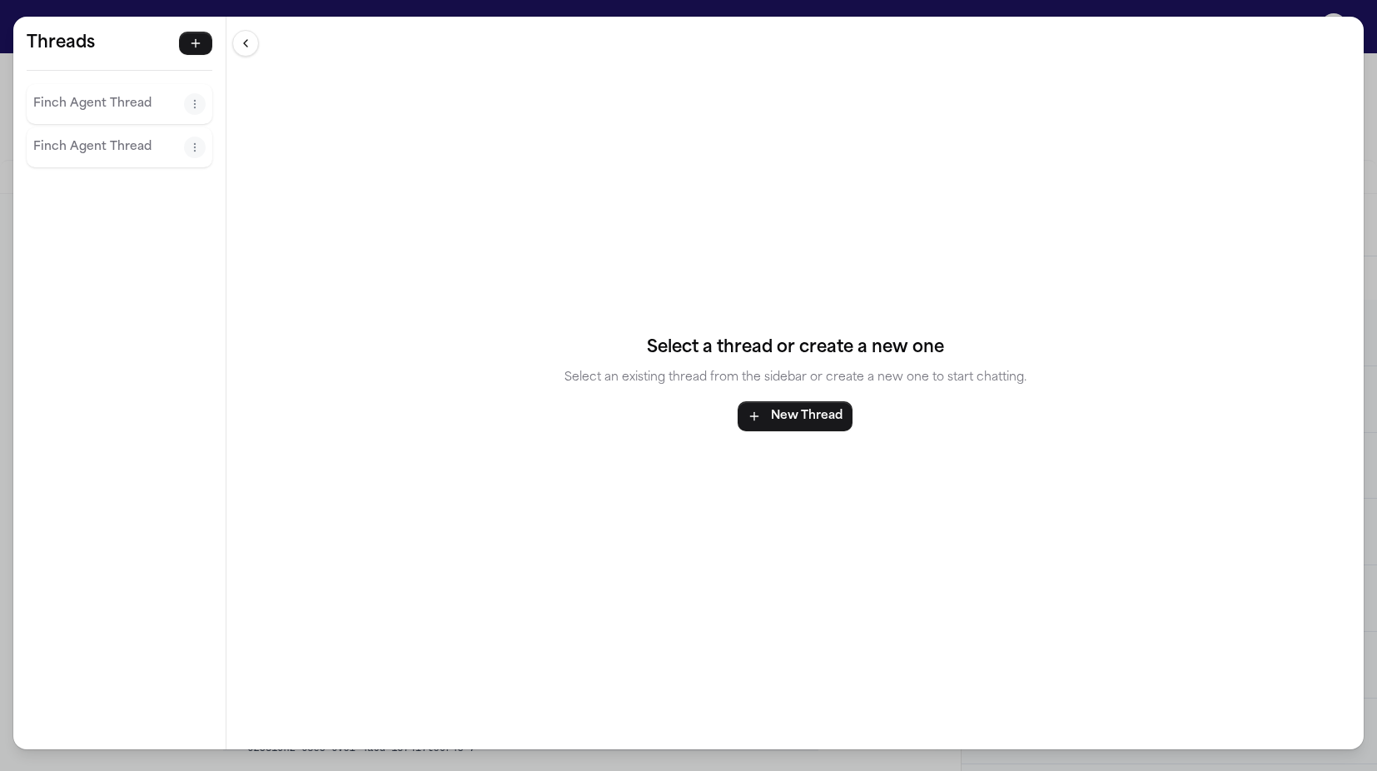
click at [70, 94] on p "Finch Agent Thread" at bounding box center [108, 104] width 151 height 20
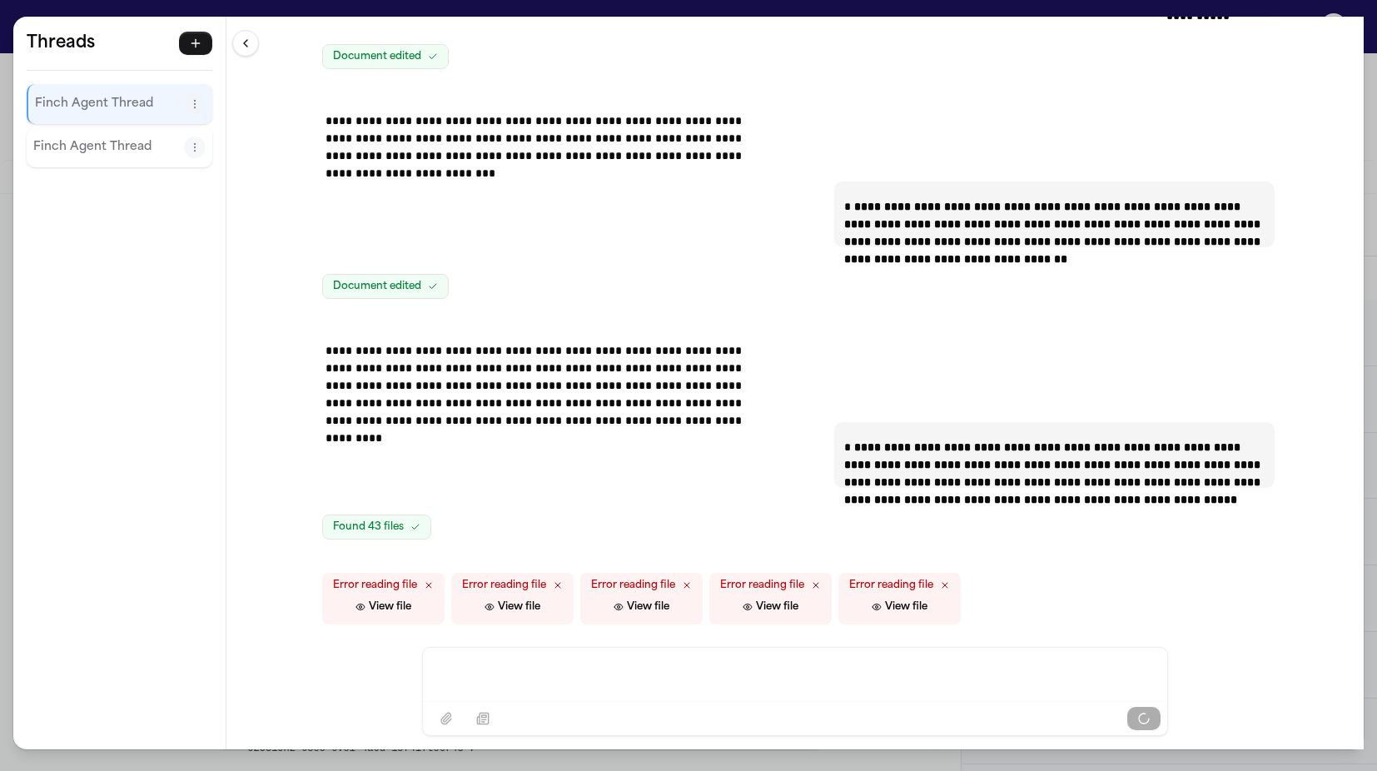
scroll to position [43256, 0]
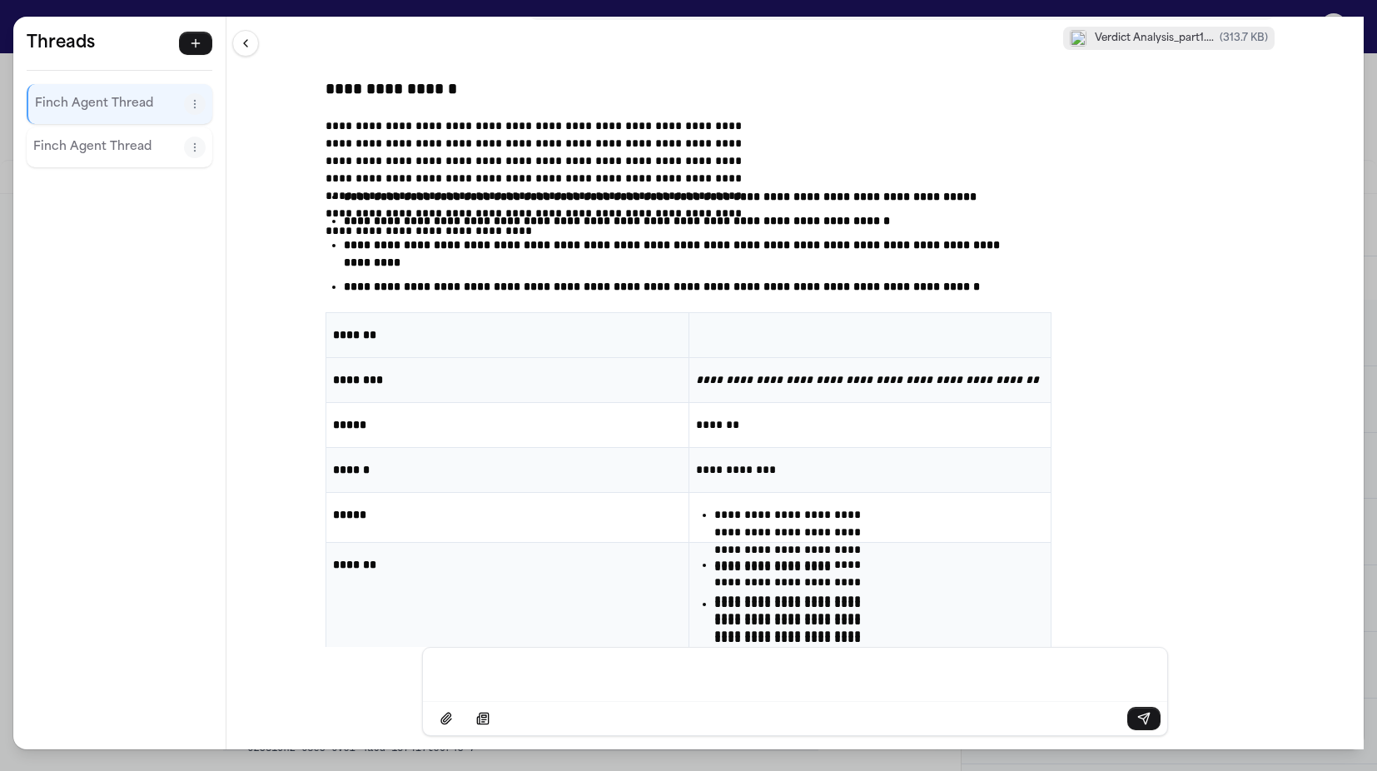
scroll to position [30433, 0]
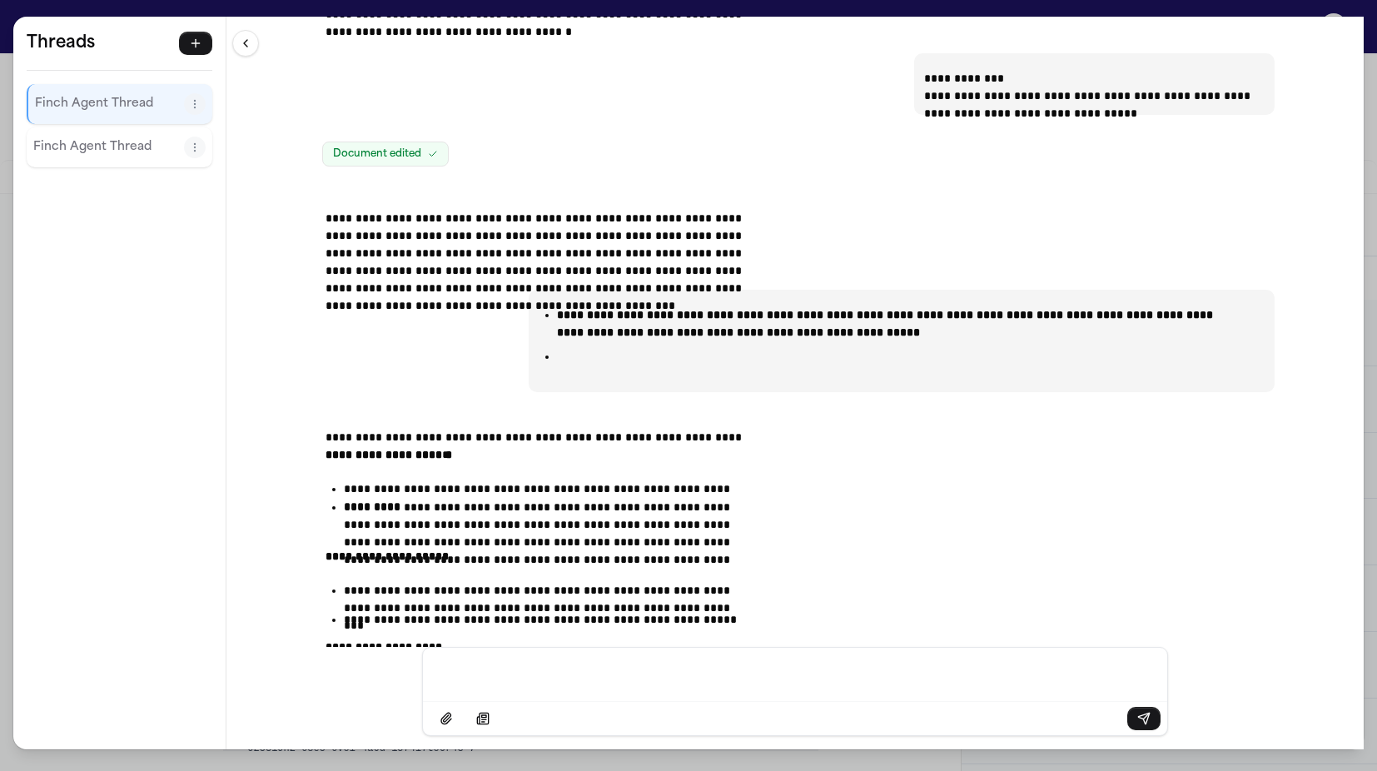
scroll to position [43256, 0]
